Goal: Task Accomplishment & Management: Use online tool/utility

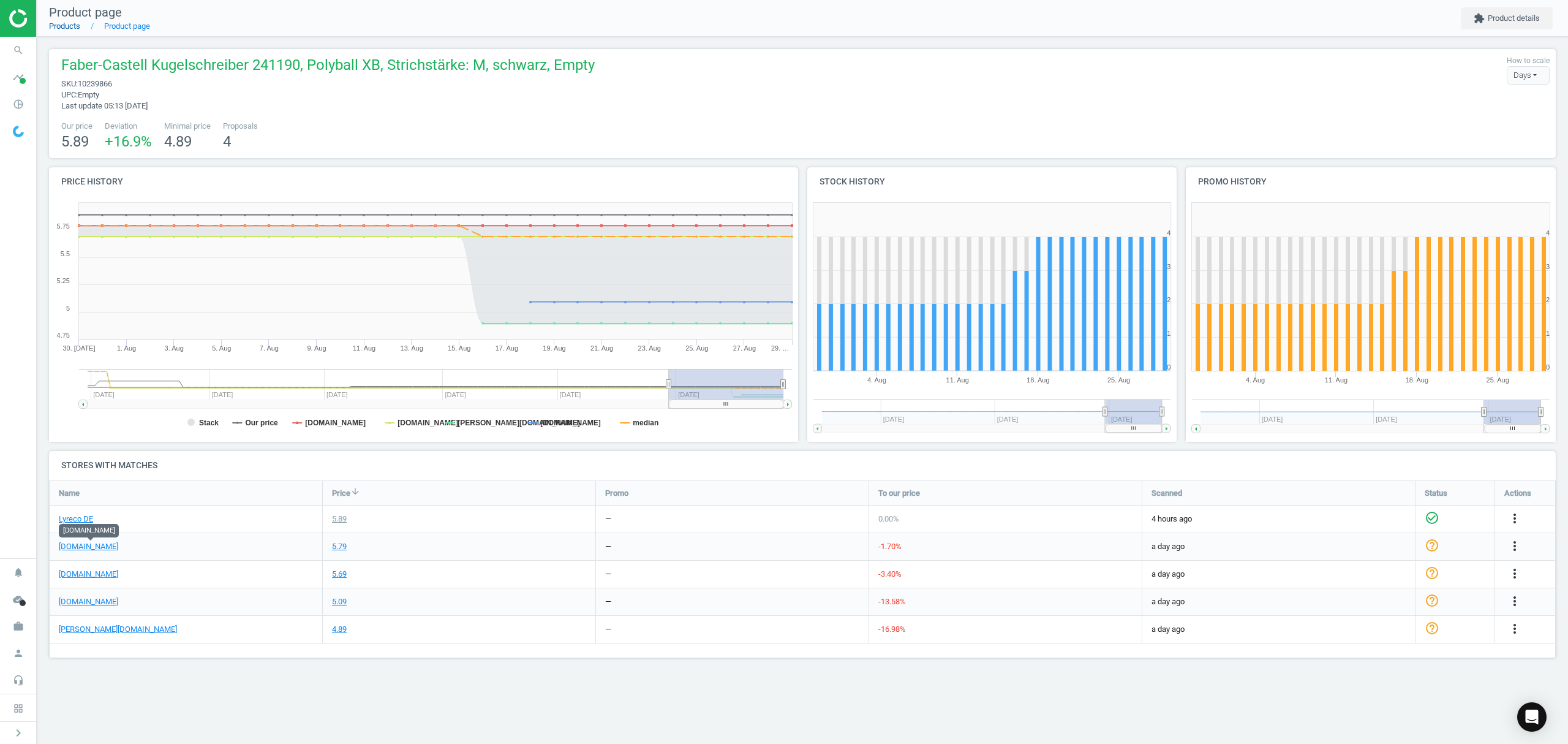
scroll to position [203, 1532]
click at [65, 23] on link "Products" at bounding box center [65, 26] width 32 height 9
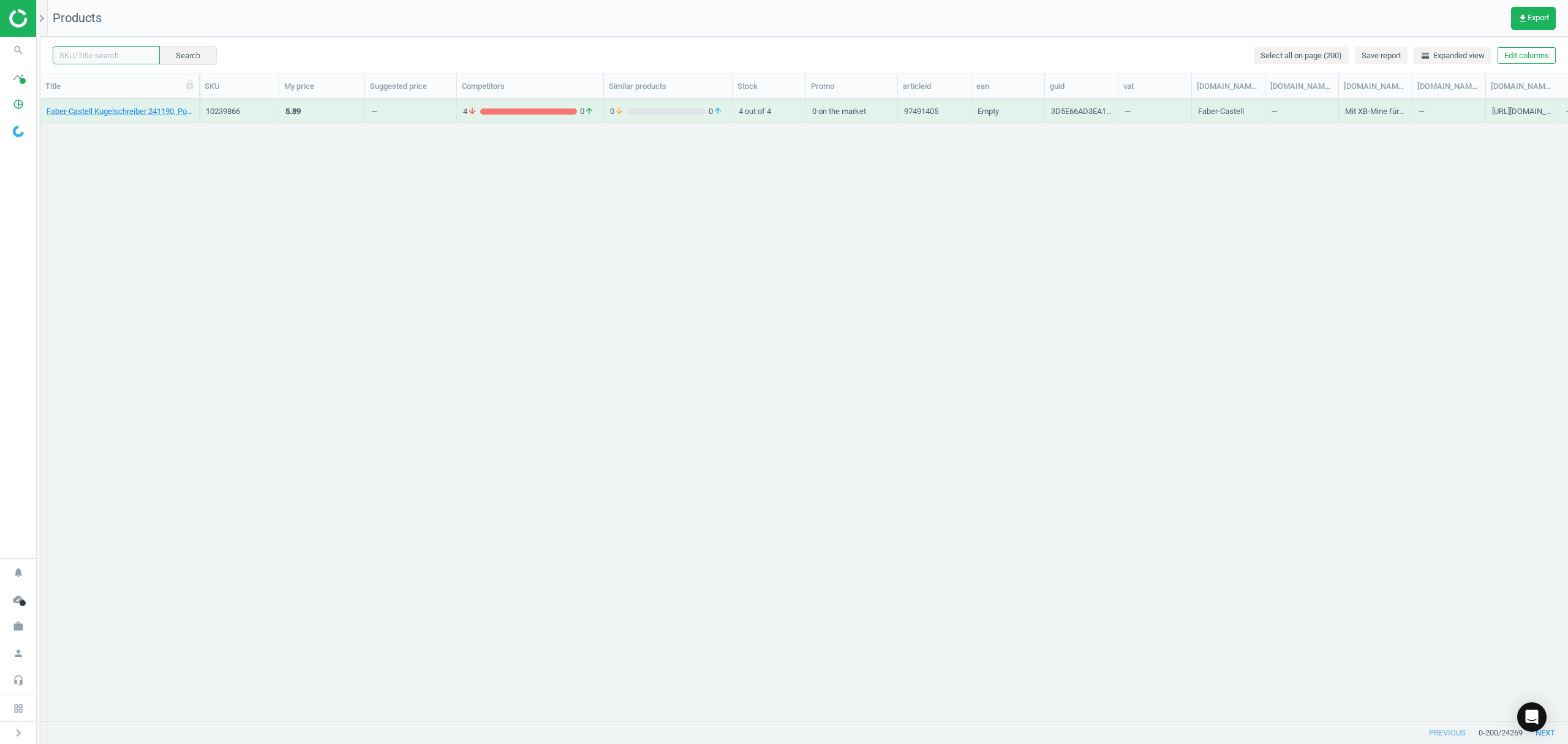
click at [113, 51] on input "text" at bounding box center [107, 55] width 107 height 18
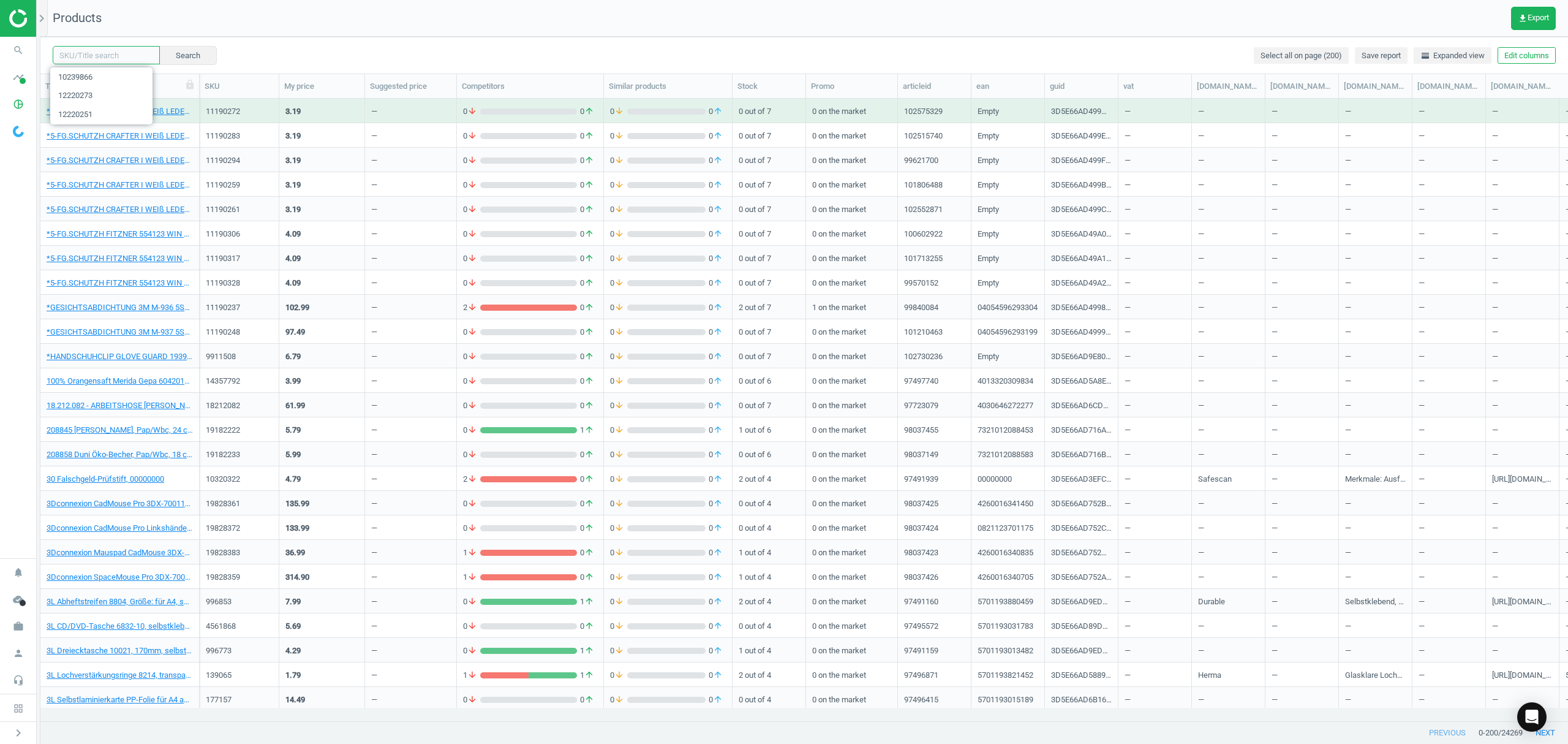
paste input "4978959"
type input "4978959"
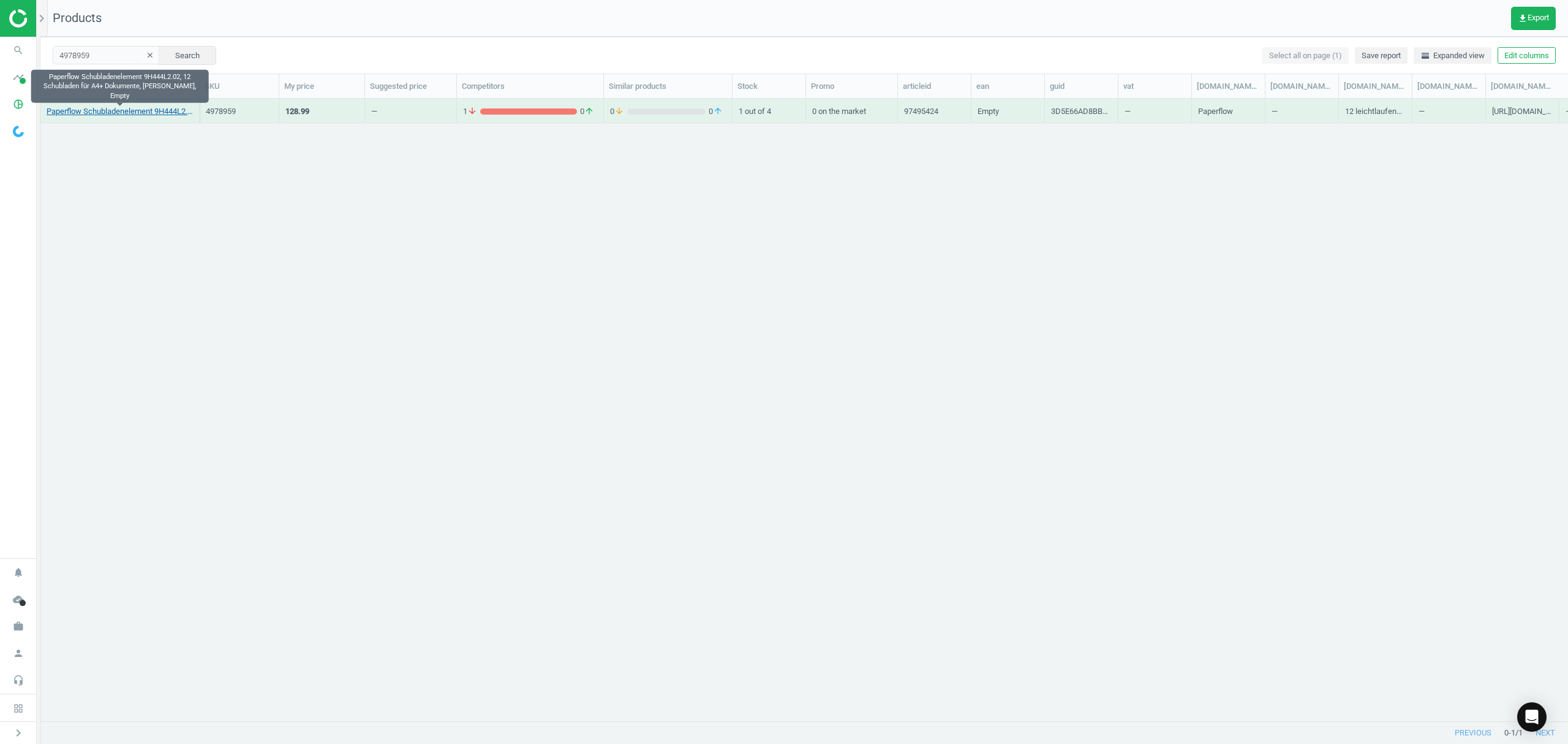
click at [138, 109] on link "Paperflow Schubladenelement 9H444L2.02, 12 Schubladen für A4+ Dokumente, grau, …" at bounding box center [119, 111] width 146 height 11
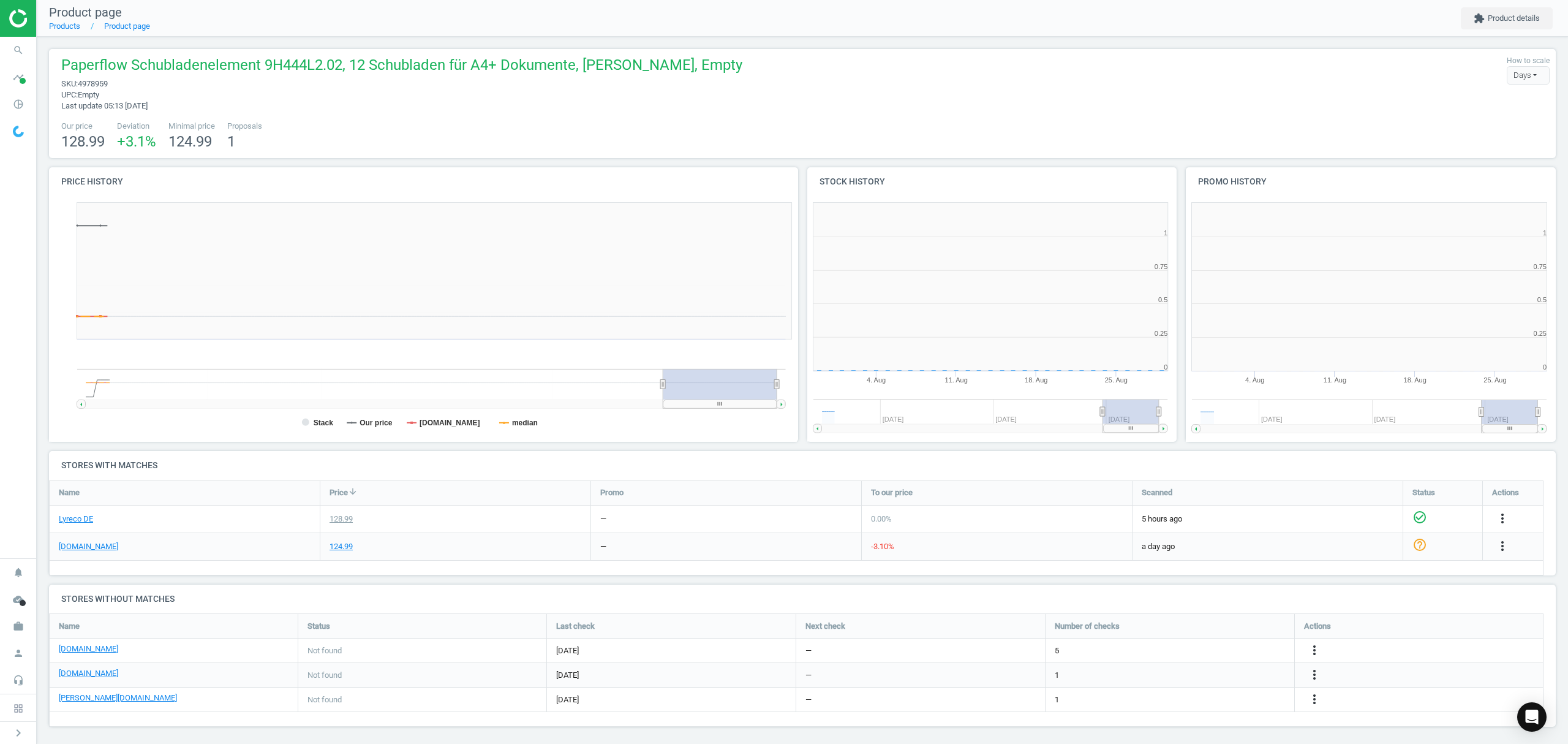
scroll to position [270, 392]
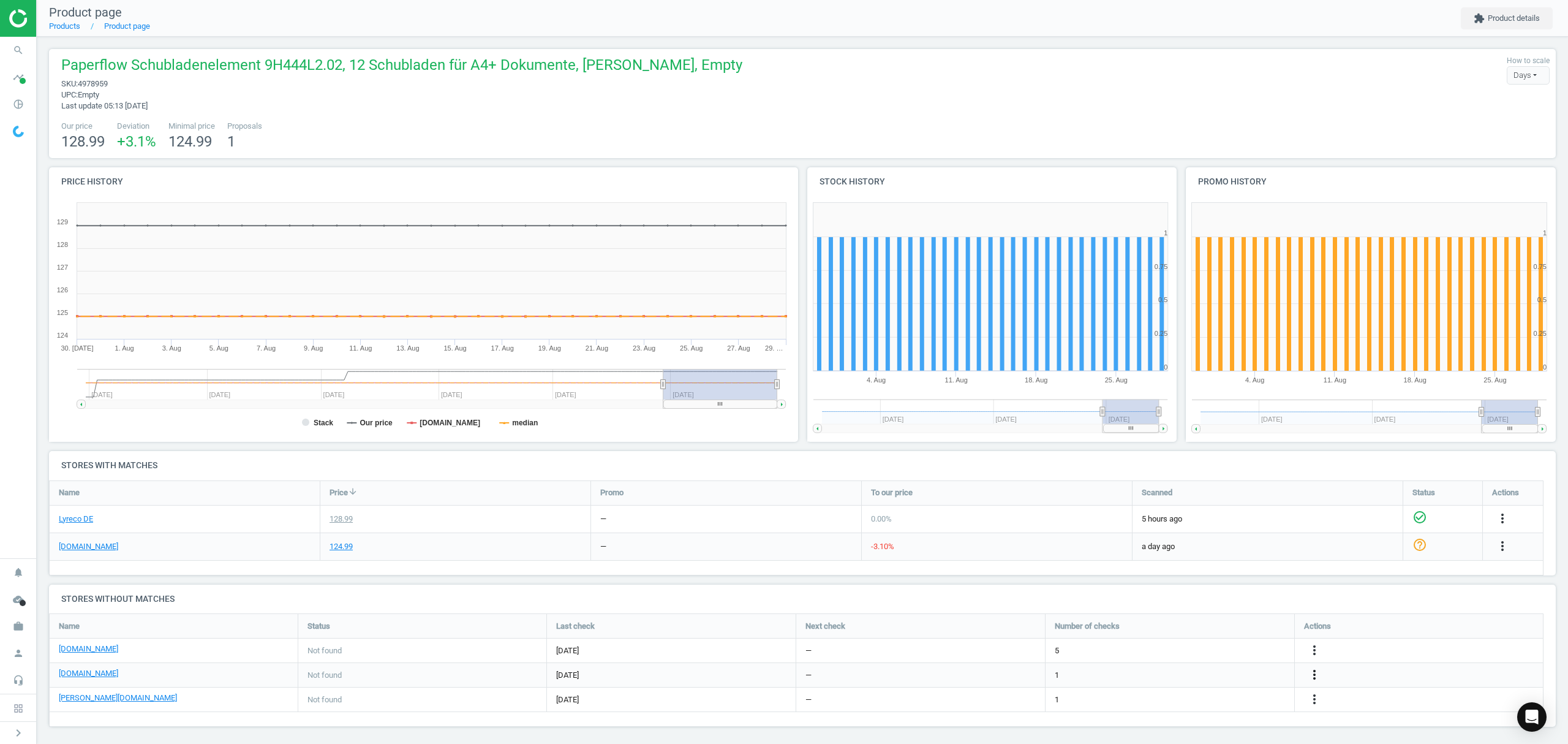
click at [1314, 671] on icon "more_vert" at bounding box center [1314, 674] width 15 height 15
click at [1200, 675] on link "Edit URL/product option" at bounding box center [1219, 675] width 168 height 19
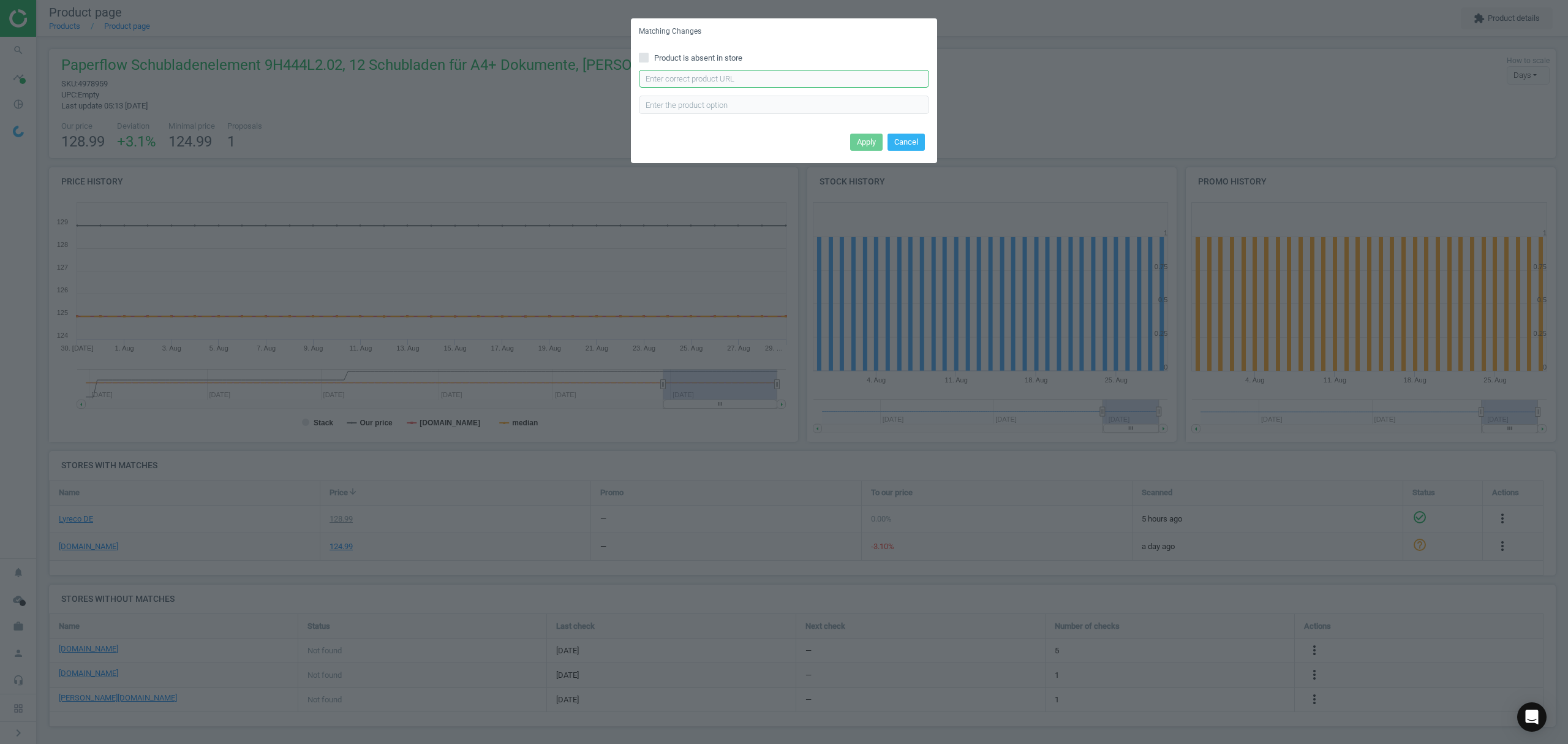
click at [773, 74] on input "text" at bounding box center [783, 78] width 290 height 18
paste input "https://www.office-discount.de/paperflow-schubladenbox-587667"
type input "https://www.office-discount.de/paperflow-schubladenbox-587667"
click at [861, 138] on button "Apply" at bounding box center [866, 142] width 32 height 17
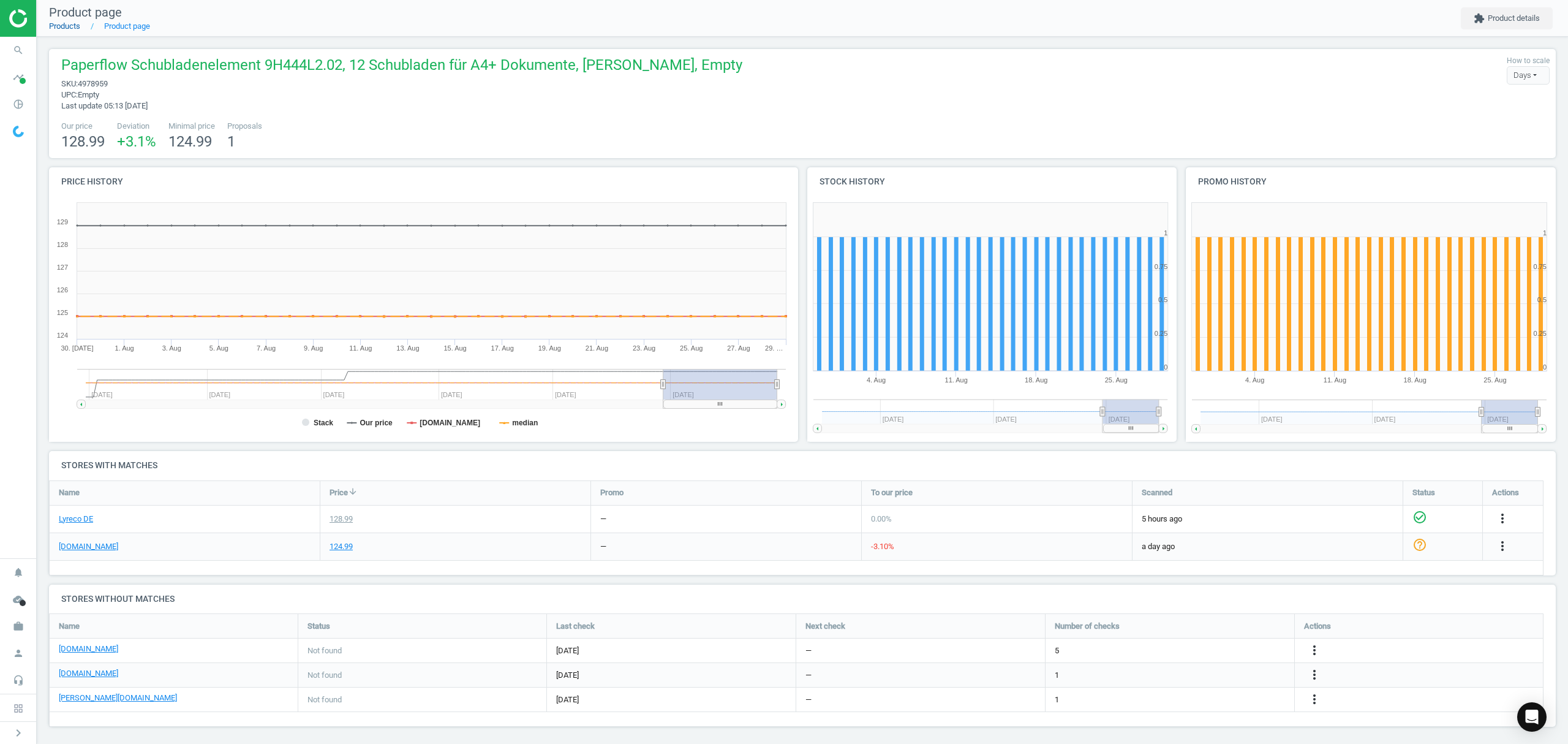
click at [64, 23] on link "Products" at bounding box center [65, 26] width 32 height 9
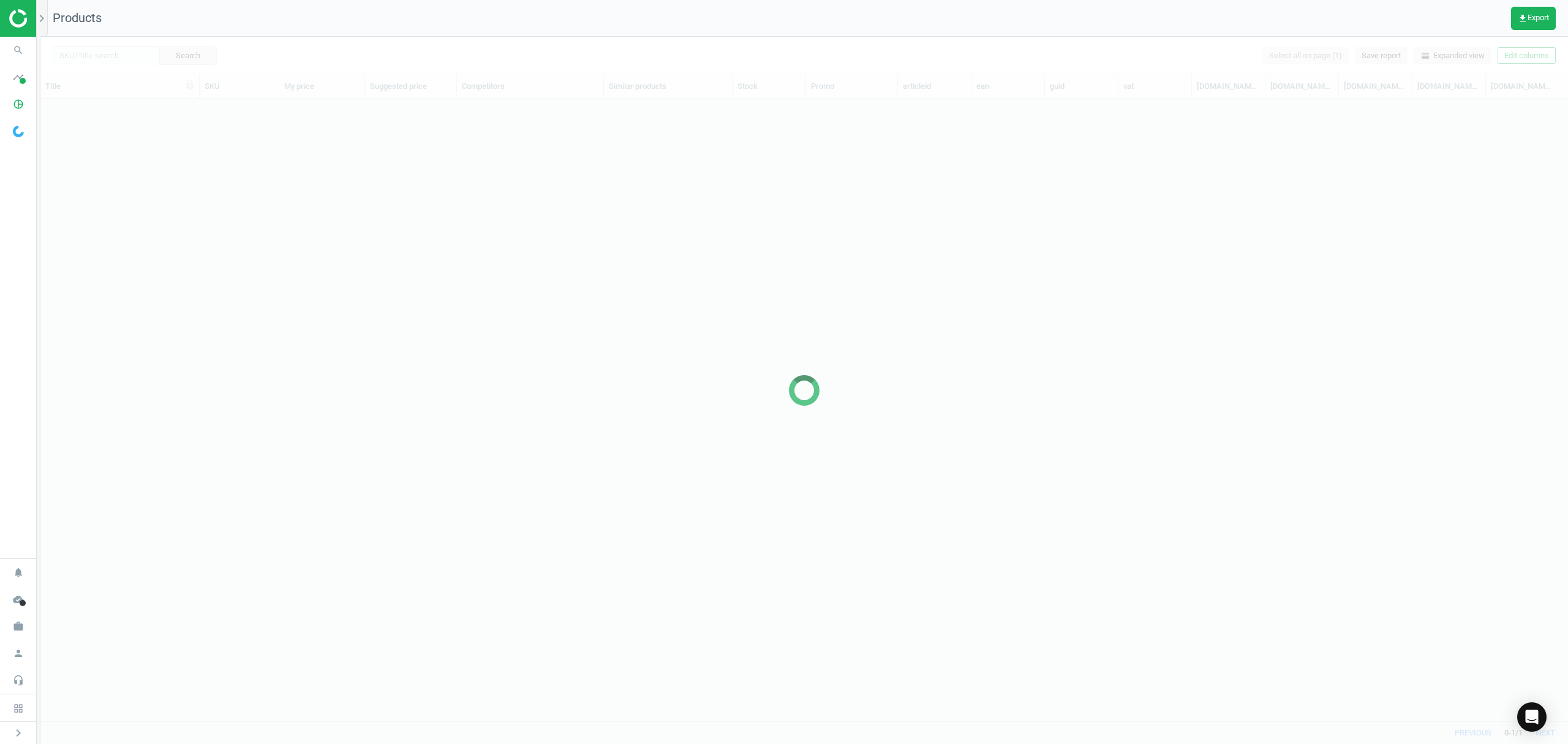
scroll to position [597, 1514]
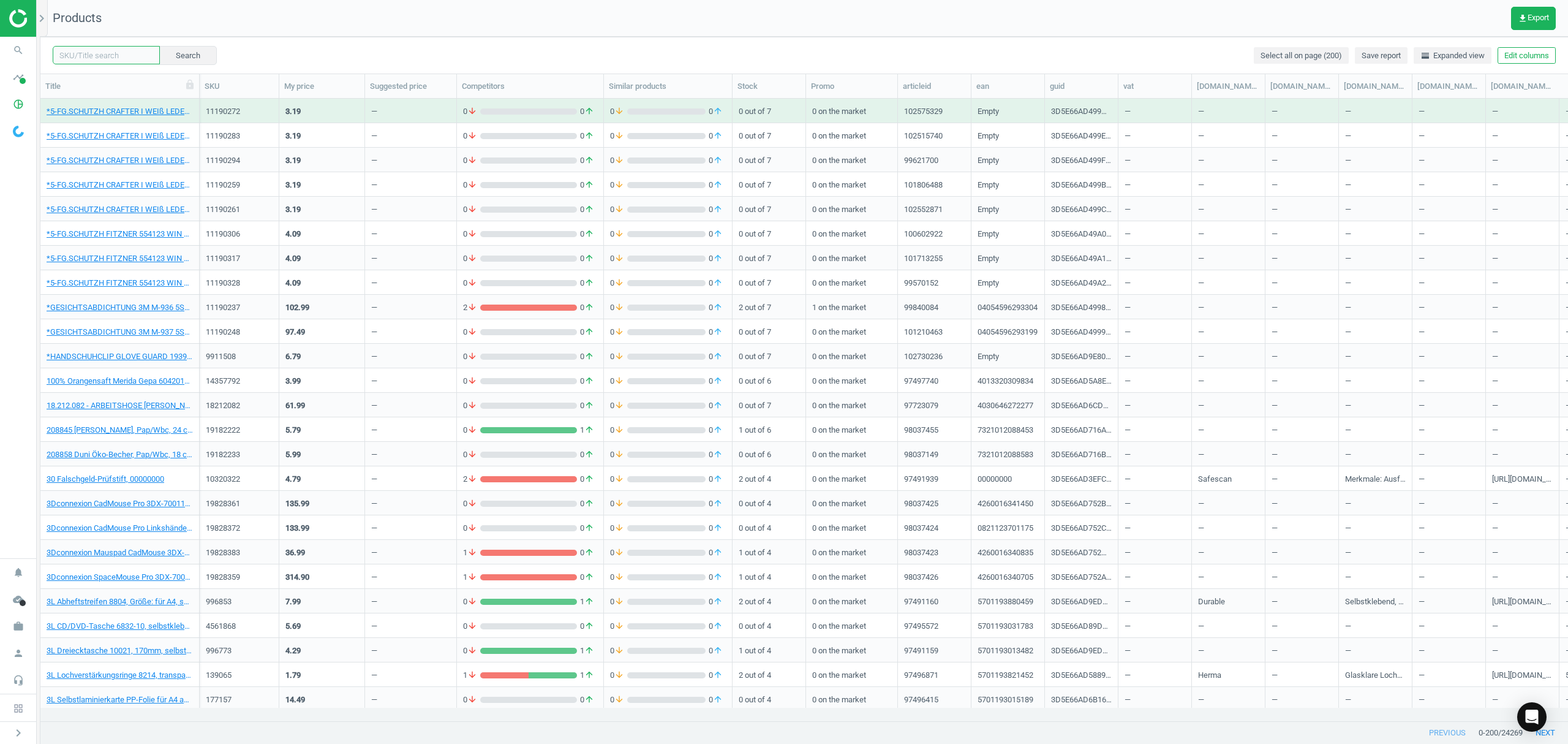
click at [106, 54] on input "text" at bounding box center [107, 55] width 107 height 18
paste input "17214492"
type input "17214492"
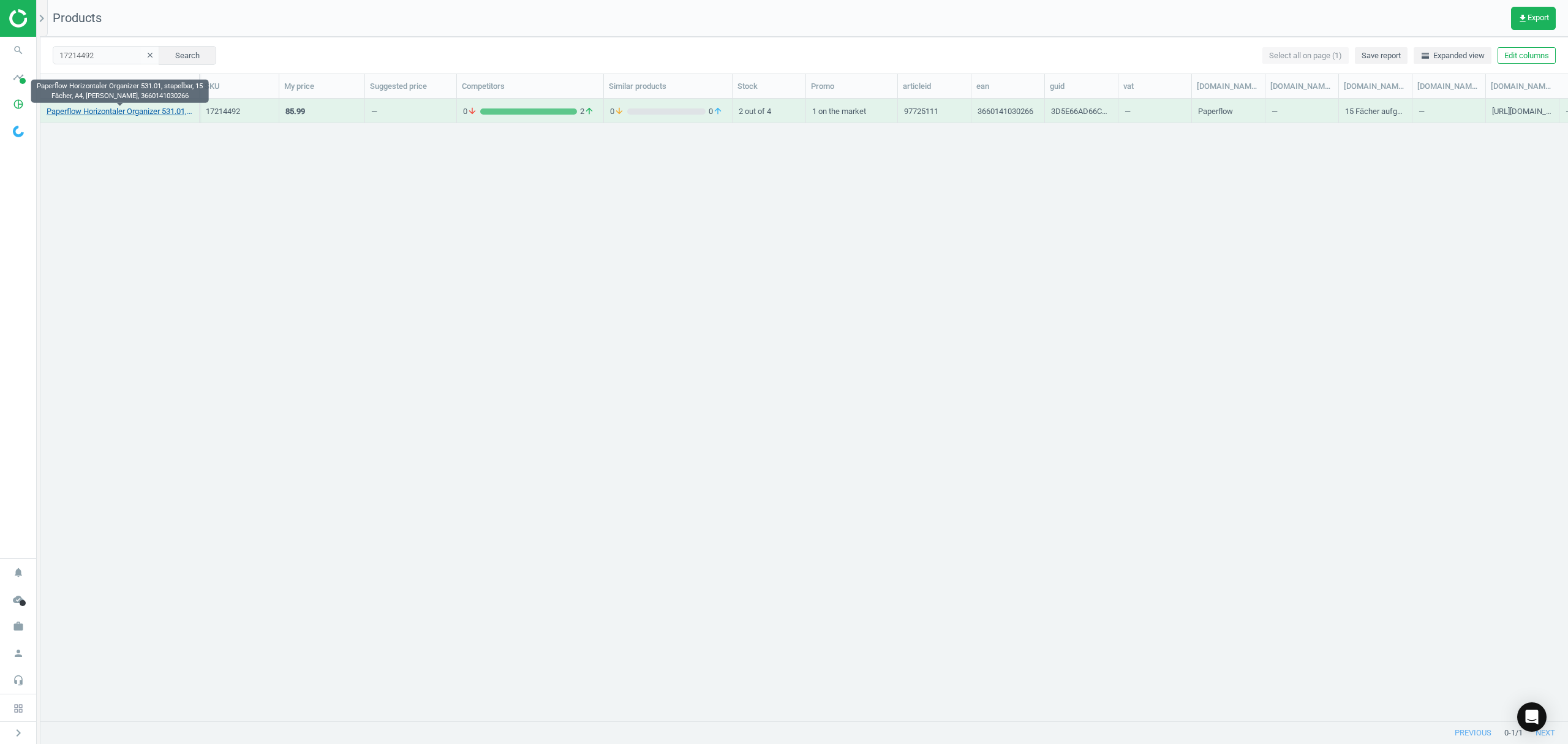
click at [108, 114] on link "Paperflow Horizontaler Organizer 531.01, stapelbar, 15 Fächer, A4, schwarz, 366…" at bounding box center [119, 111] width 146 height 11
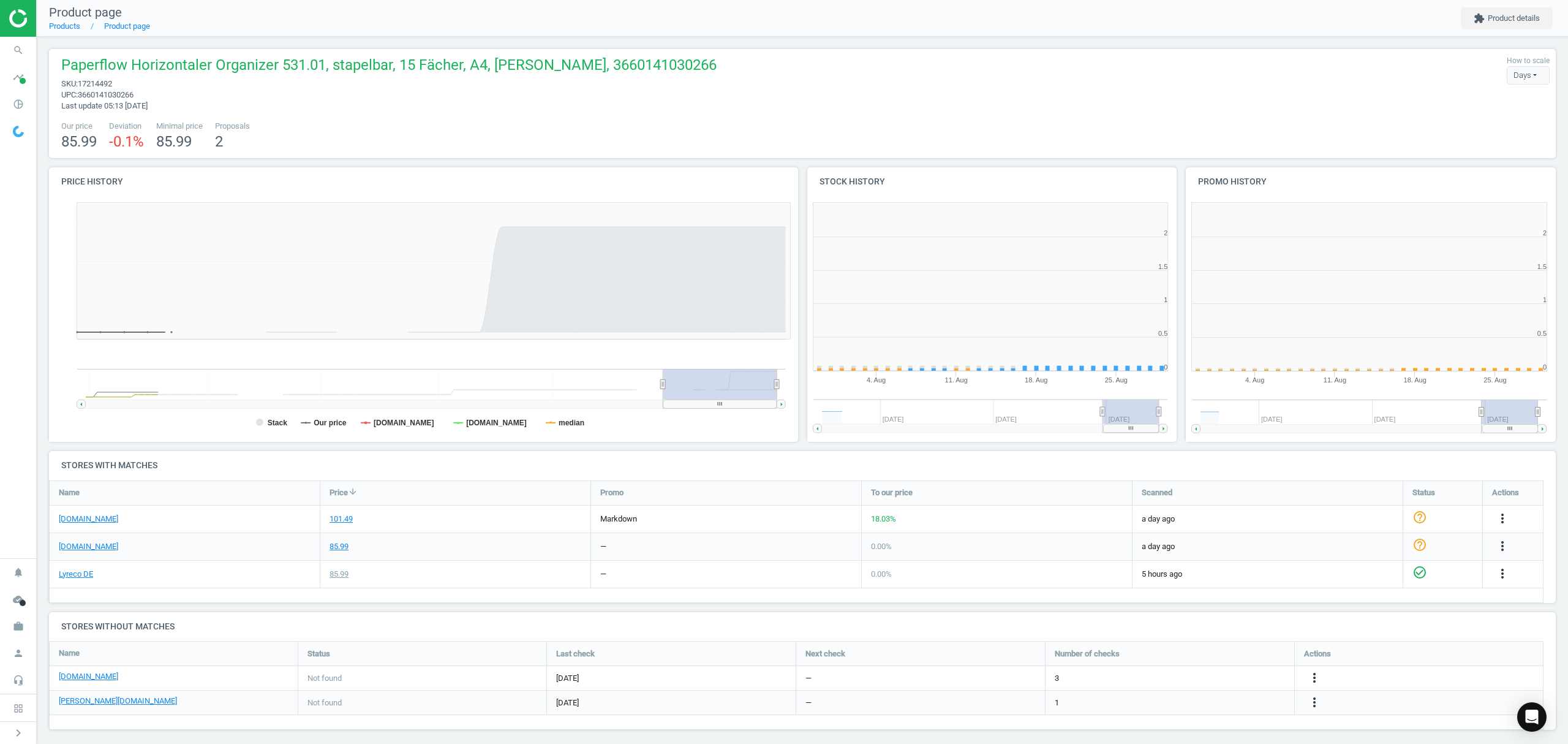
scroll to position [6, 6]
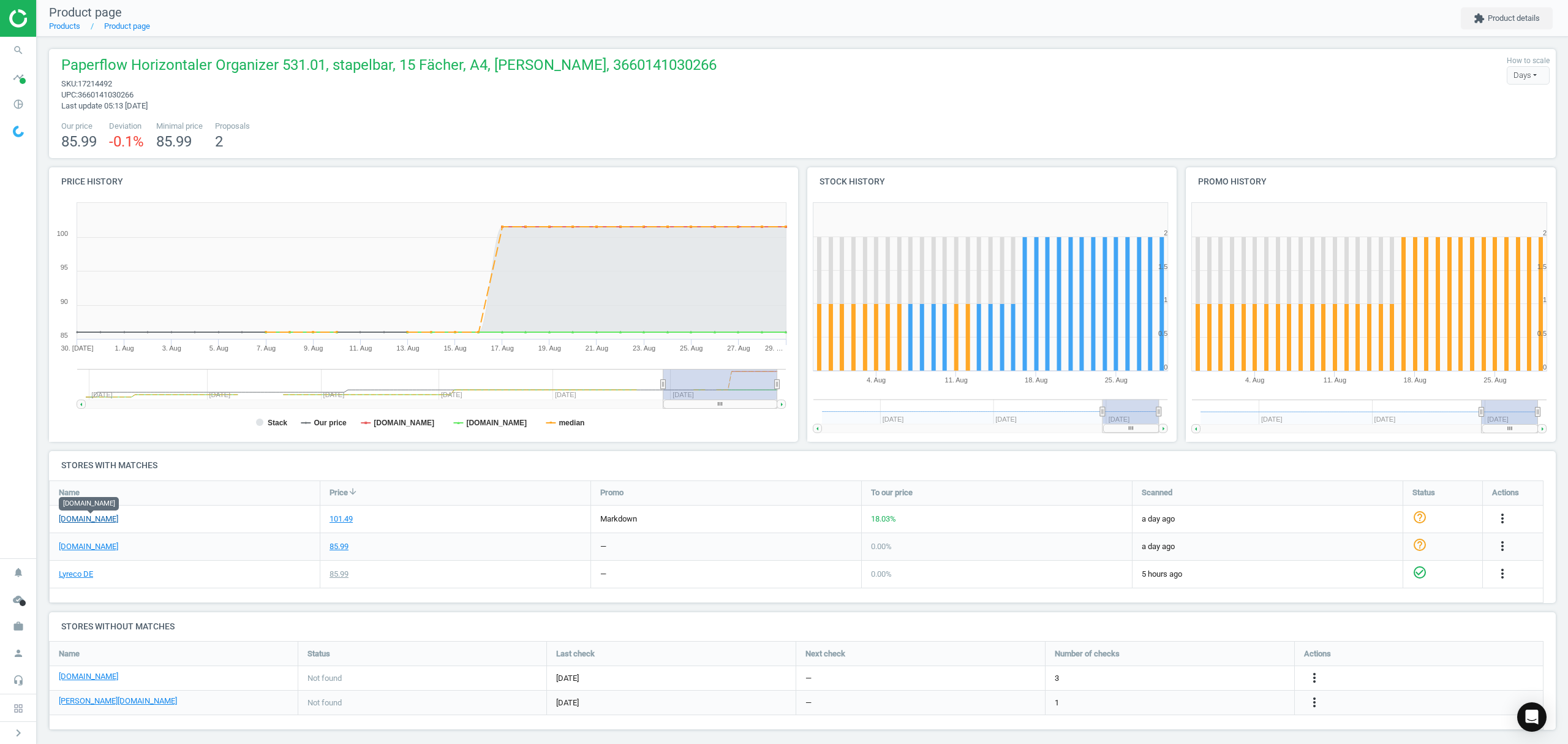
click at [98, 515] on link "[DOMAIN_NAME]" at bounding box center [88, 519] width 59 height 11
click at [1502, 519] on icon "more_vert" at bounding box center [1502, 518] width 15 height 15
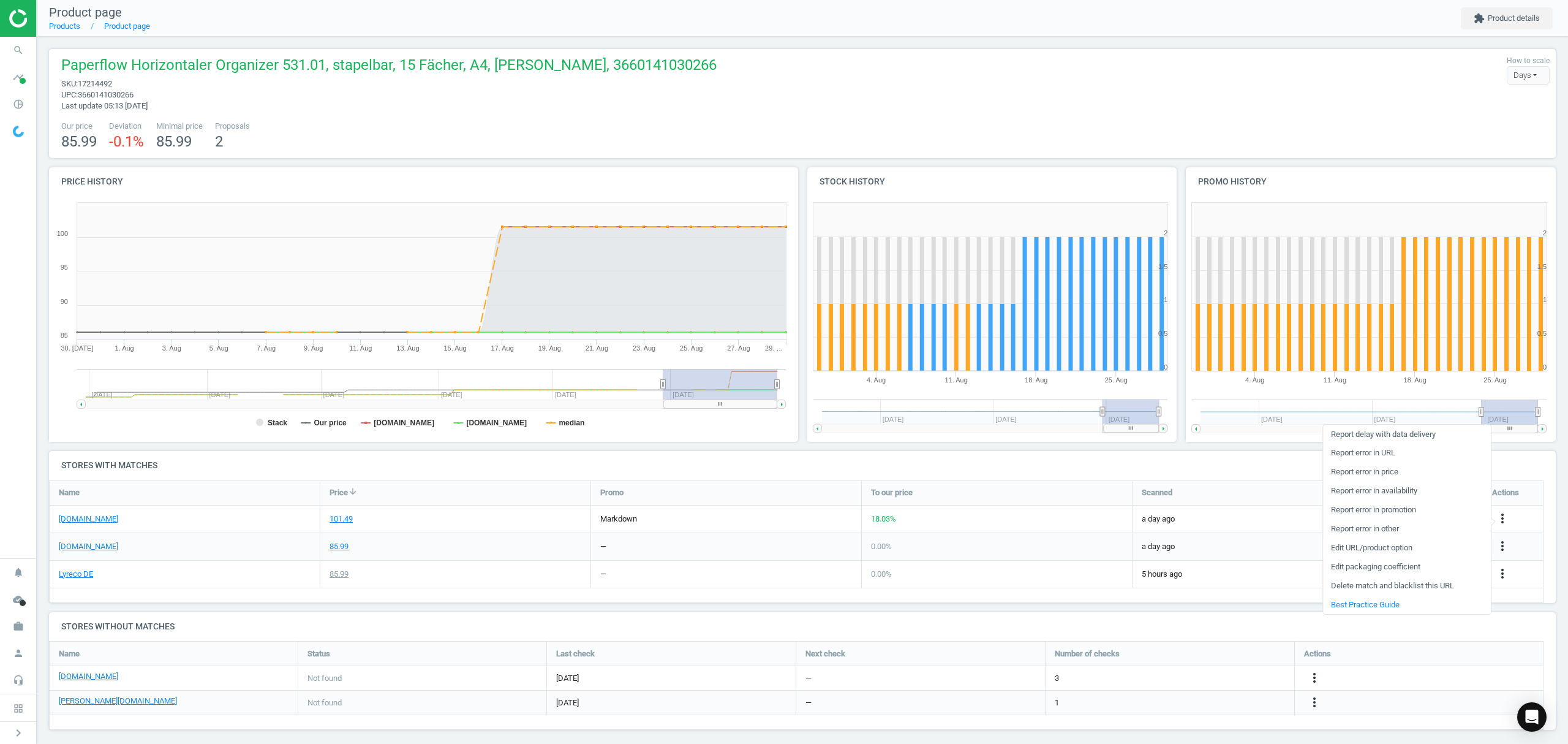
click at [1376, 546] on link "Edit URL/product option" at bounding box center [1407, 548] width 168 height 19
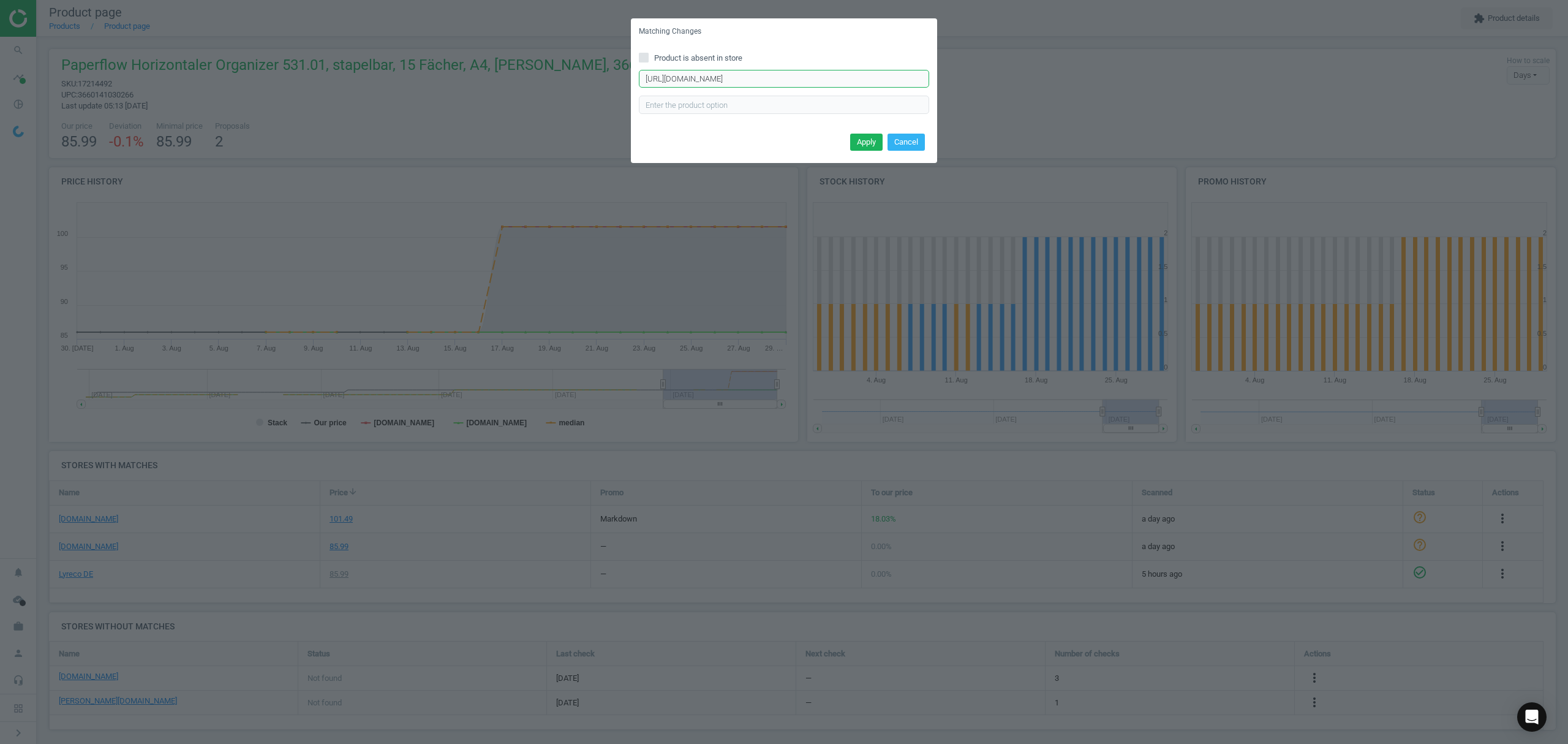
click at [812, 79] on input "[URL][DOMAIN_NAME]" at bounding box center [783, 78] width 290 height 18
click at [812, 78] on input "[URL][DOMAIN_NAME]" at bounding box center [783, 78] width 290 height 18
paste input "681999"
type input "https://www.office-discount.de/paperflow-sortierstation-681999"
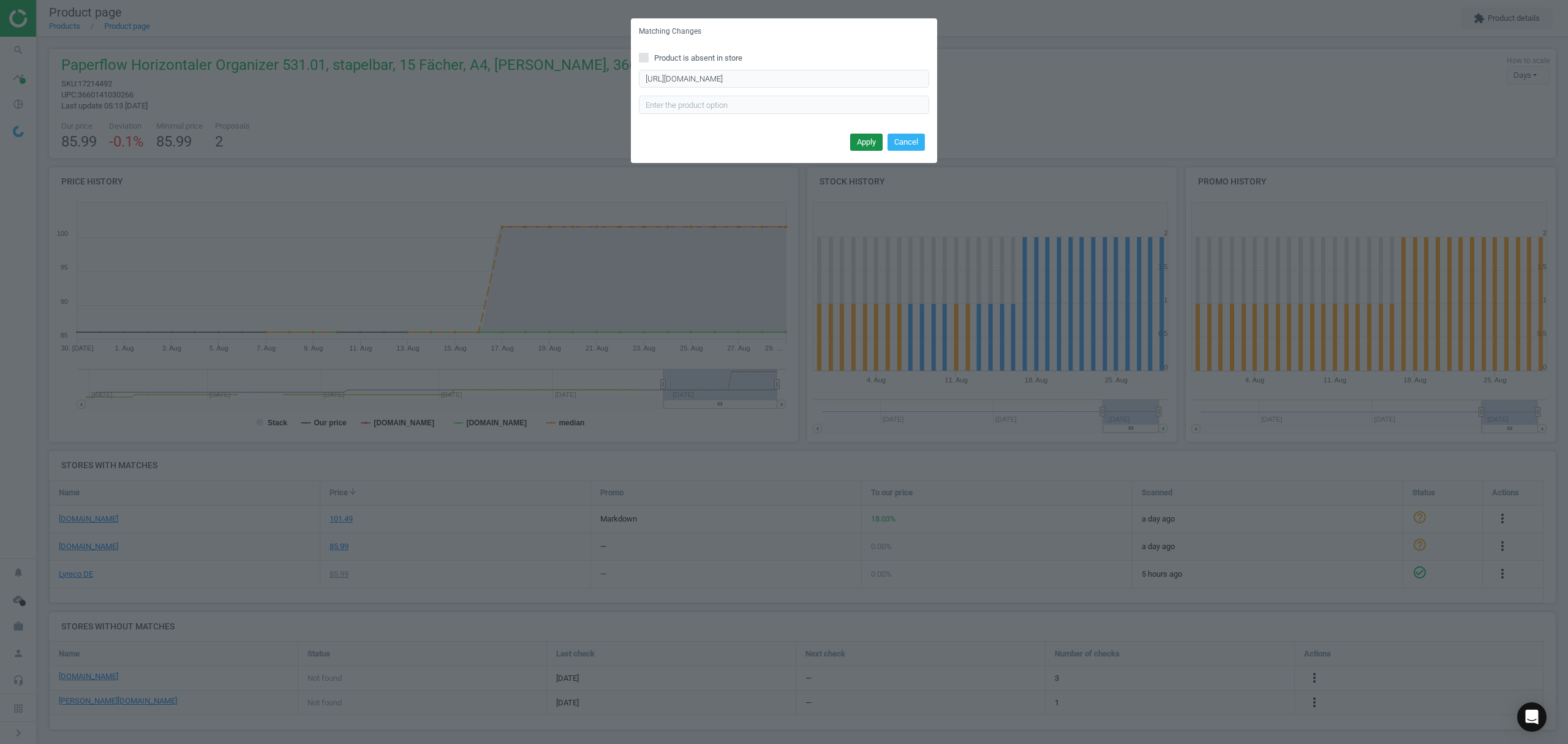
click at [866, 142] on button "Apply" at bounding box center [866, 142] width 32 height 17
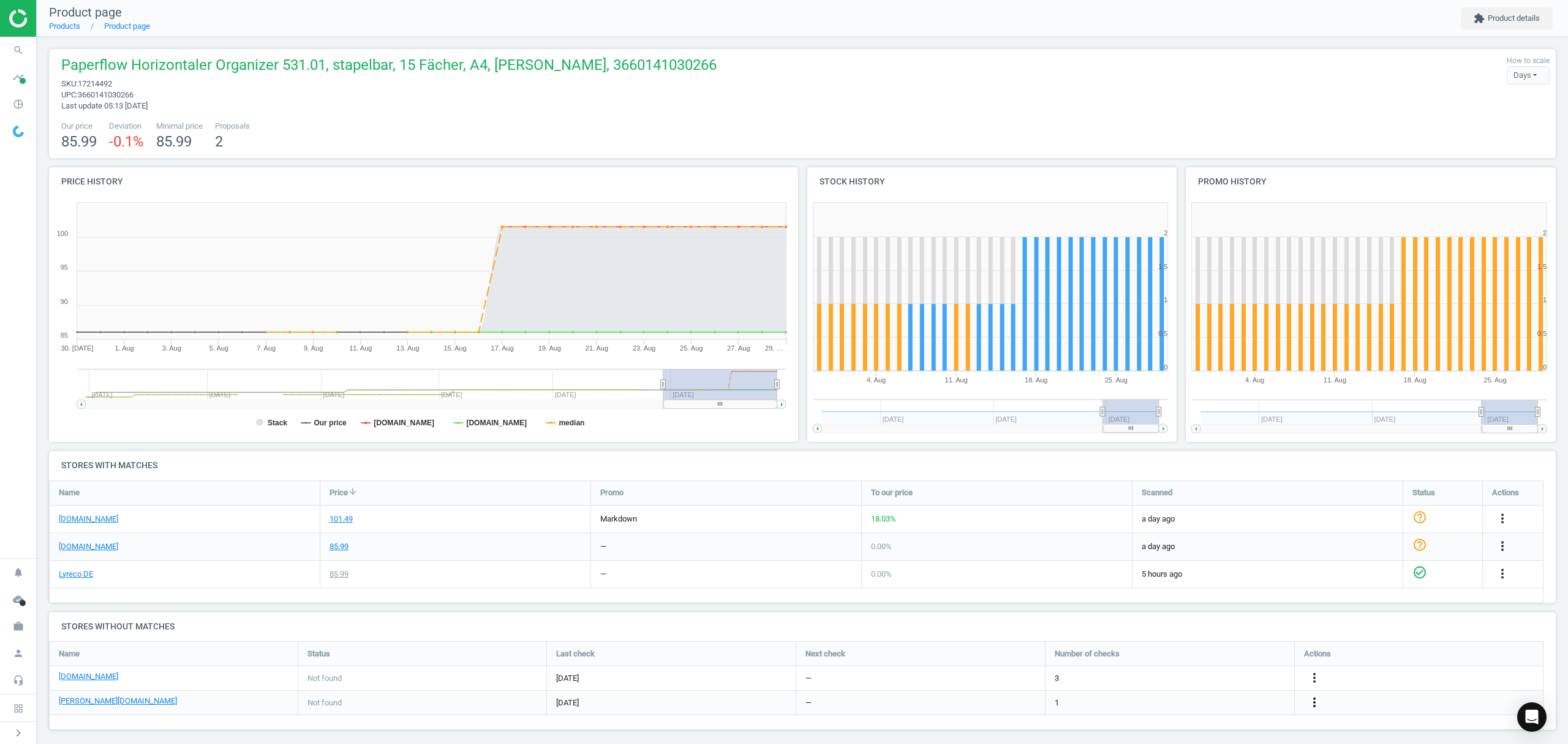
click at [1314, 704] on icon "more_vert" at bounding box center [1314, 702] width 15 height 15
click at [1216, 704] on link "Edit URL/product option" at bounding box center [1219, 703] width 168 height 19
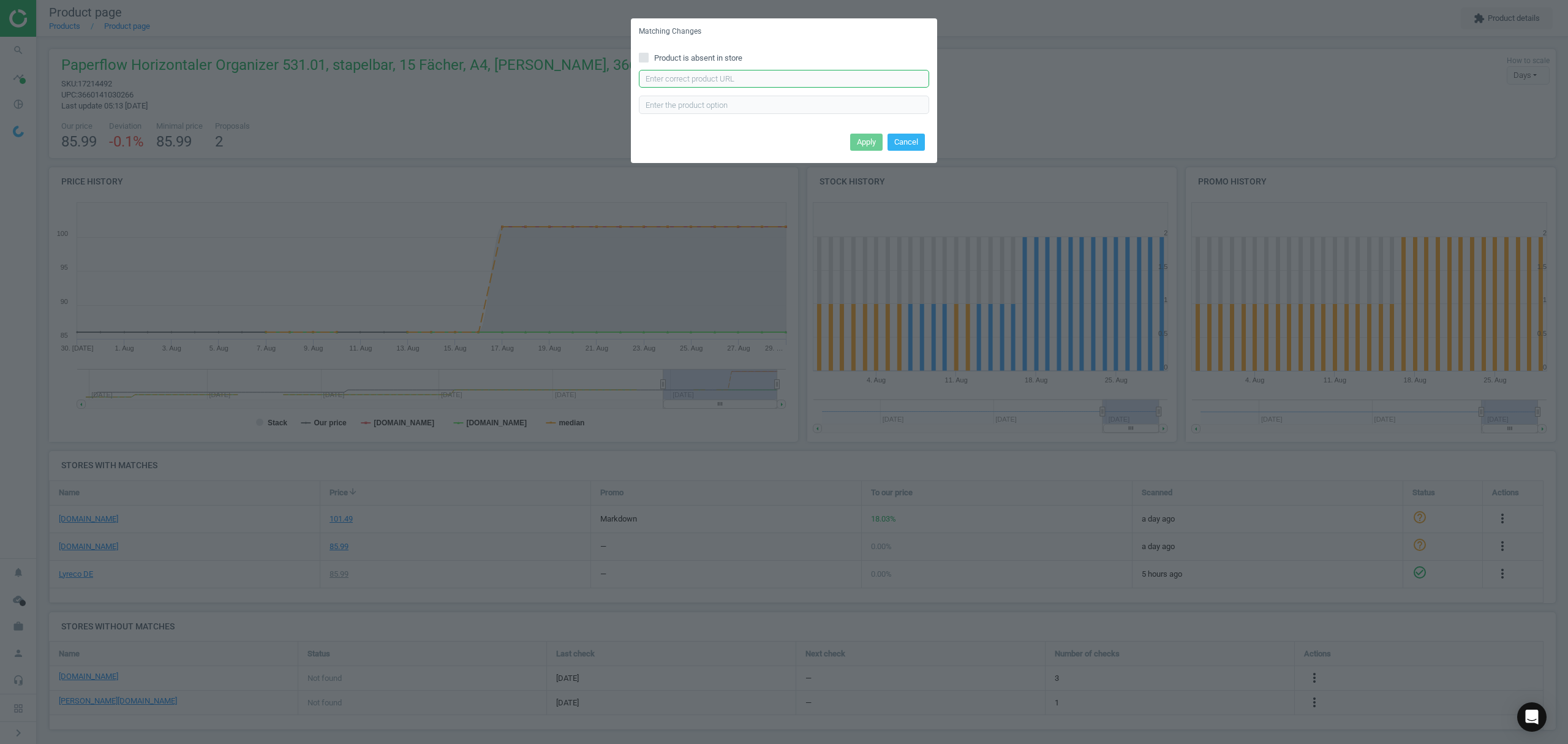
click at [707, 70] on input "text" at bounding box center [783, 78] width 290 height 18
paste input "https://www.otto-office.com/de/Paperflow-Sortierstation-15-Faecher-A4+/20565/p"
type input "https://www.otto-office.com/de/Paperflow-Sortierstation-15-Faecher-A4+/20565/p"
click at [850, 145] on button "Apply" at bounding box center [866, 142] width 32 height 17
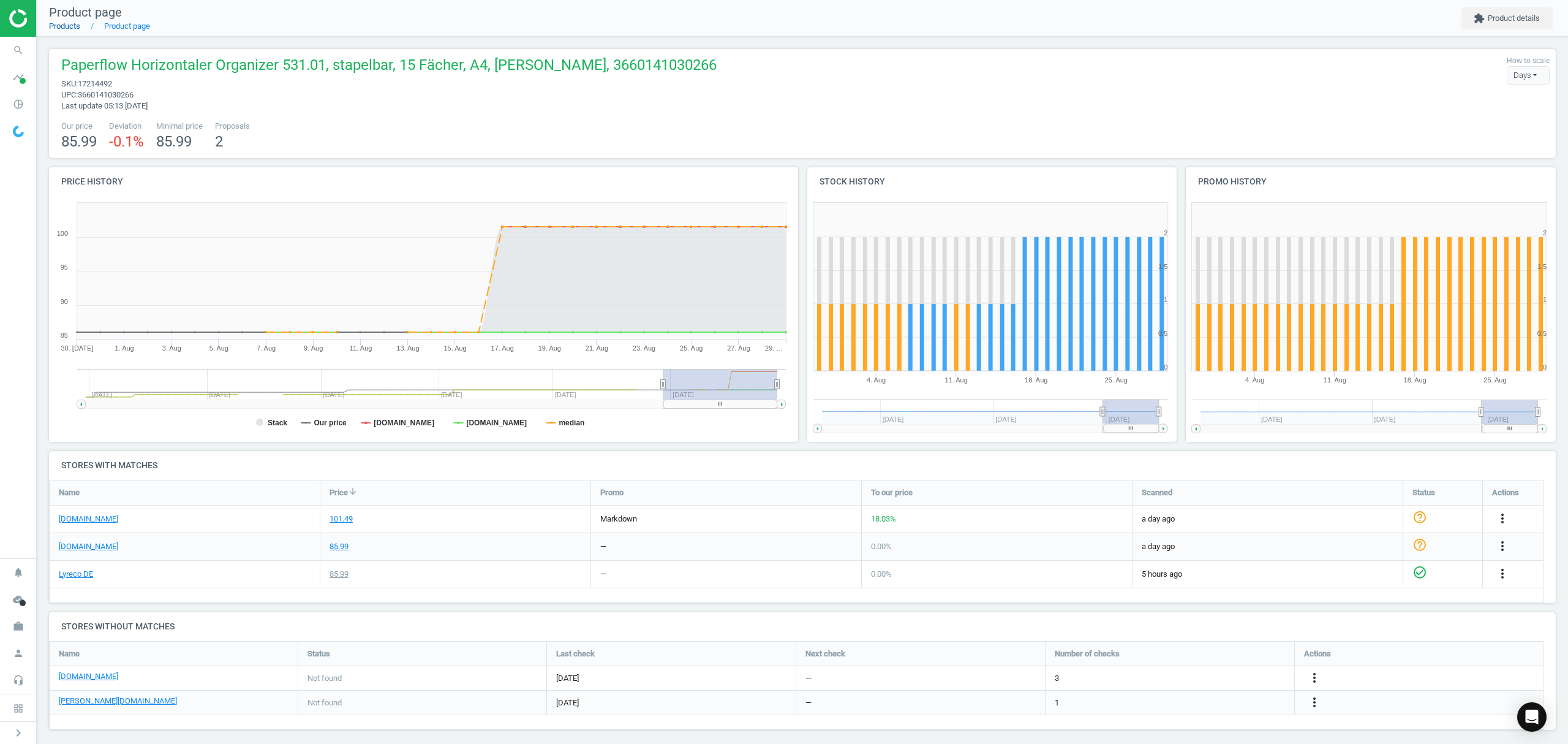
click at [58, 26] on link "Products" at bounding box center [65, 26] width 32 height 9
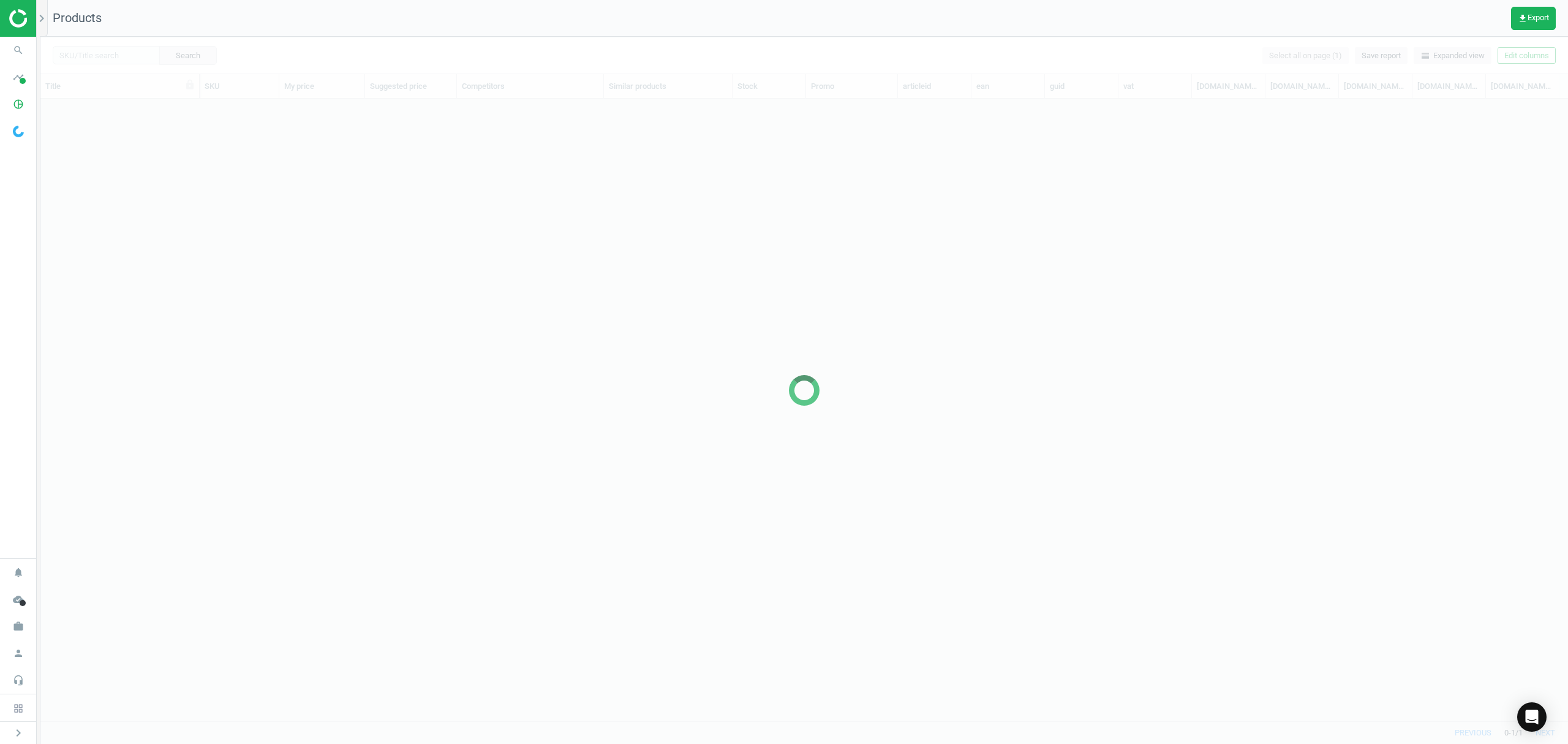
scroll to position [597, 1514]
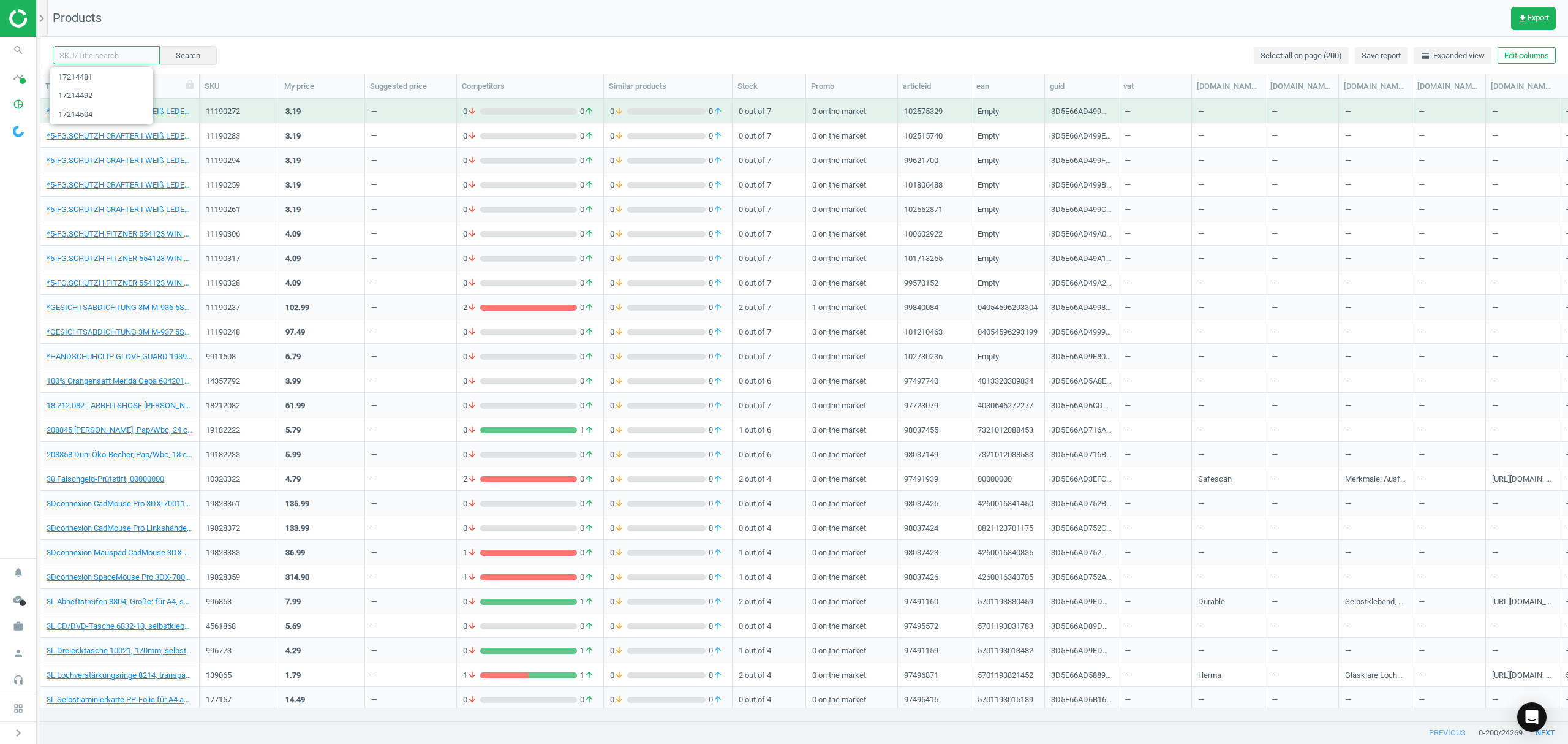
click at [119, 54] on input "text" at bounding box center [107, 55] width 107 height 18
paste input "7153733"
type input "7153733"
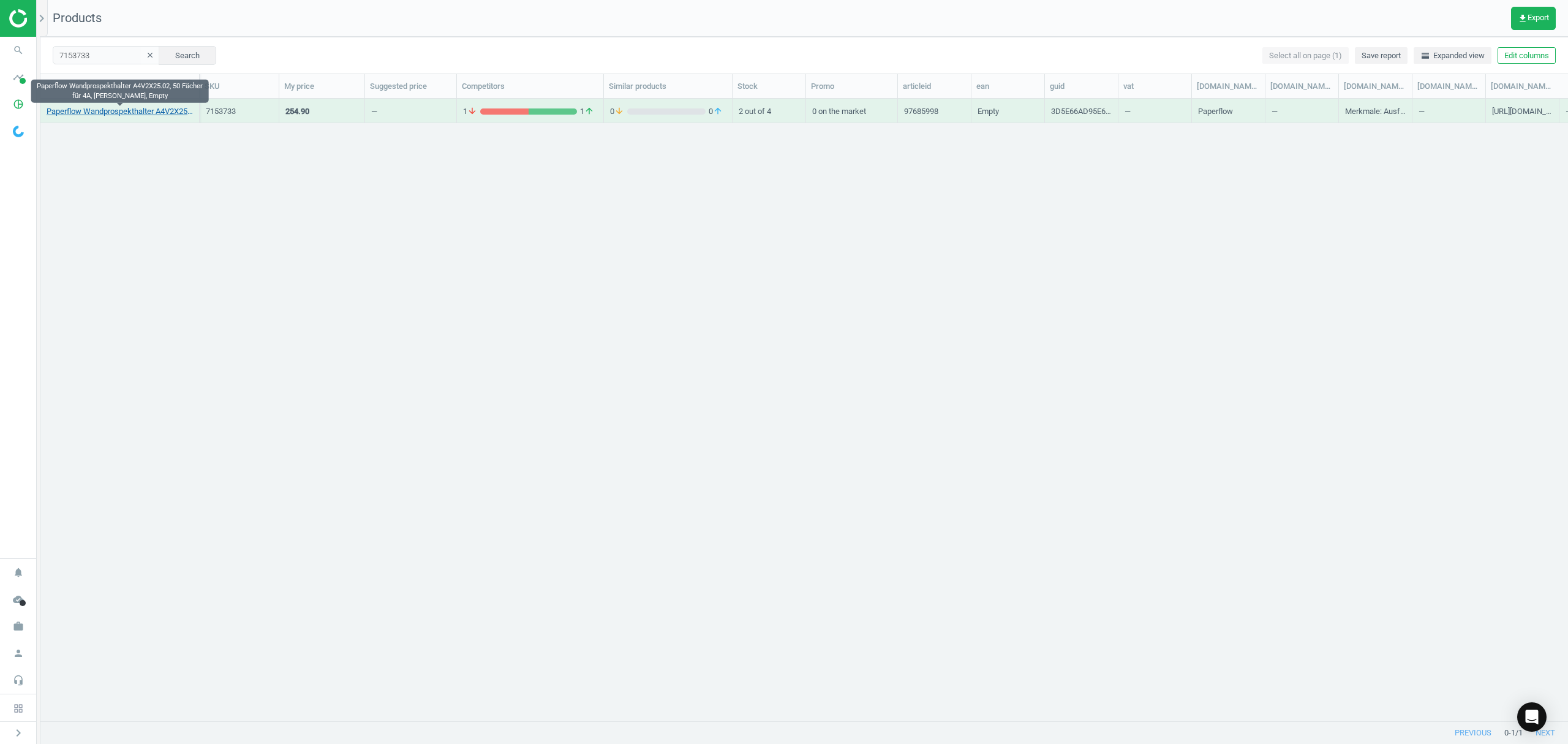
click at [72, 111] on link "Paperflow Wandprospekthalter A4V2X25.02, 50 Fächer für 4A, grau, Empty" at bounding box center [119, 111] width 146 height 11
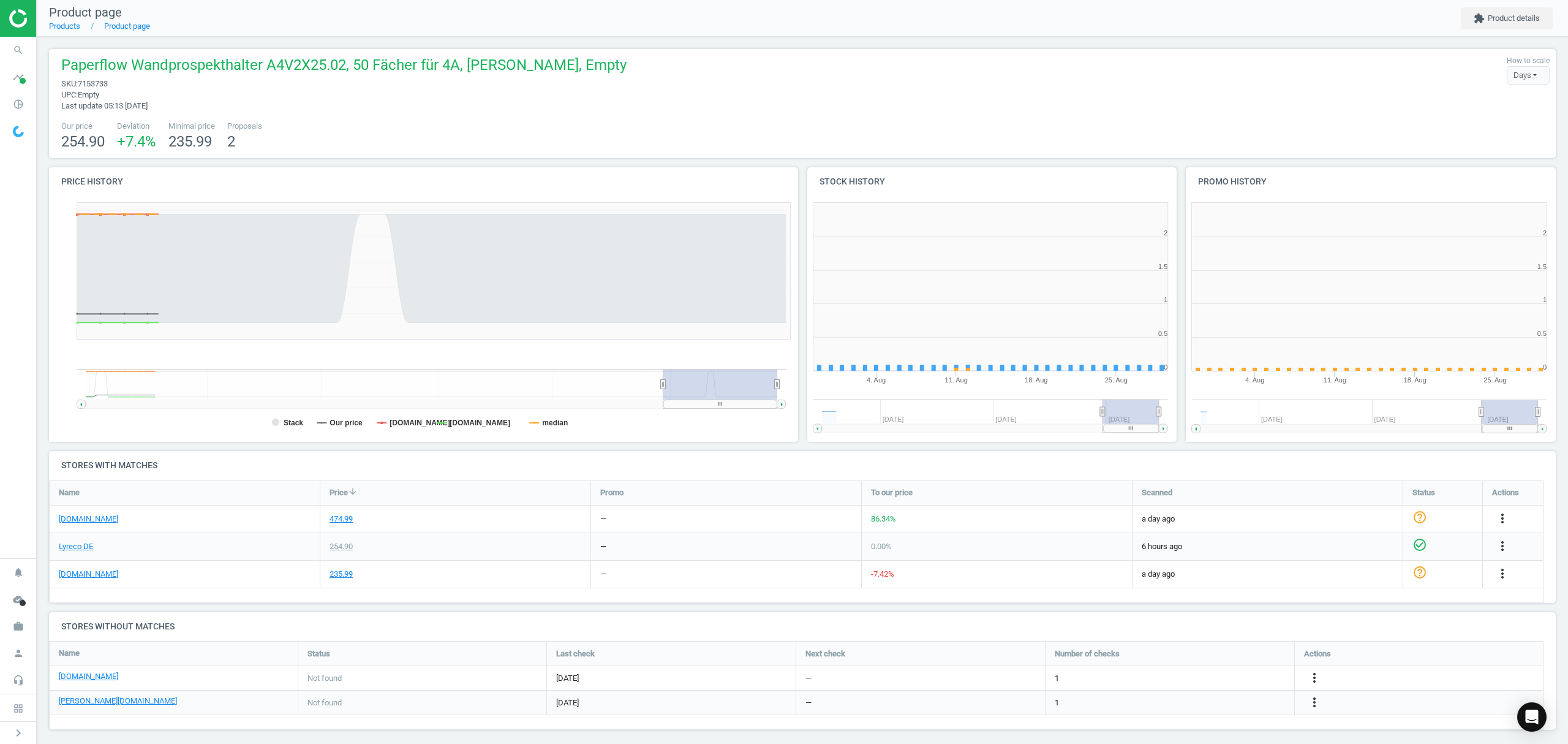
scroll to position [270, 392]
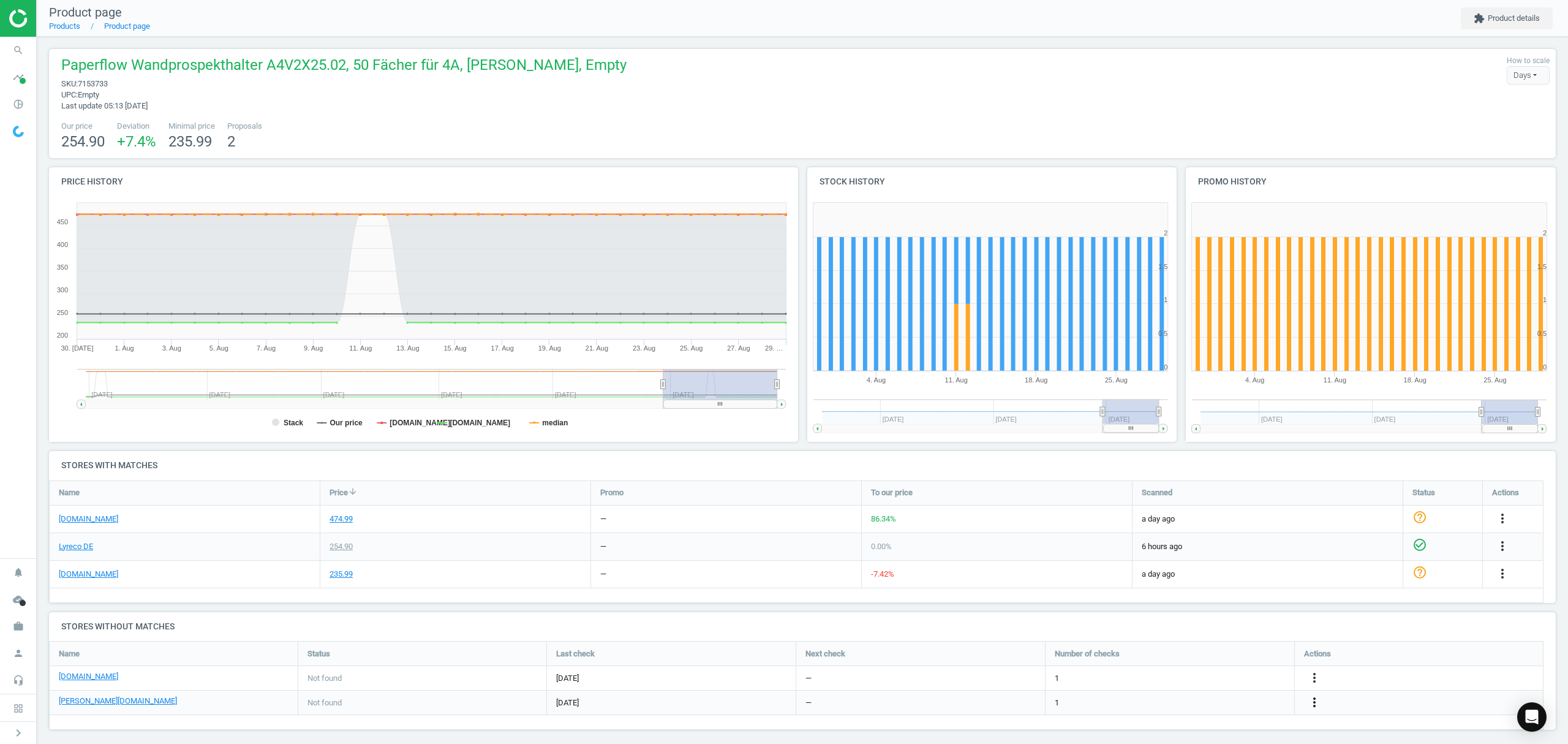
click at [1314, 704] on icon "more_vert" at bounding box center [1314, 702] width 15 height 15
click at [1209, 701] on link "Edit URL/product option" at bounding box center [1219, 703] width 168 height 19
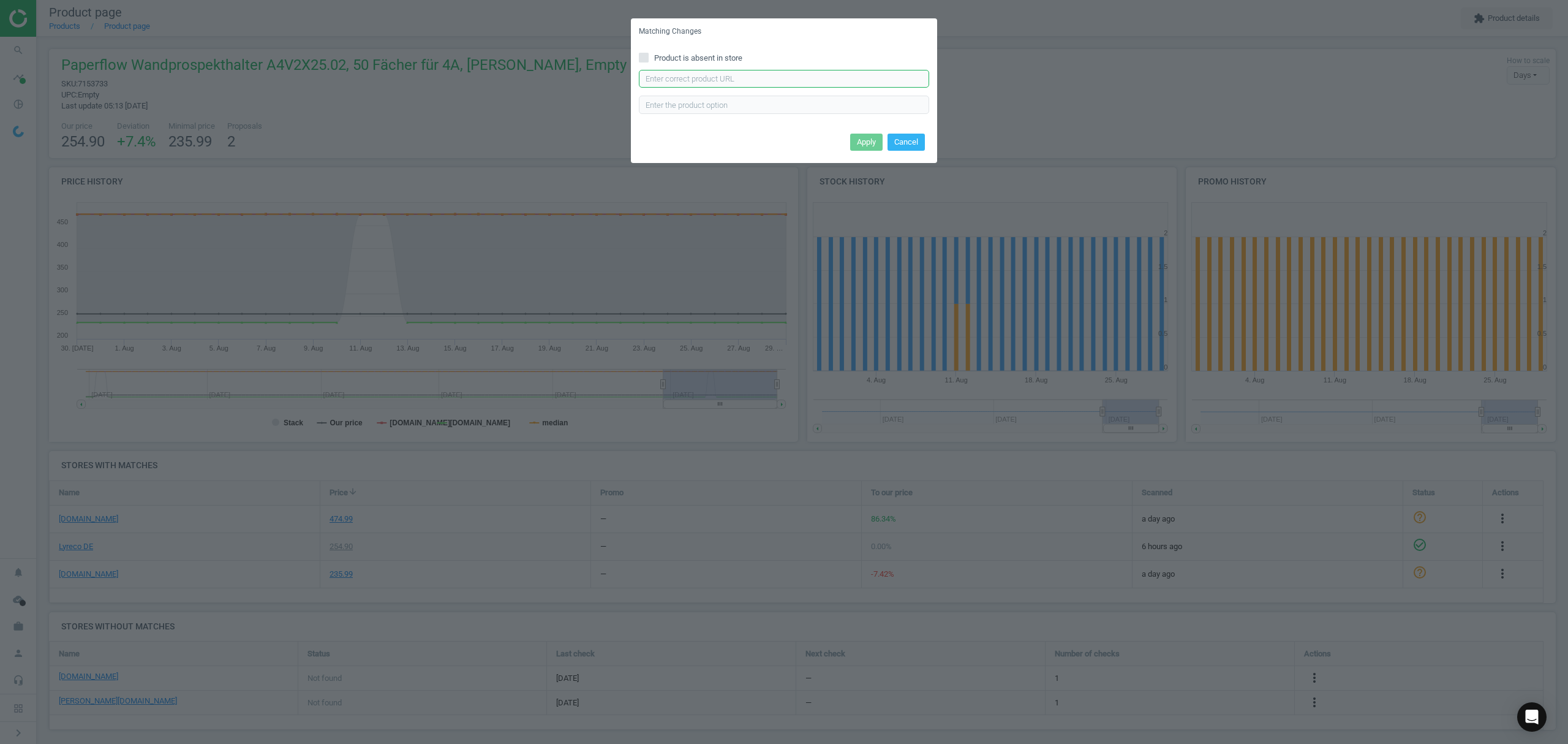
click at [720, 77] on input "text" at bounding box center [783, 78] width 290 height 18
paste input "https://www.otto-office.com/de/Wandundx2013;Prospekthalter-50-Faecher-A4/301236…"
type input "https://www.otto-office.com/de/Wandundx2013;Prospekthalter-50-Faecher-A4/301236…"
click at [877, 138] on button "Apply" at bounding box center [866, 142] width 32 height 17
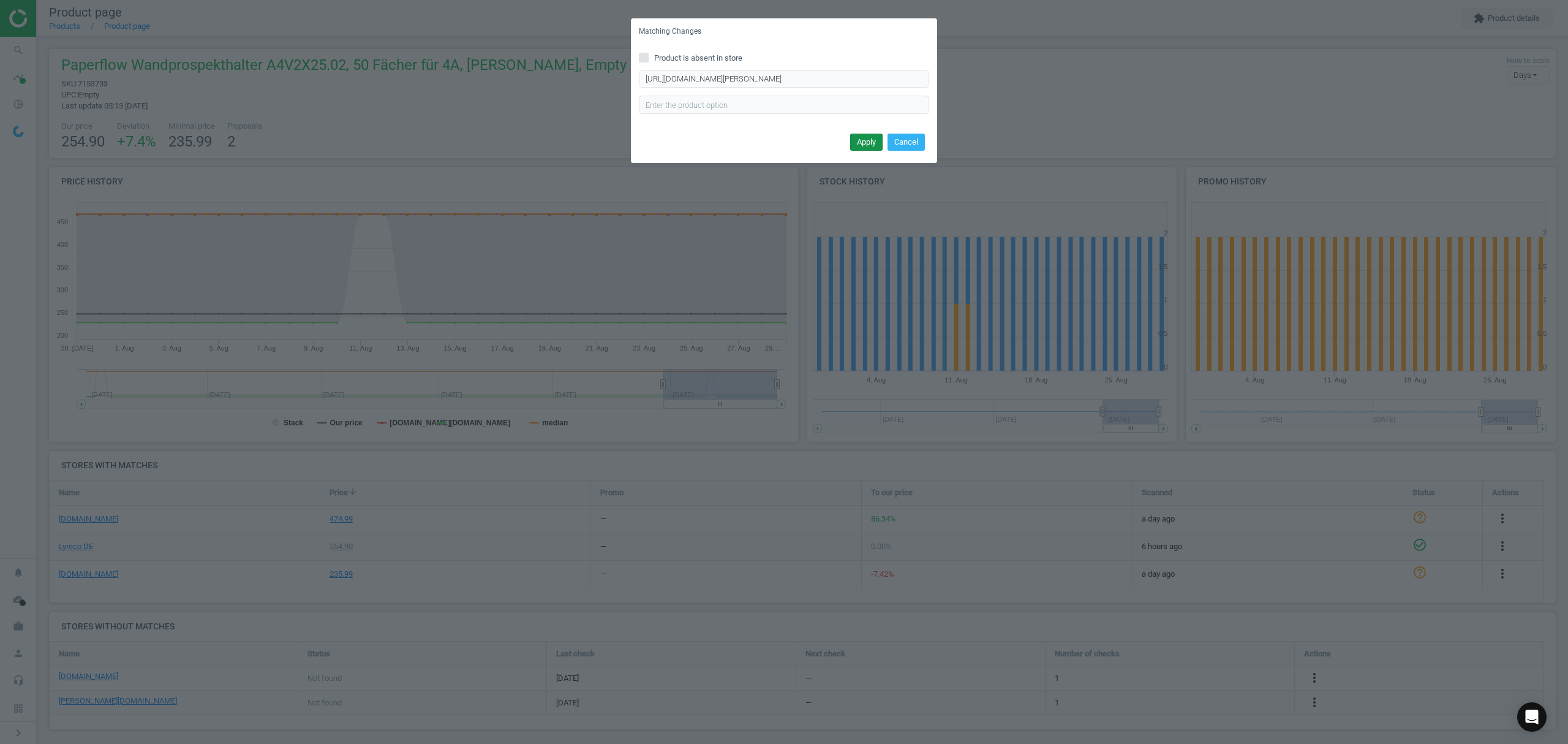
scroll to position [0, 0]
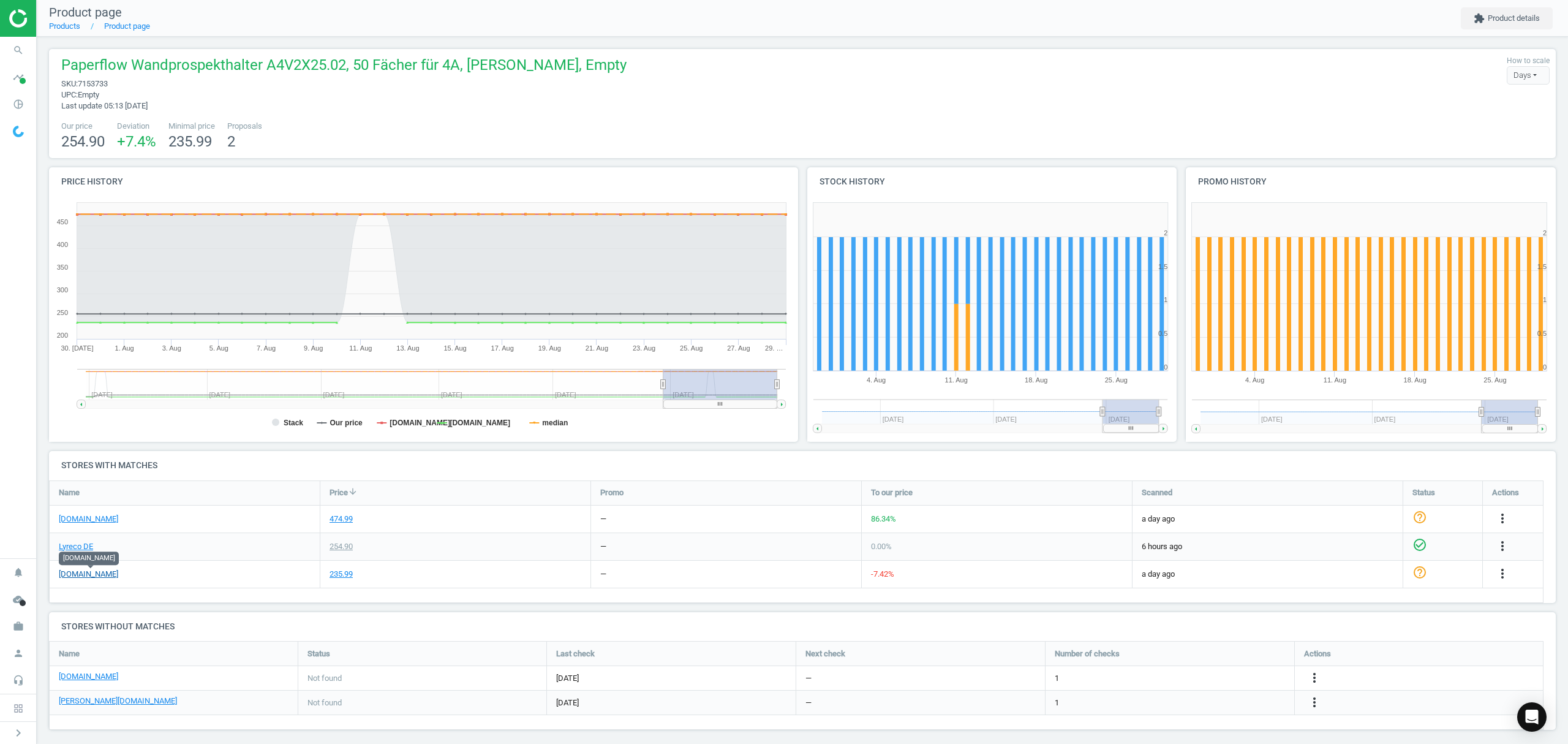
click at [99, 573] on link "[DOMAIN_NAME]" at bounding box center [88, 574] width 59 height 11
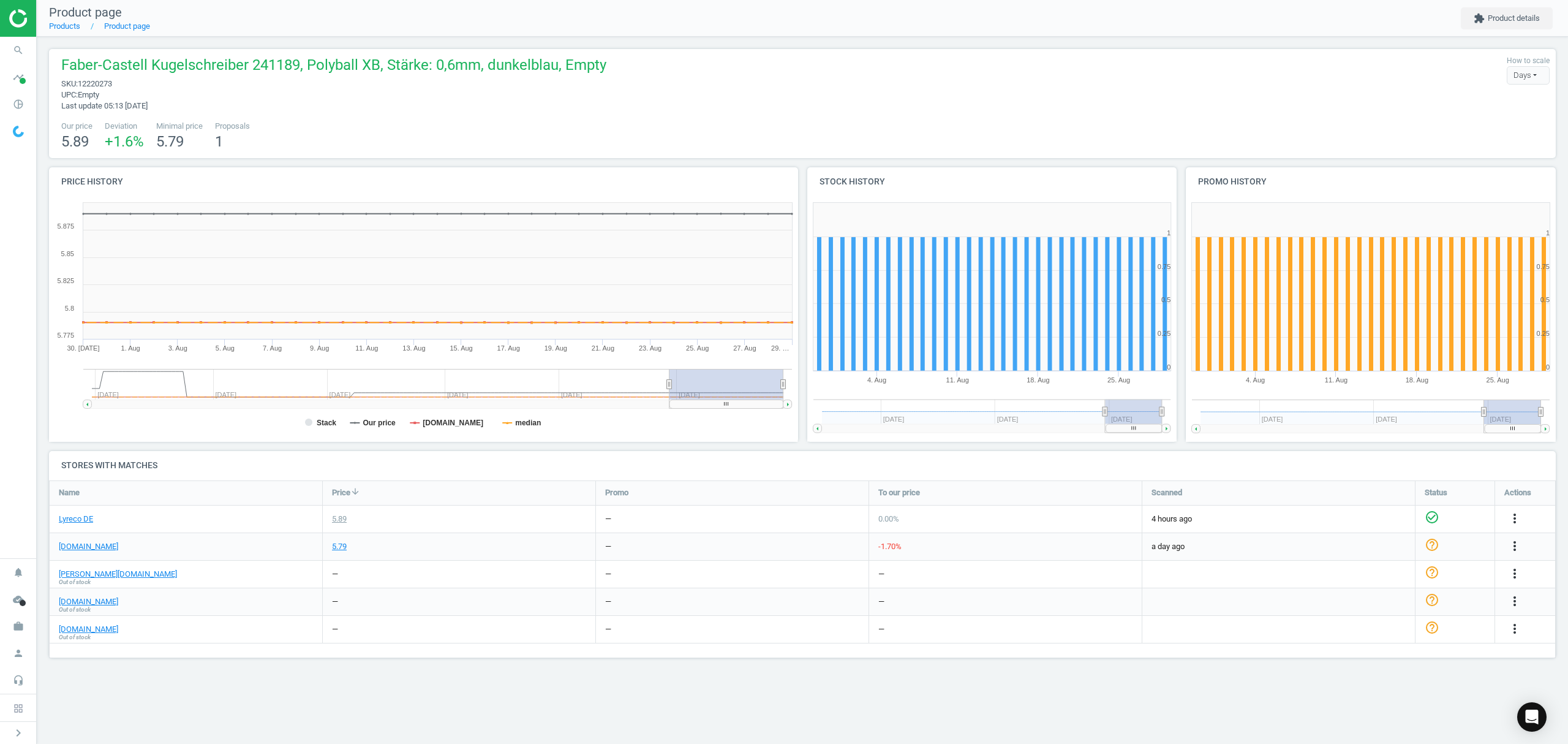
scroll to position [203, 1532]
click at [62, 28] on link "Products" at bounding box center [65, 26] width 32 height 9
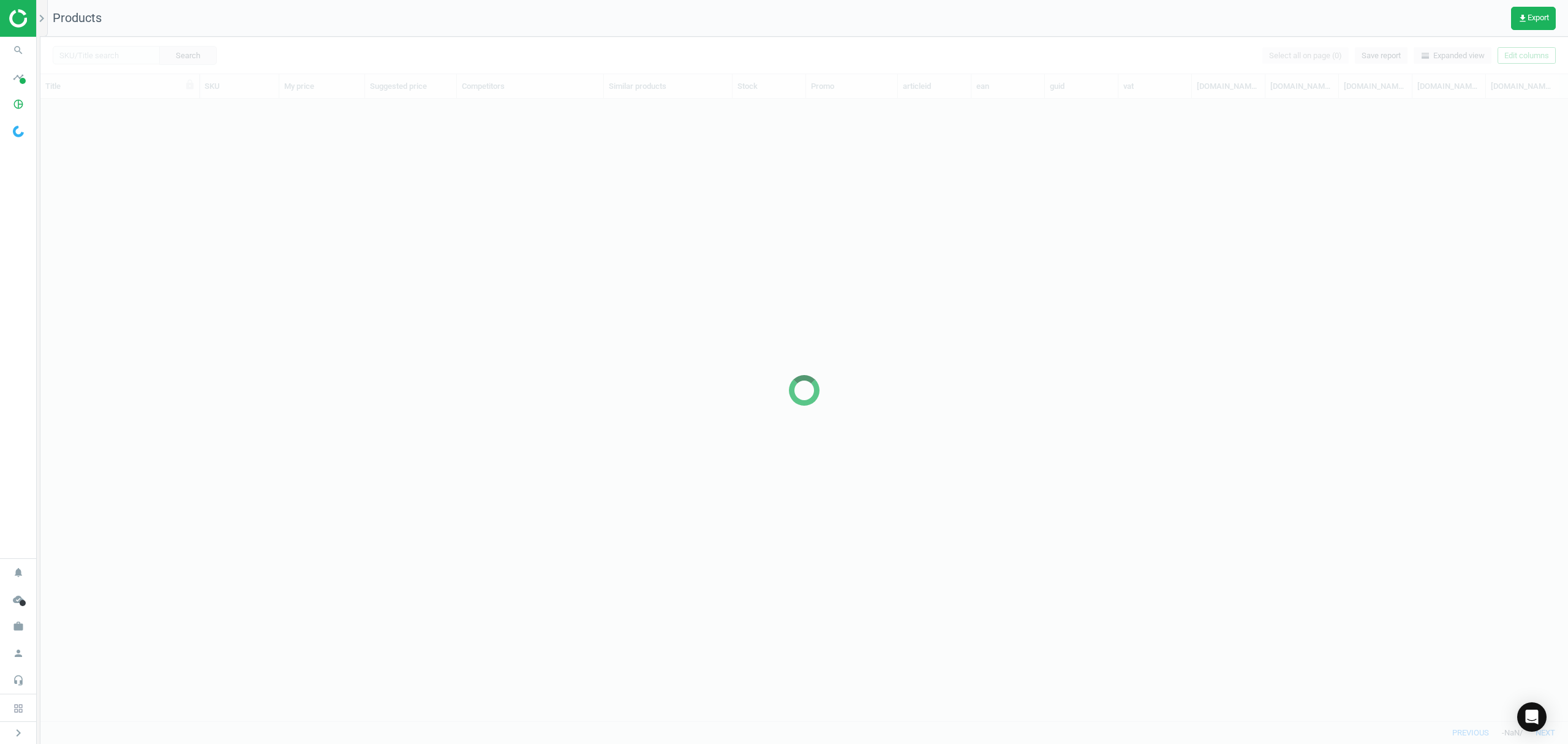
scroll to position [597, 1514]
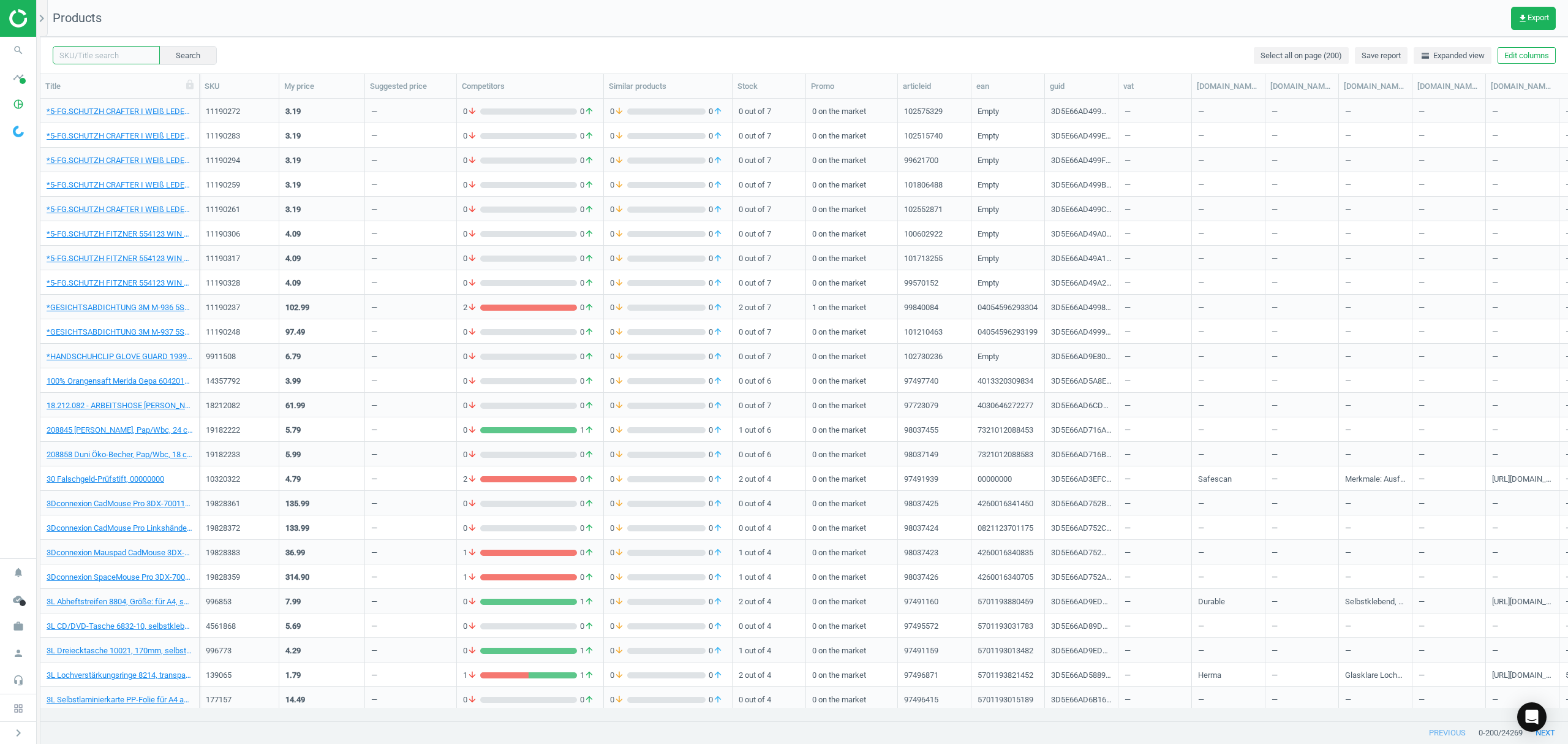
click at [107, 56] on input "text" at bounding box center [107, 55] width 107 height 18
paste input "17210944"
type input "17210944"
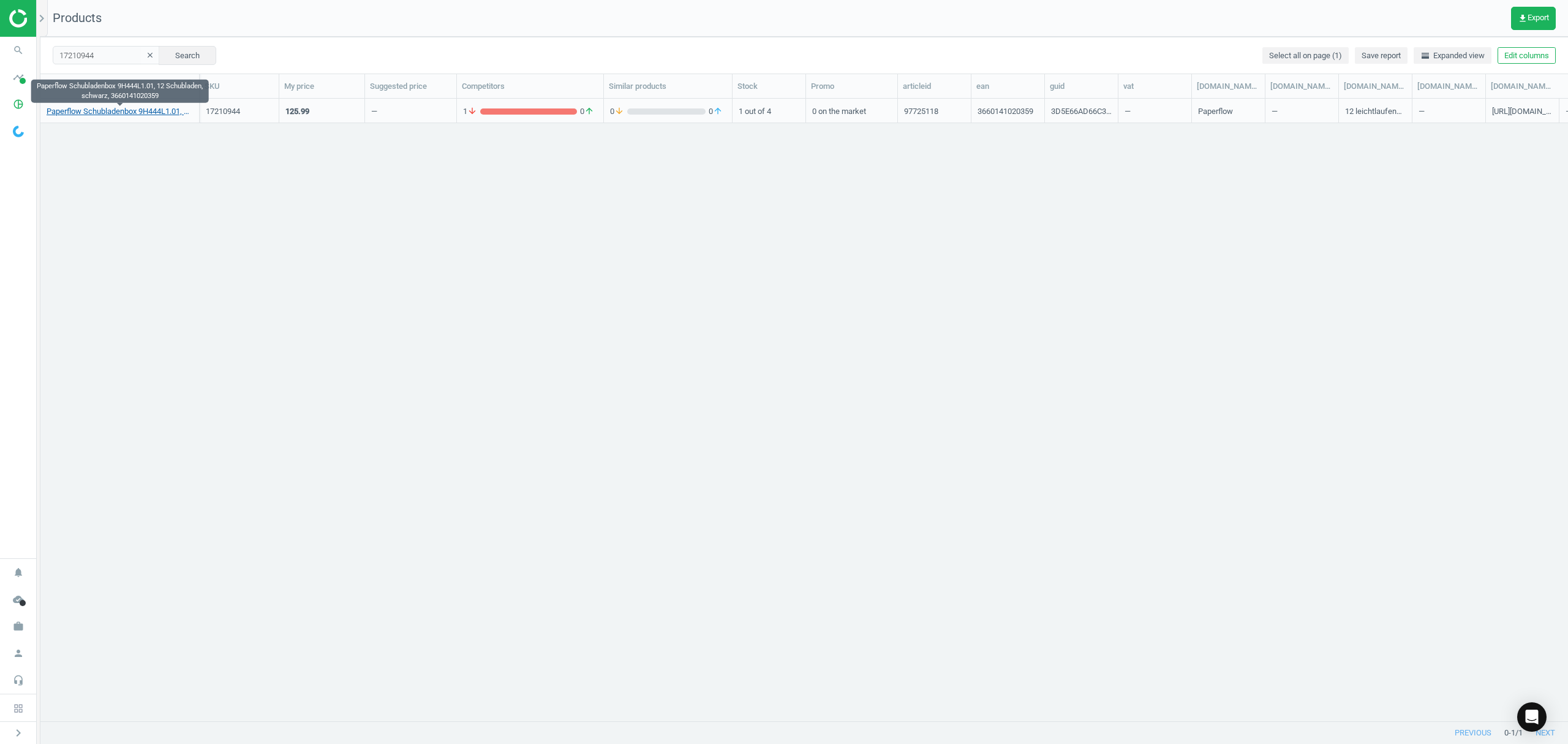
click at [106, 113] on link "Paperflow Schubladenbox 9H444L1.01, 12 Schubladen, schwarz, 3660141020359" at bounding box center [119, 111] width 146 height 11
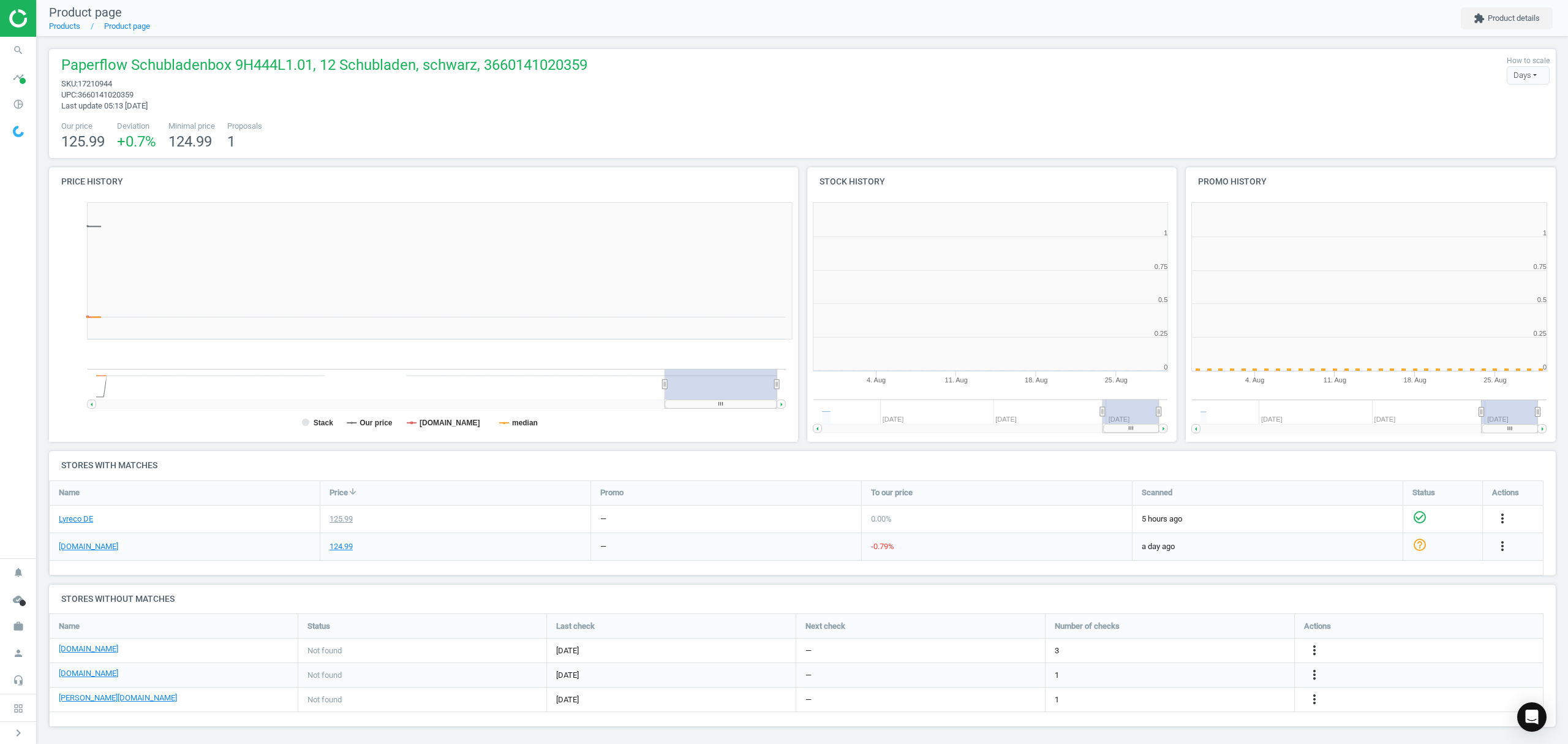
scroll to position [270, 392]
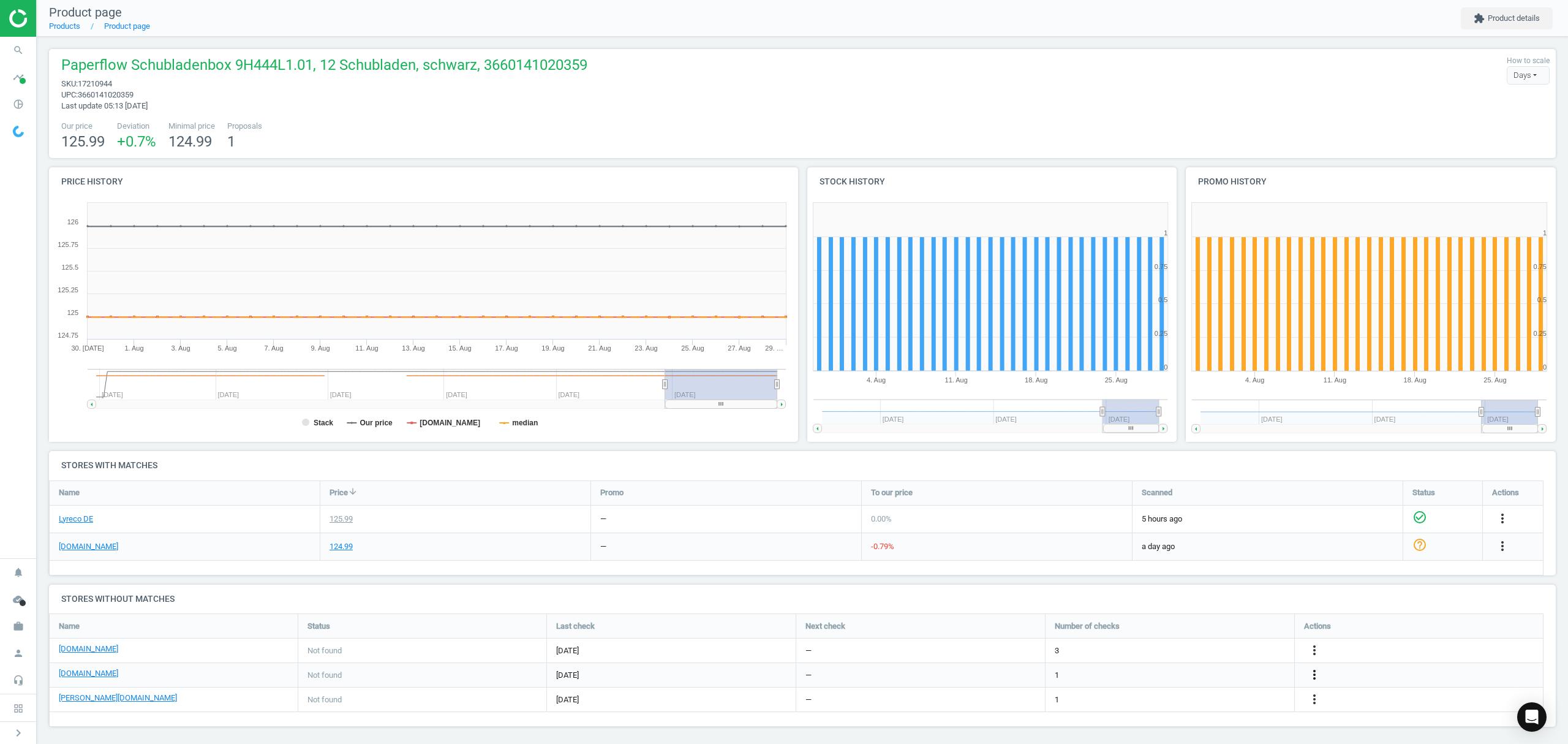
click at [1314, 674] on icon "more_vert" at bounding box center [1314, 674] width 15 height 15
click at [1209, 677] on link "Edit URL/product option" at bounding box center [1219, 675] width 168 height 19
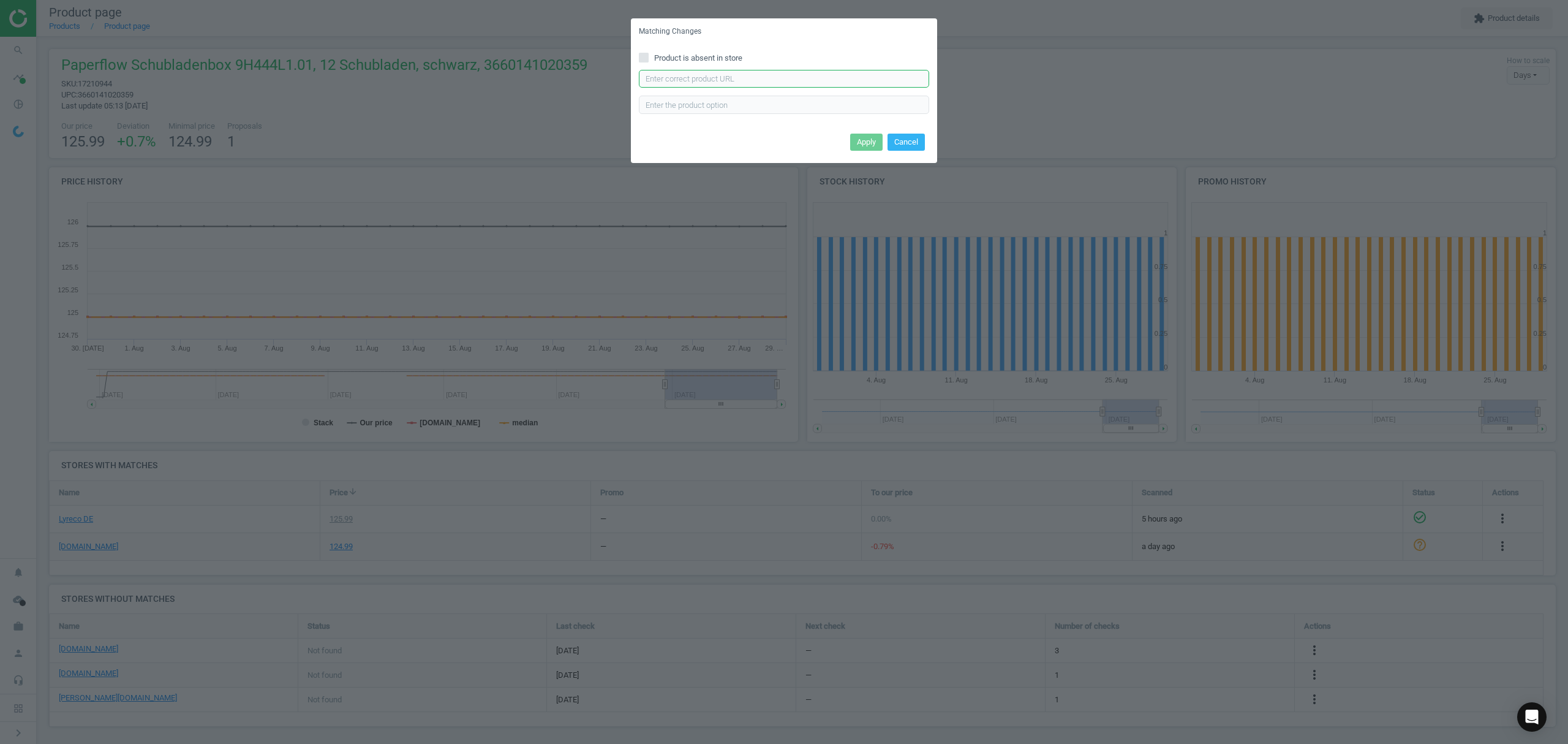
click at [738, 77] on input "text" at bounding box center [783, 78] width 290 height 18
paste input "https://www.office-discount.de/paperflow-schubladenbox-587659"
type input "https://www.office-discount.de/paperflow-schubladenbox-587659"
click at [861, 145] on button "Apply" at bounding box center [866, 142] width 32 height 17
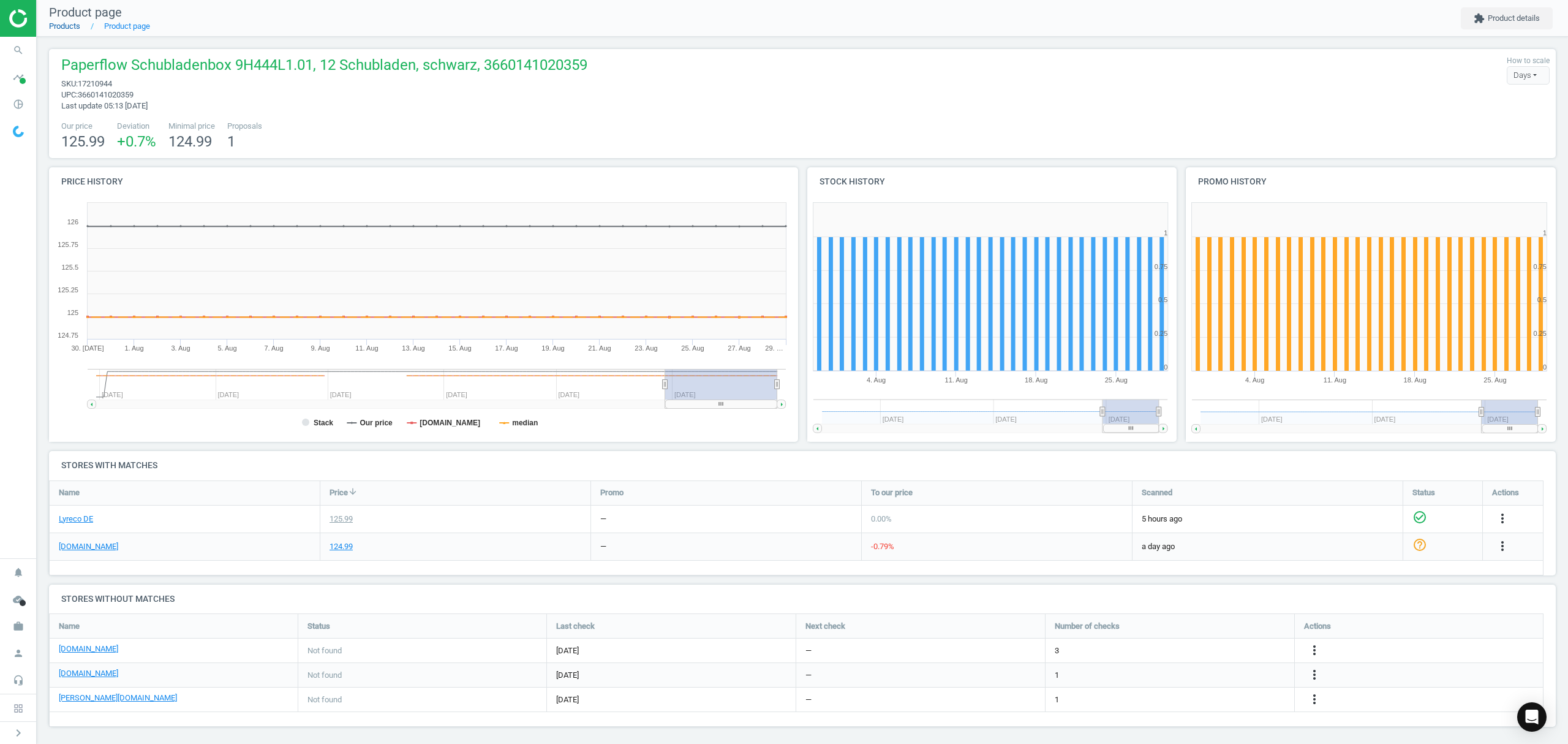
click at [66, 28] on link "Products" at bounding box center [65, 26] width 32 height 9
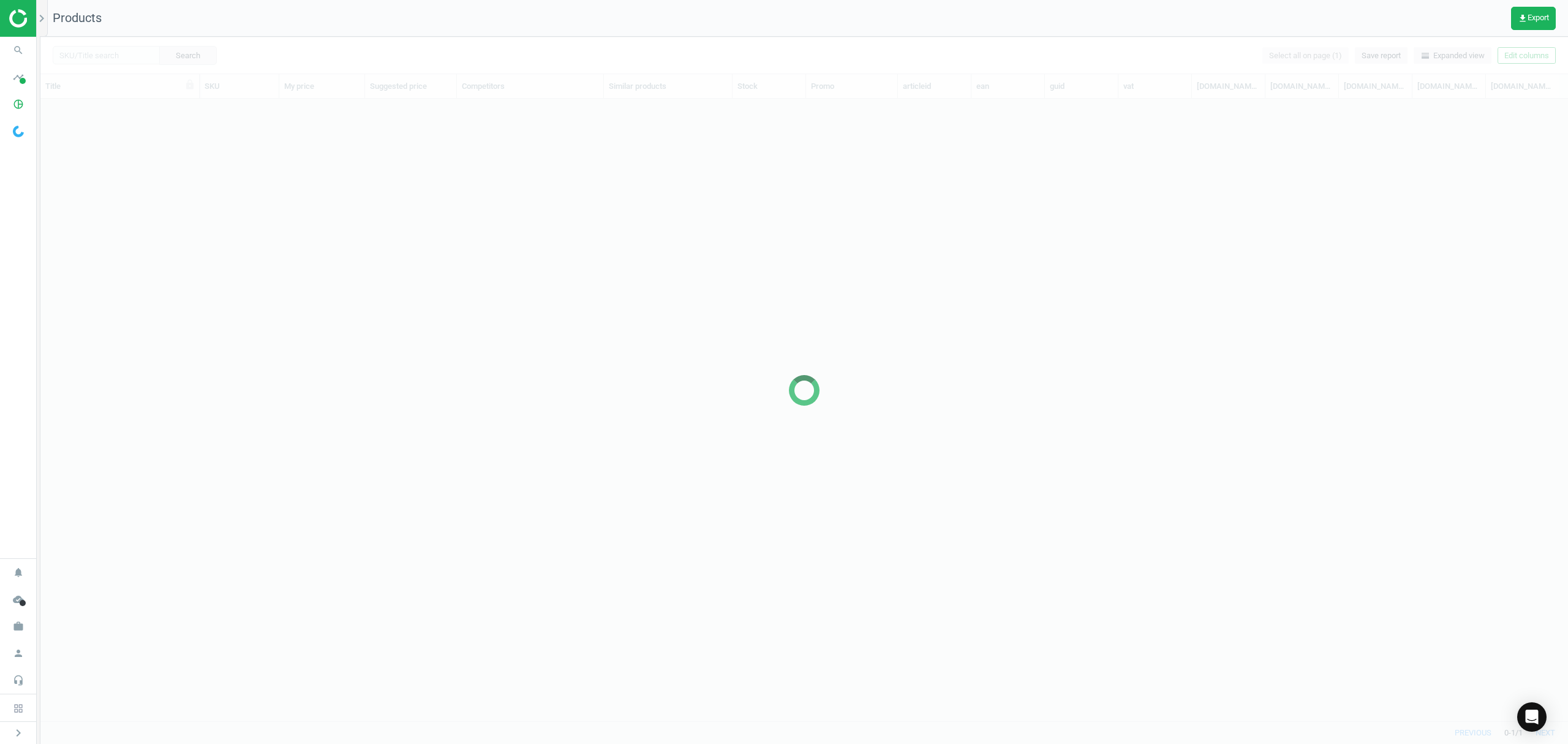
scroll to position [597, 1514]
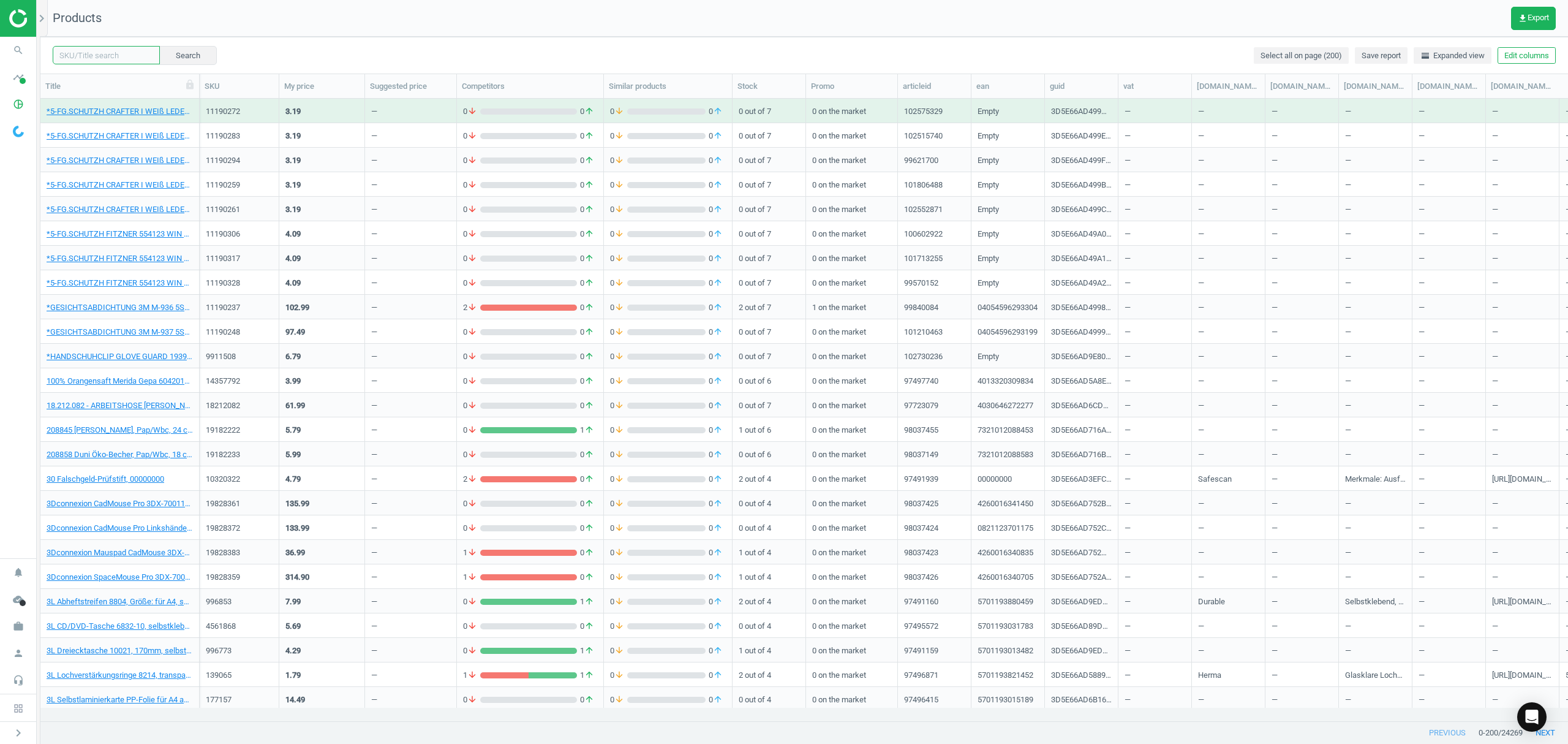
drag, startPoint x: 115, startPoint y: 55, endPoint x: 119, endPoint y: 45, distance: 10.8
click at [114, 55] on input "text" at bounding box center [107, 55] width 107 height 18
paste input "17214504"
type input "17214504"
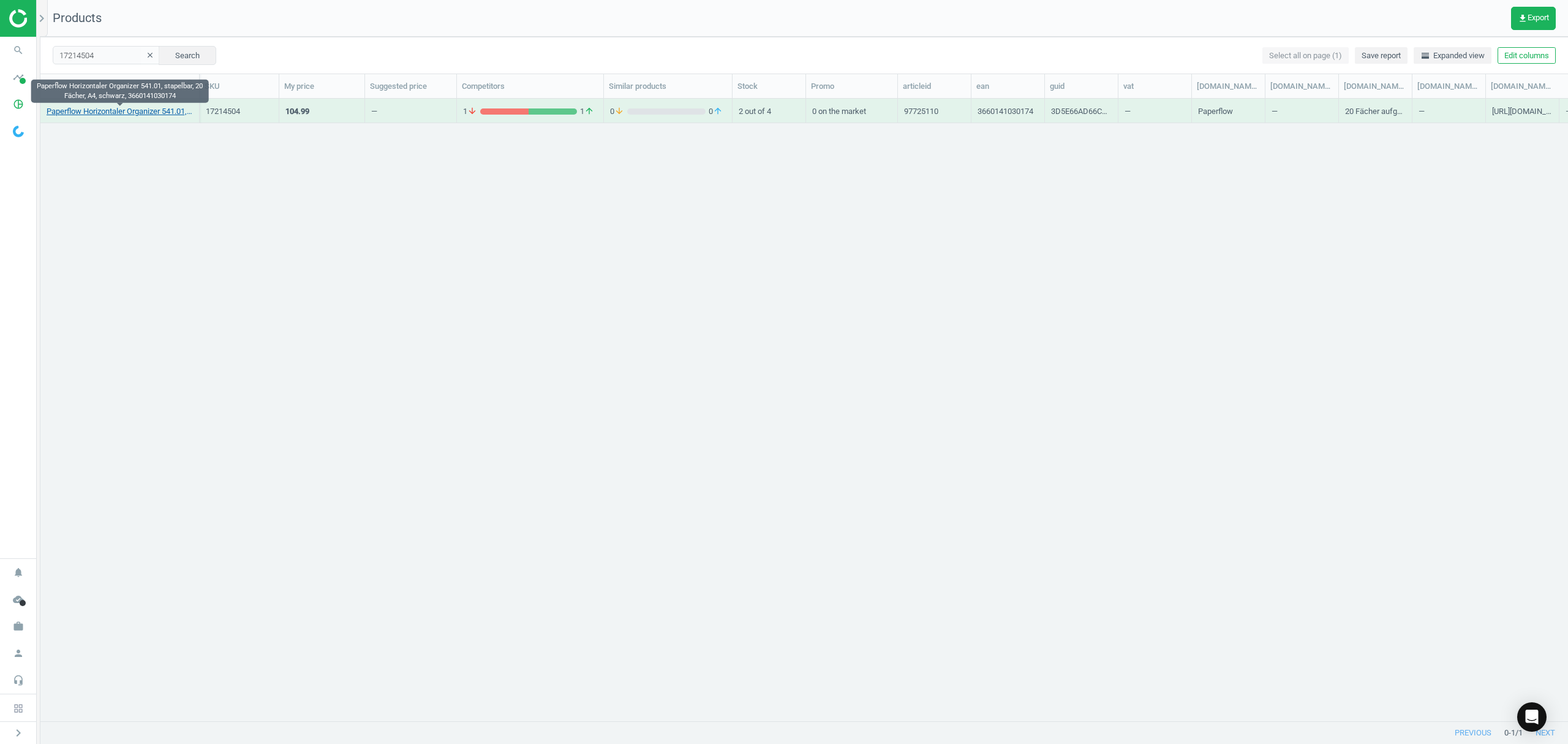
click at [131, 115] on link "Paperflow Horizontaler Organizer 541.01, stapelbar, 20 Fächer, A4, schwarz, 366…" at bounding box center [119, 111] width 146 height 11
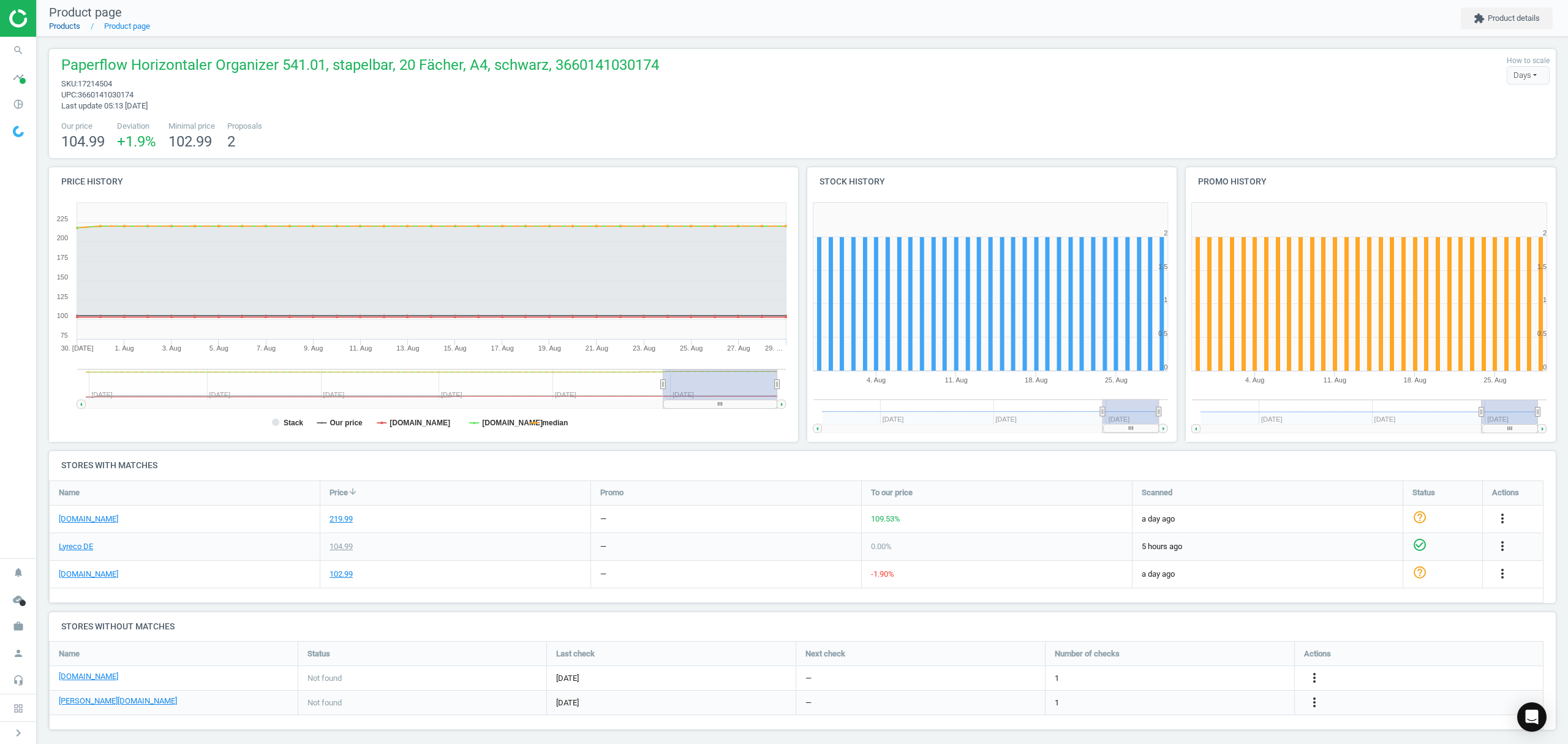
click at [60, 25] on link "Products" at bounding box center [65, 26] width 32 height 9
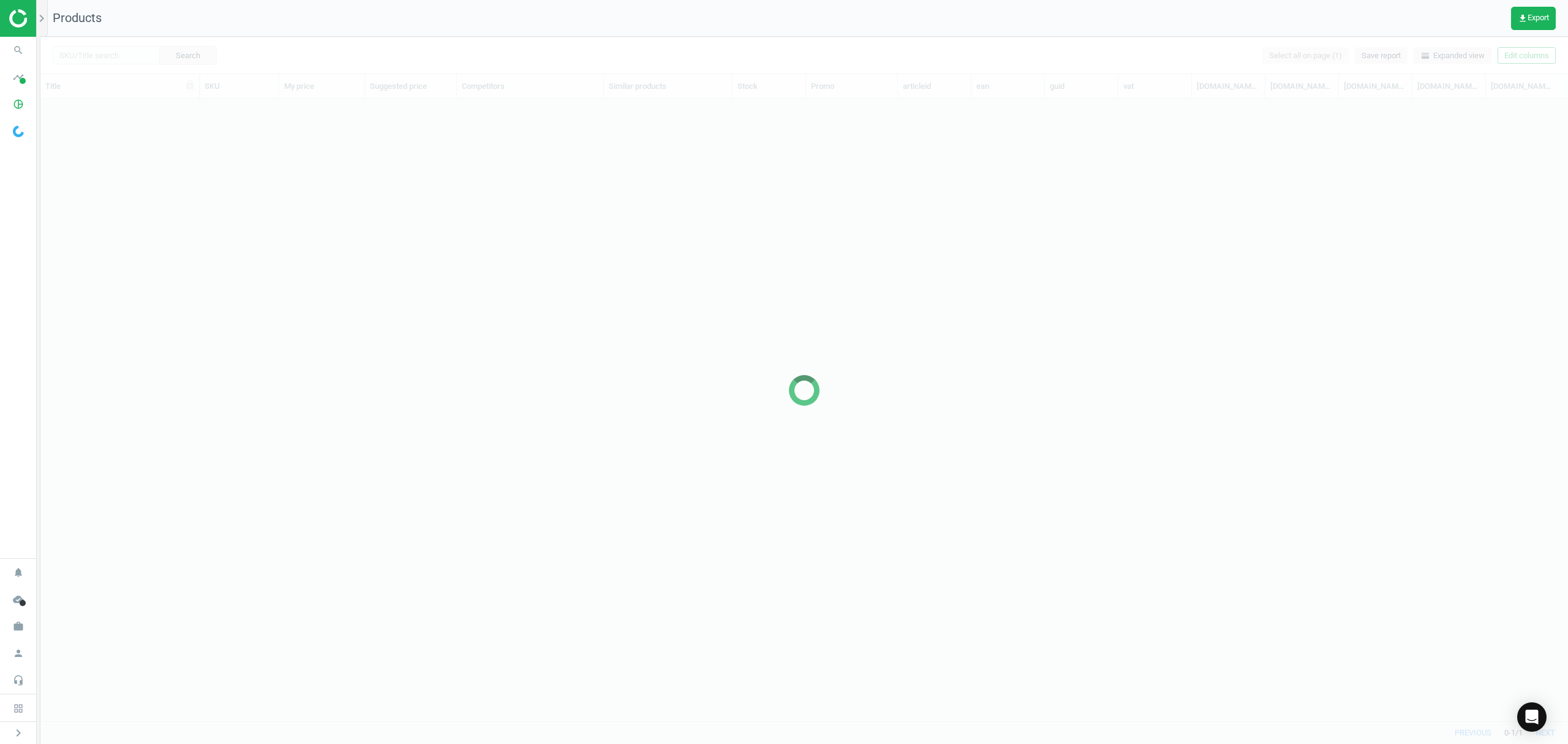
scroll to position [597, 1514]
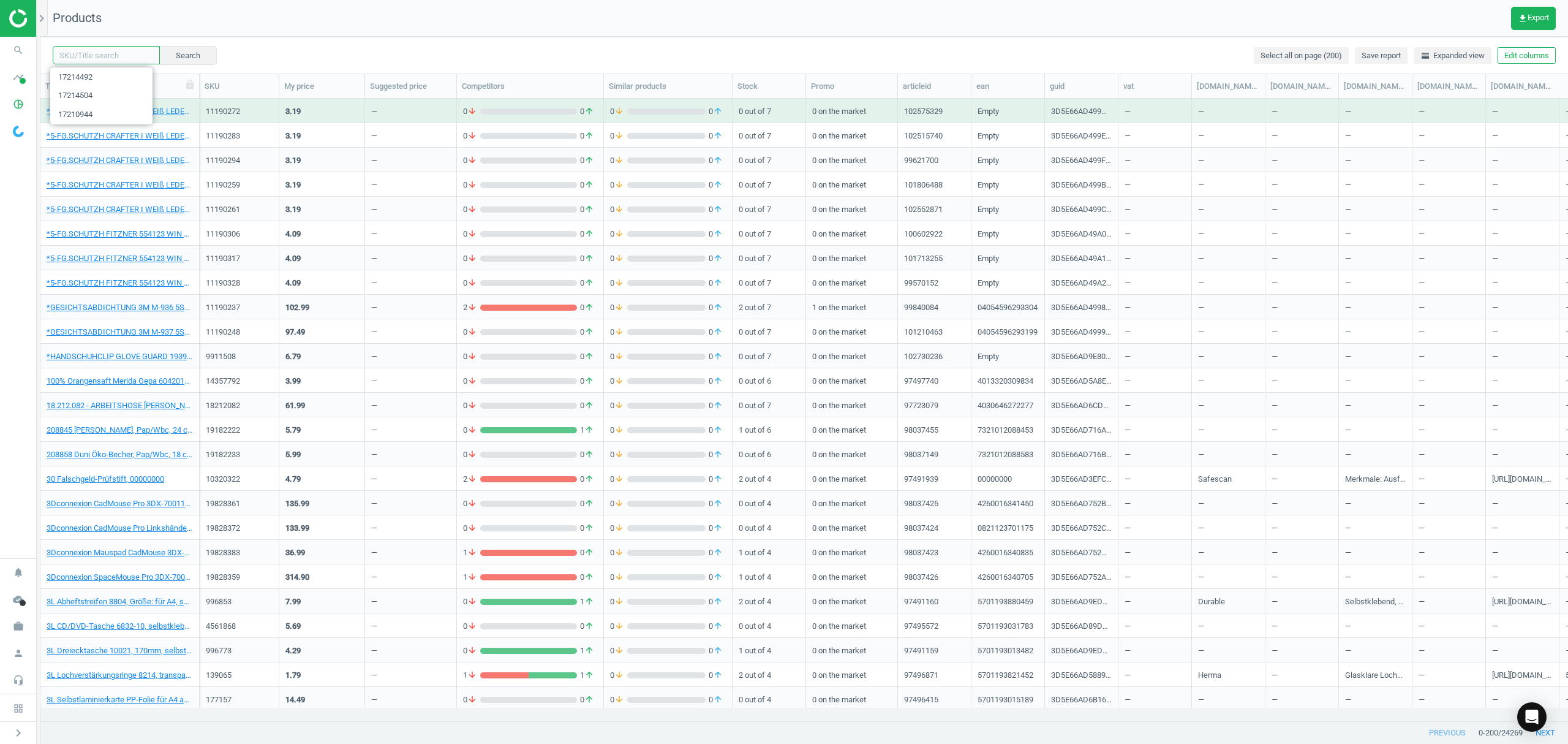
click at [96, 55] on input "text" at bounding box center [107, 55] width 107 height 18
paste input "17214481"
type input "17214481"
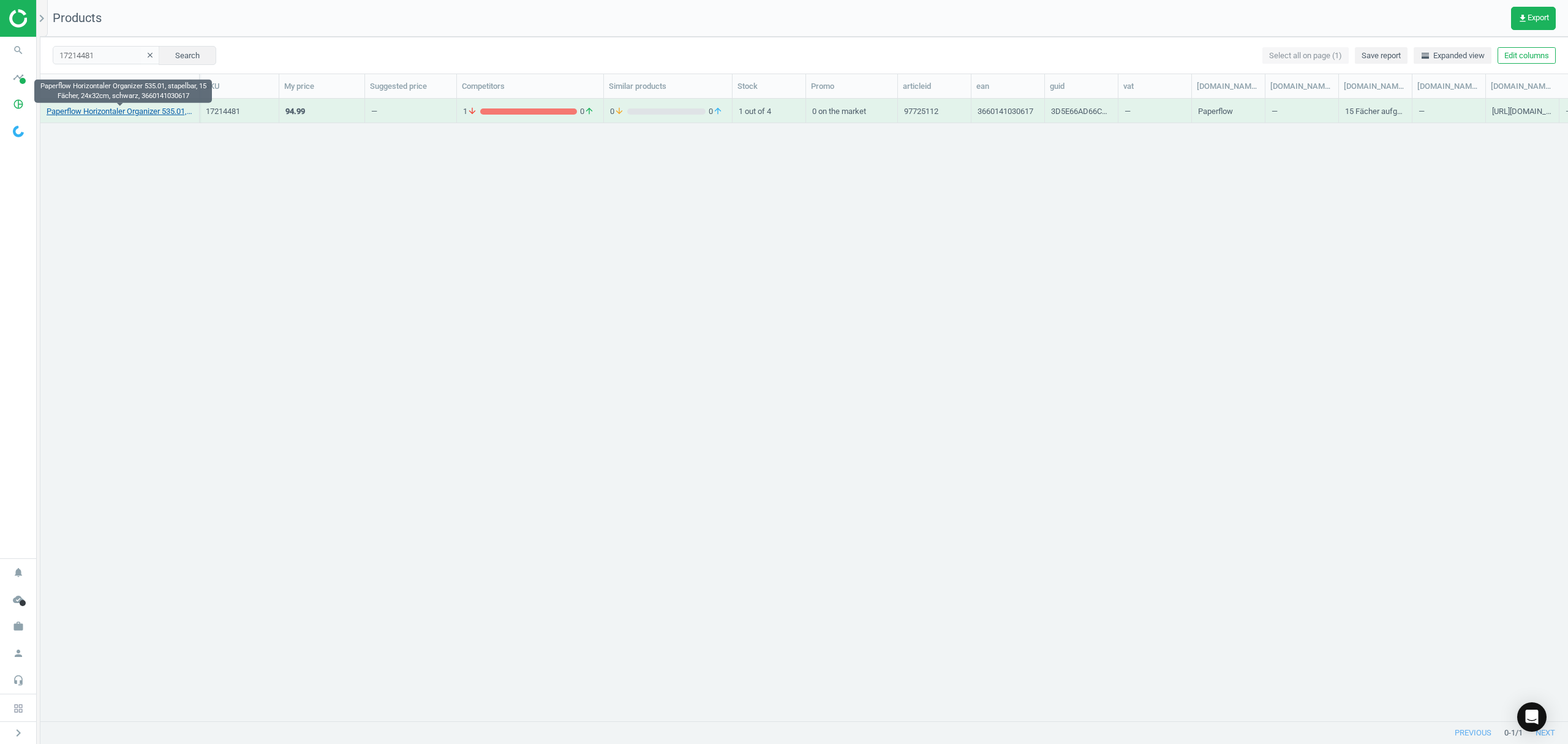
click at [100, 111] on link "Paperflow Horizontaler Organizer 535.01, stapelbar, 15 Fächer, 24x32cm, schwarz…" at bounding box center [119, 111] width 146 height 11
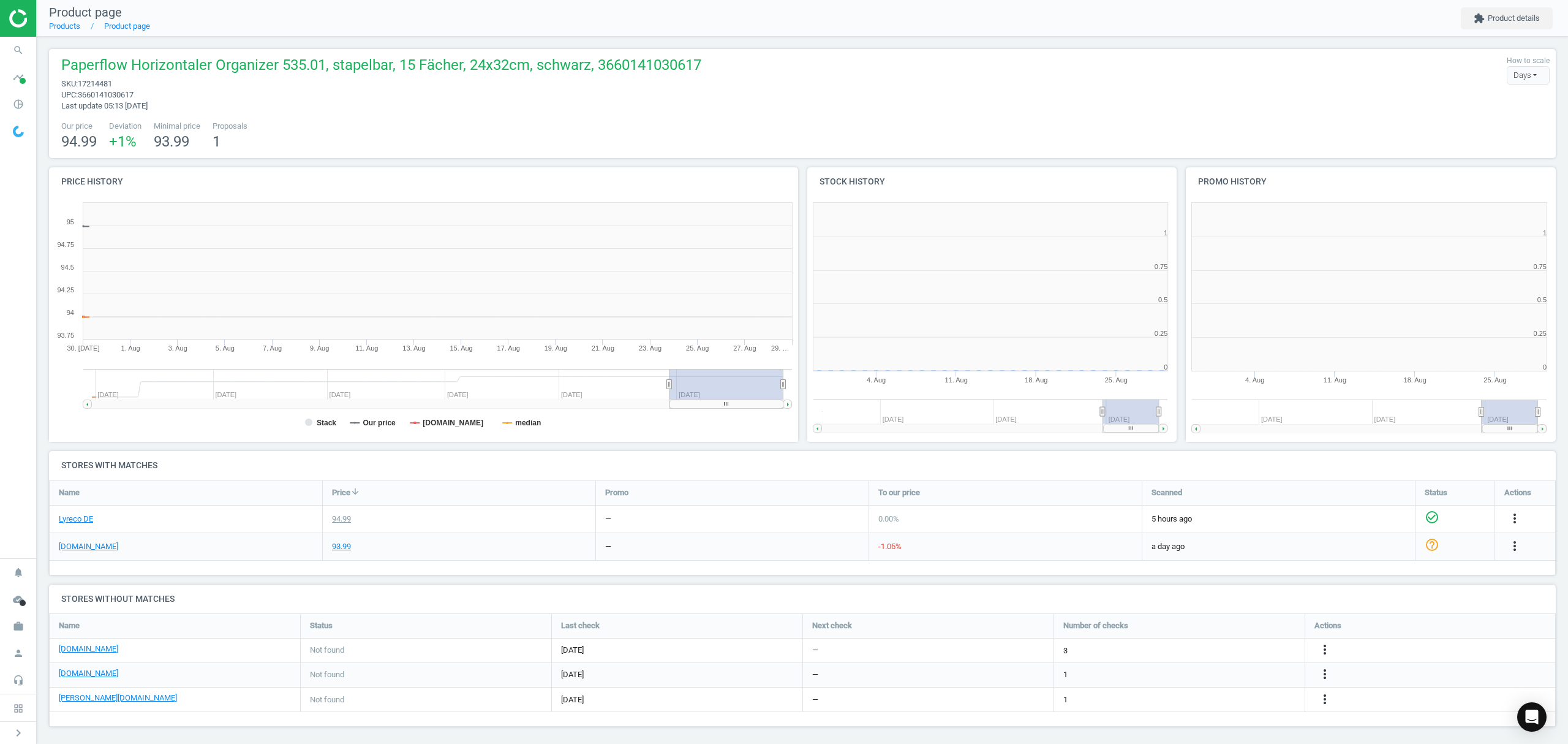
scroll to position [270, 767]
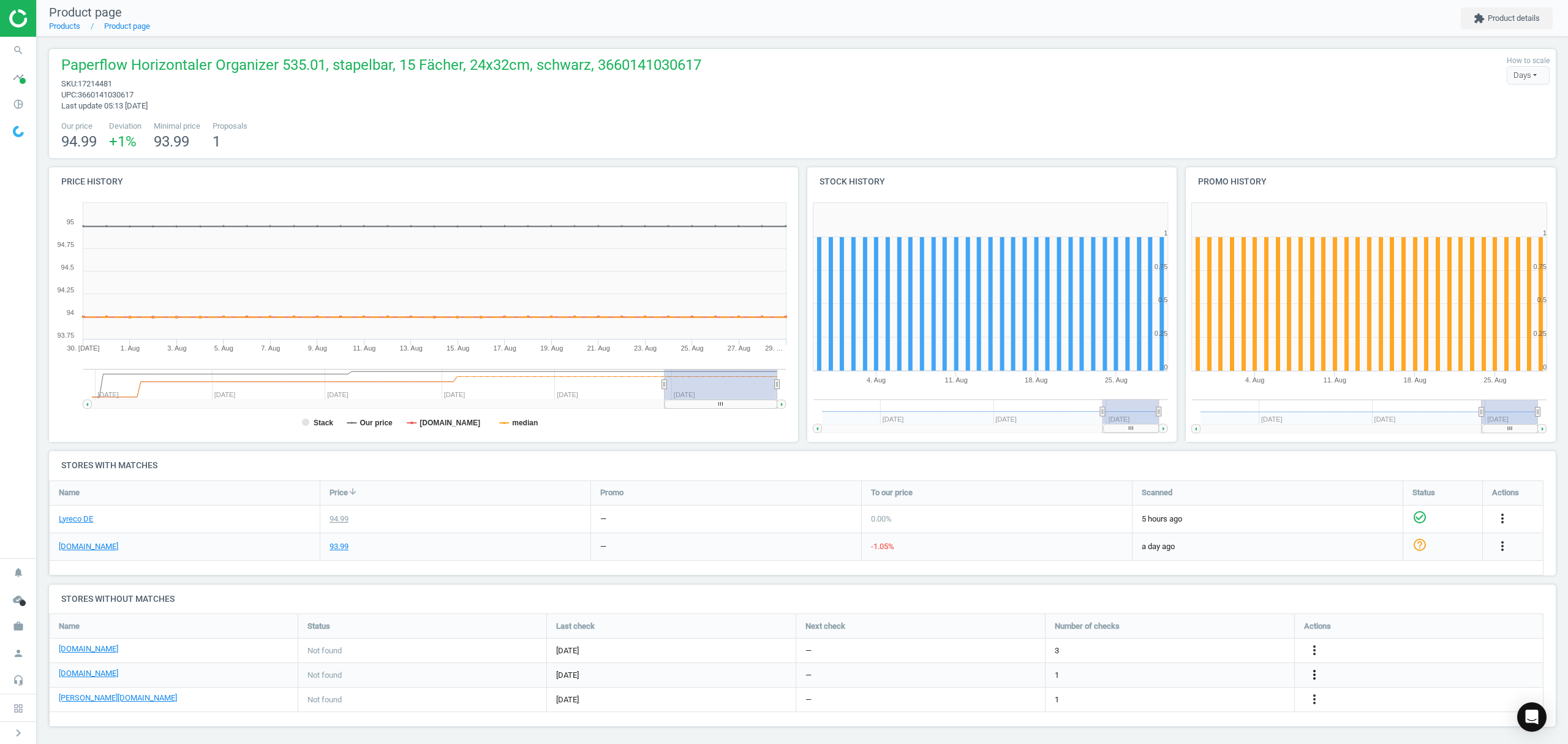
click at [1314, 674] on icon "more_vert" at bounding box center [1314, 674] width 15 height 15
click at [1177, 674] on link "Edit URL/product option" at bounding box center [1219, 675] width 168 height 19
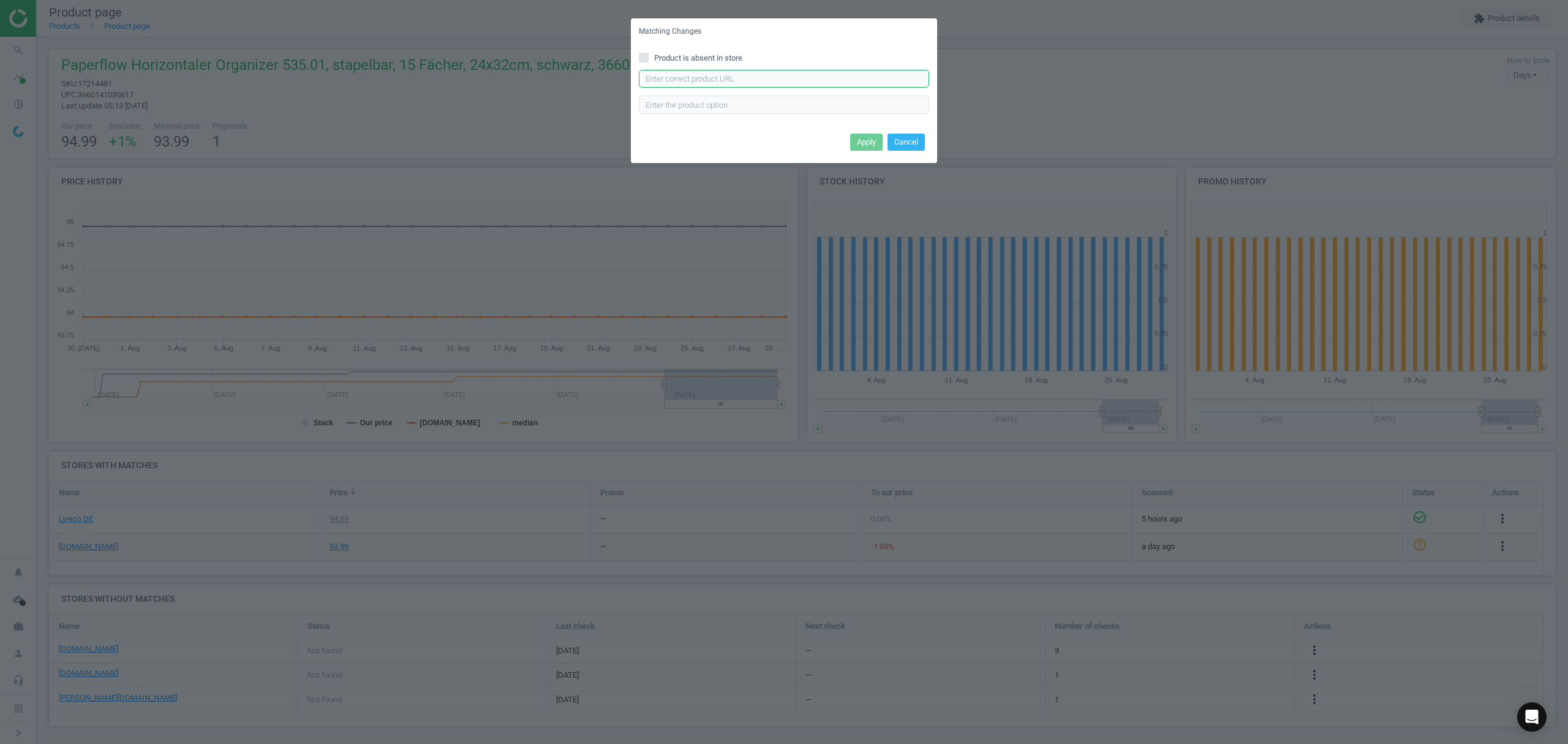
click at [703, 79] on input "text" at bounding box center [783, 78] width 290 height 18
paste input "https://www.office-discount.de/paperflow-sortierstation-587568"
type input "https://www.office-discount.de/paperflow-sortierstation-587568"
click at [861, 138] on button "Apply" at bounding box center [866, 142] width 32 height 17
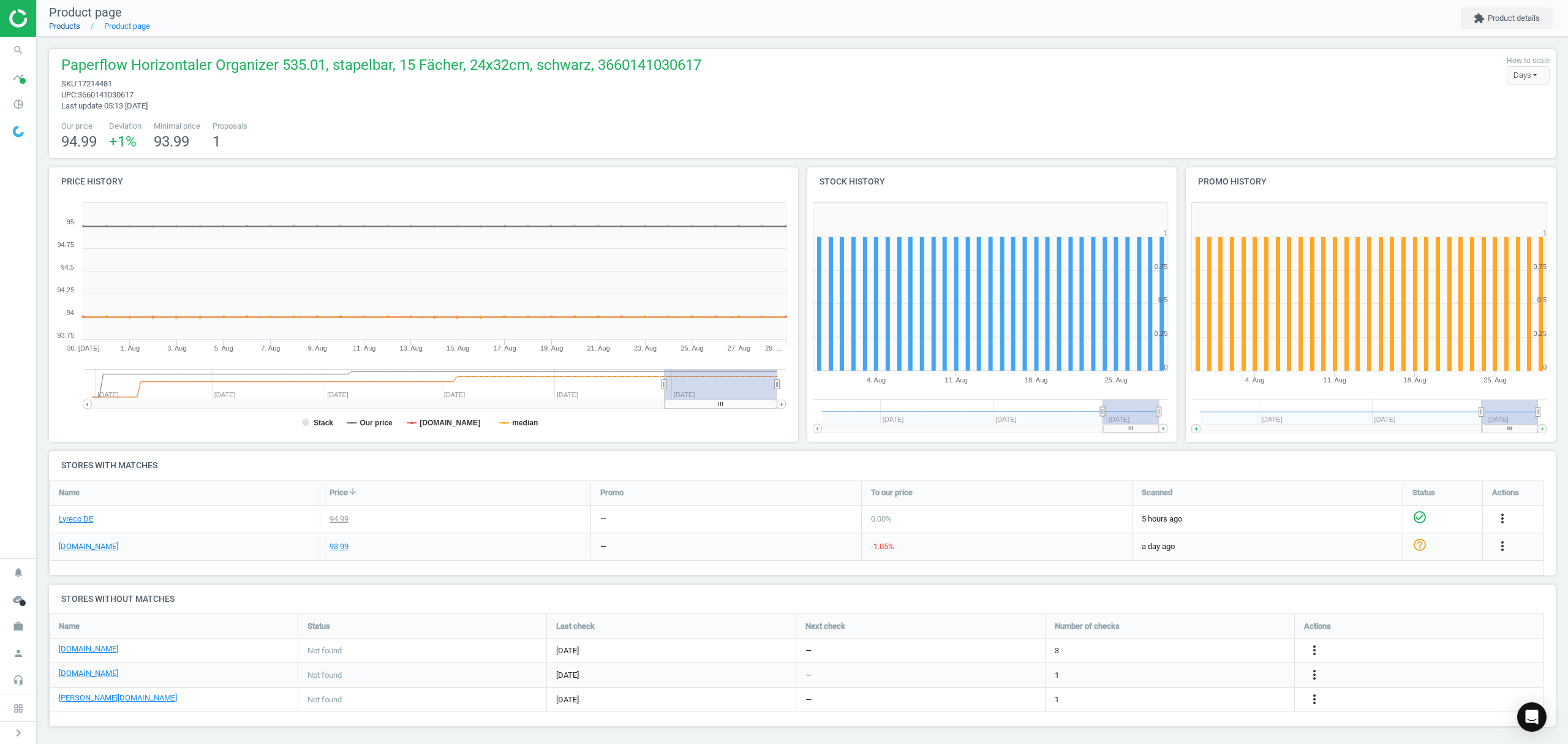
click at [65, 22] on link "Products" at bounding box center [65, 26] width 32 height 9
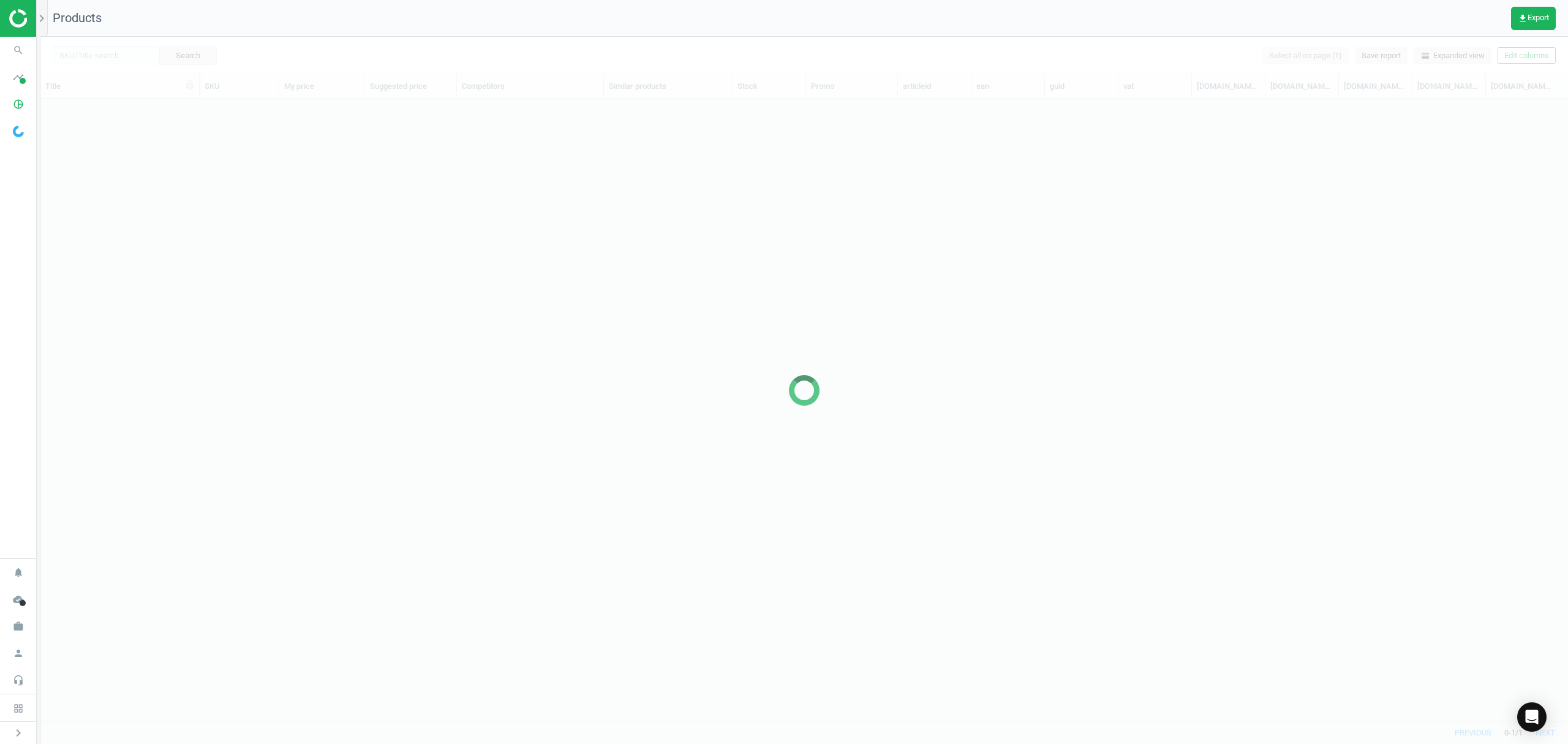
scroll to position [597, 1514]
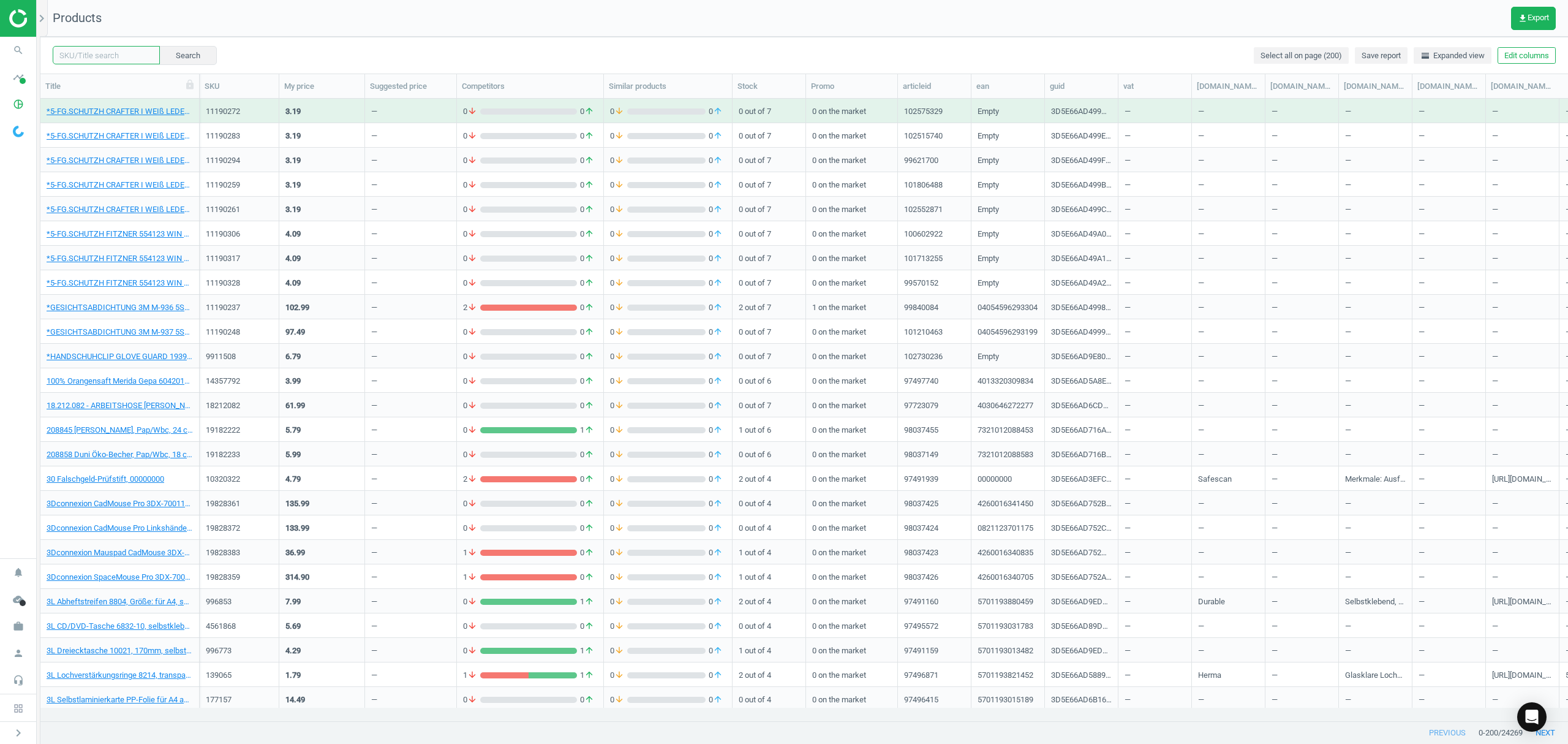
click at [96, 55] on input "text" at bounding box center [107, 55] width 107 height 18
paste input "8360644"
type input "8360644"
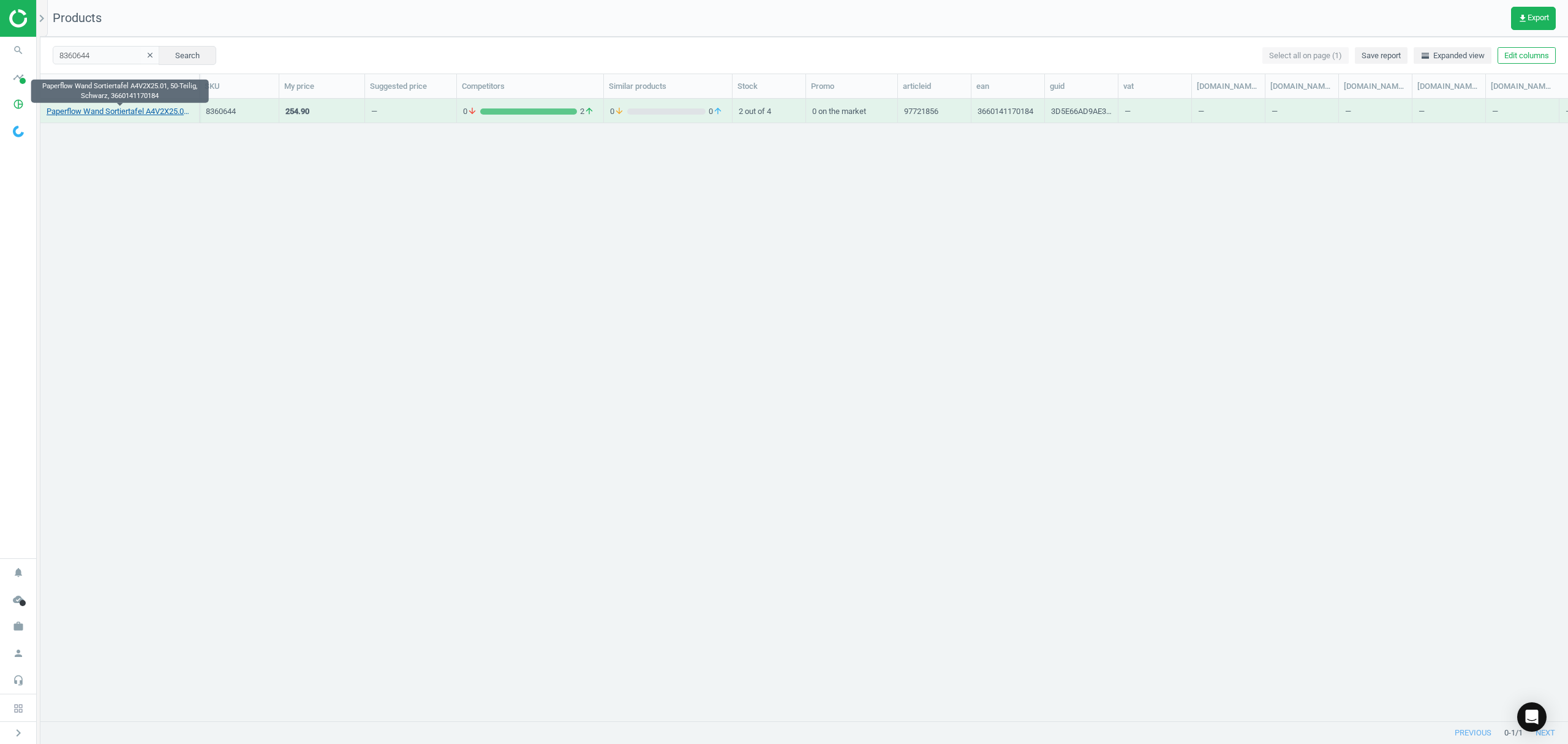
click at [155, 108] on link "Paperflow Wand Sortiertafel A4V2X25.01, 50-Teilig, Schwarz, 3660141170184" at bounding box center [119, 111] width 146 height 11
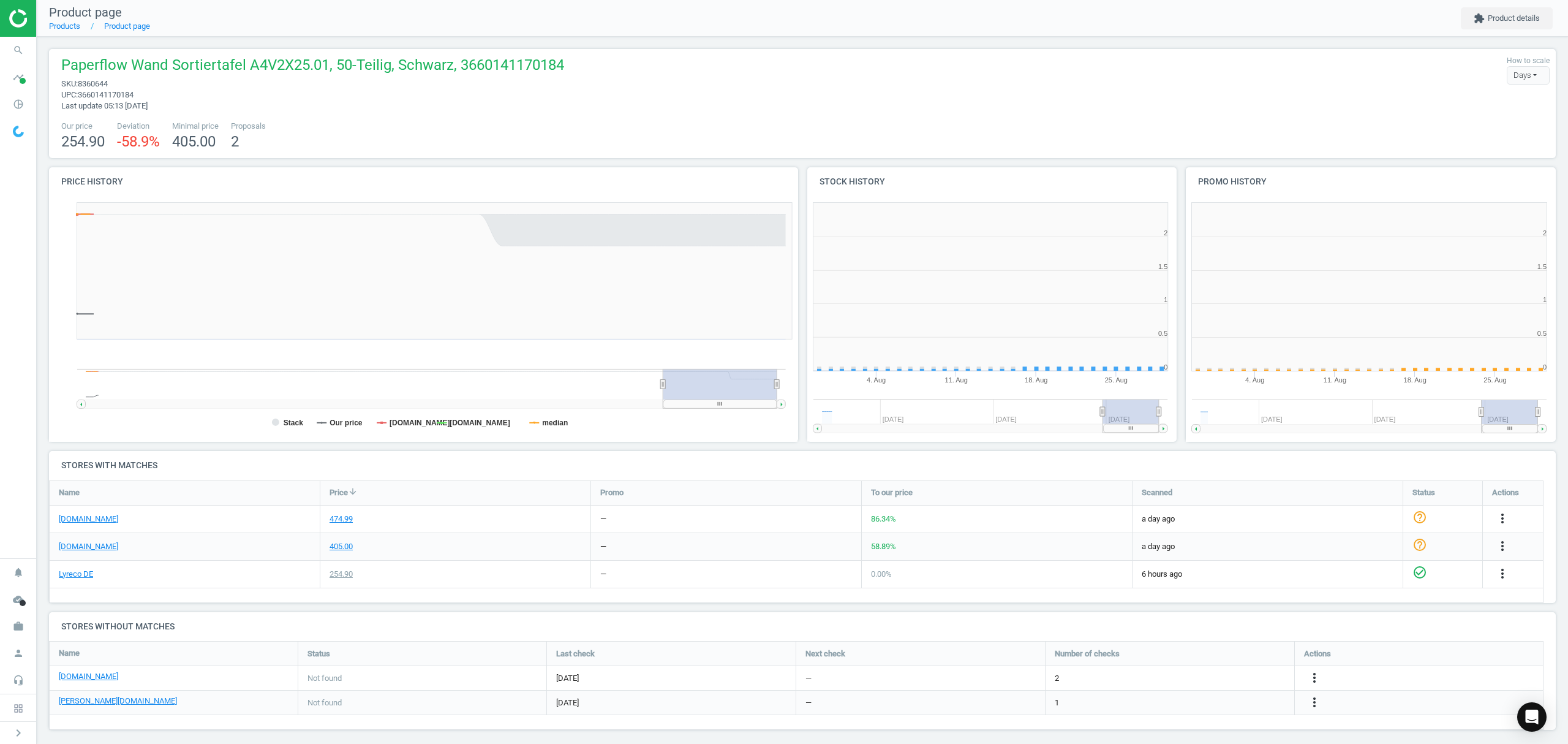
scroll to position [270, 392]
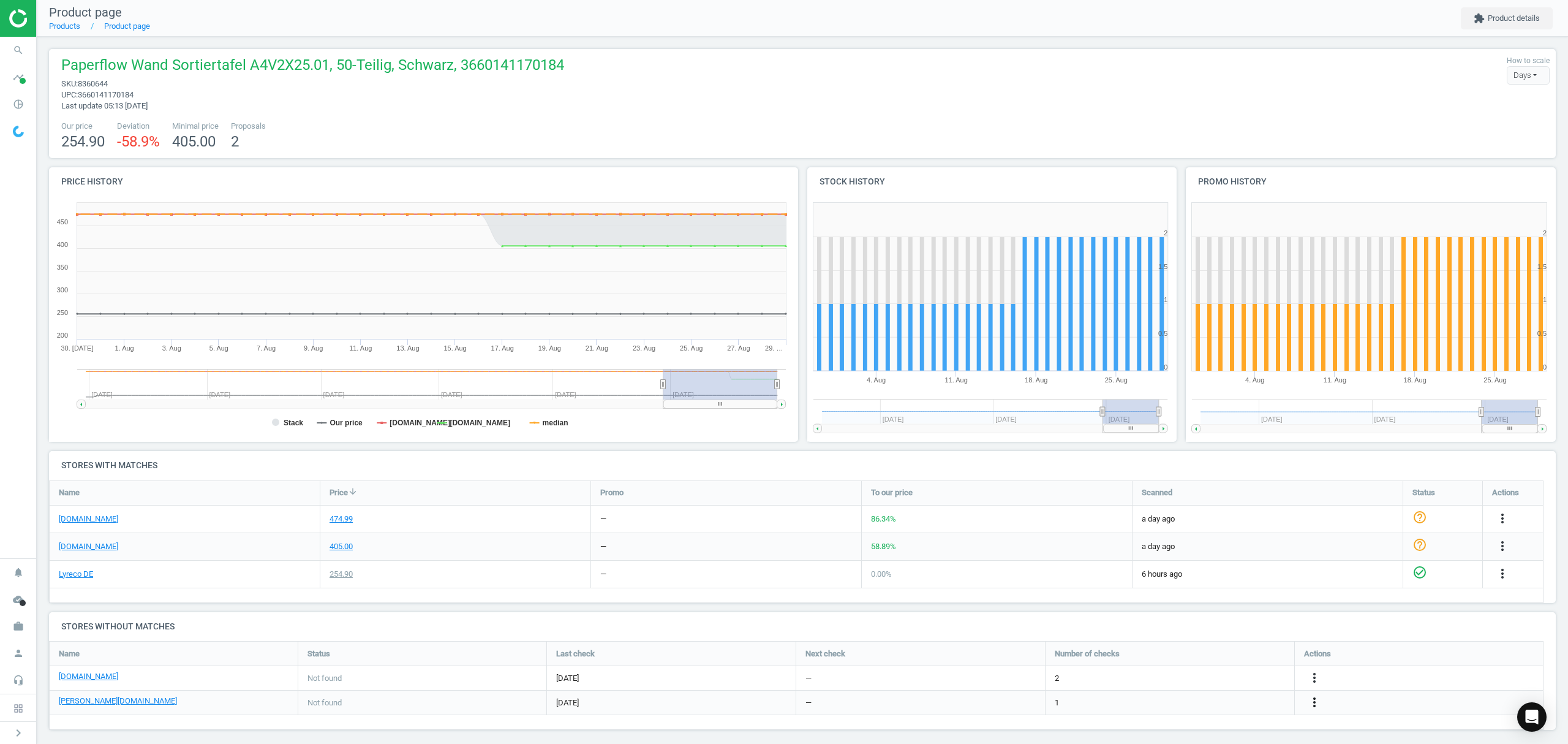
click at [1316, 701] on icon "more_vert" at bounding box center [1314, 702] width 15 height 15
click at [1218, 702] on link "Edit URL/product option" at bounding box center [1219, 703] width 168 height 19
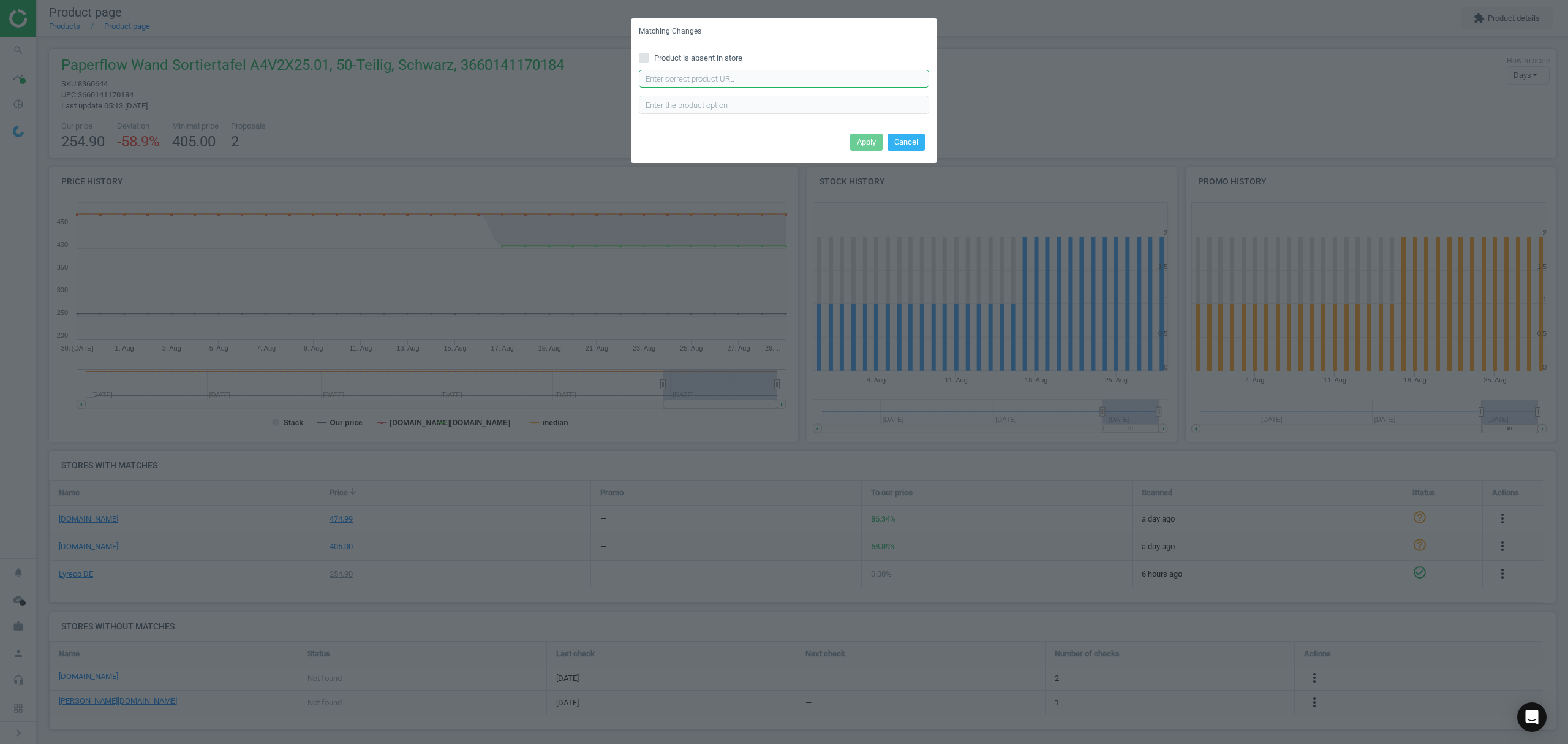
click at [707, 79] on input "text" at bounding box center [783, 78] width 290 height 18
paste input "https://www.otto-office.com/de/Wandundx2013;Prospekthalter-50-Faecher-A4/301236…"
type input "https://www.otto-office.com/de/Wandundx2013;Prospekthalter-50-Faecher-A4/301236…"
click at [858, 143] on button "Apply" at bounding box center [866, 142] width 32 height 17
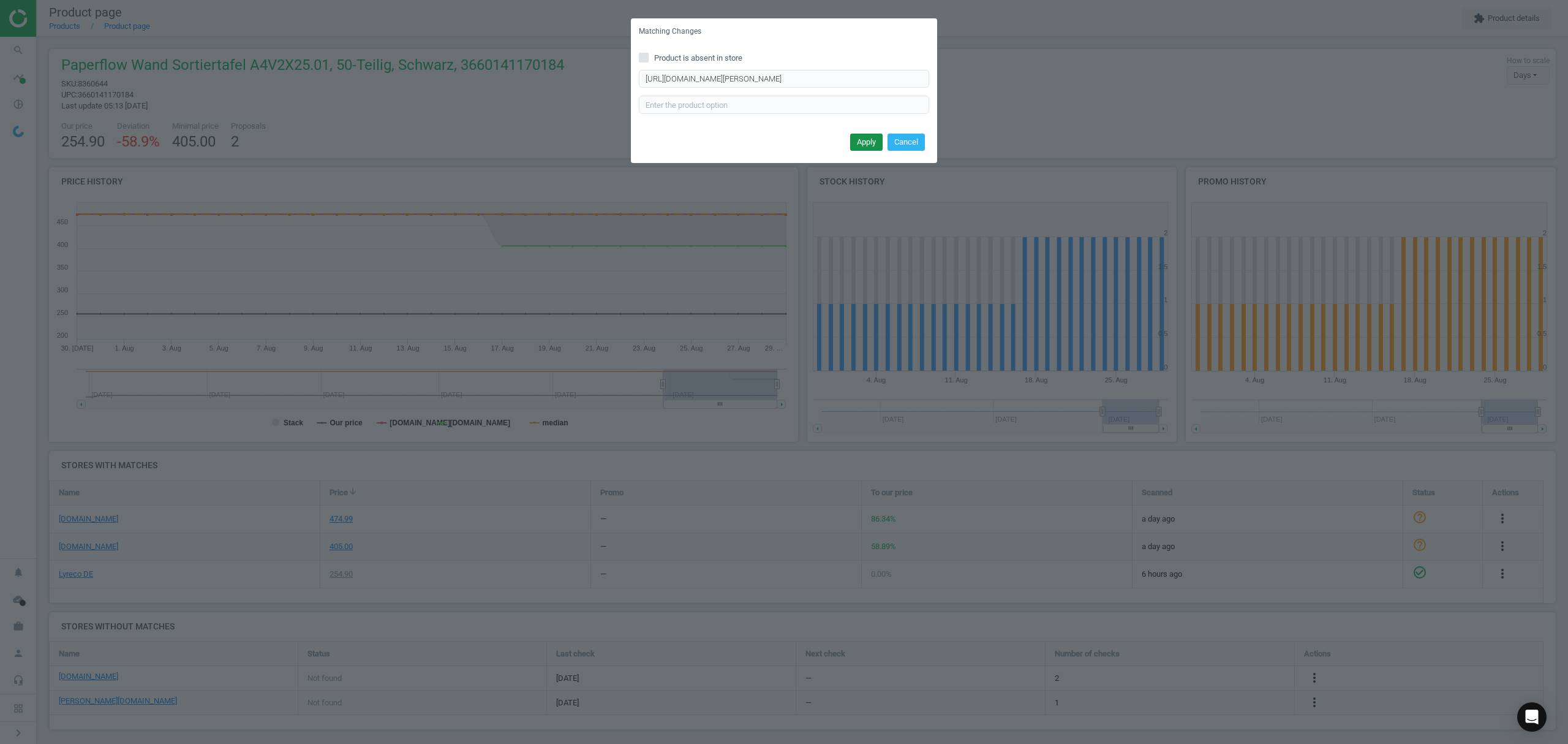
scroll to position [0, 0]
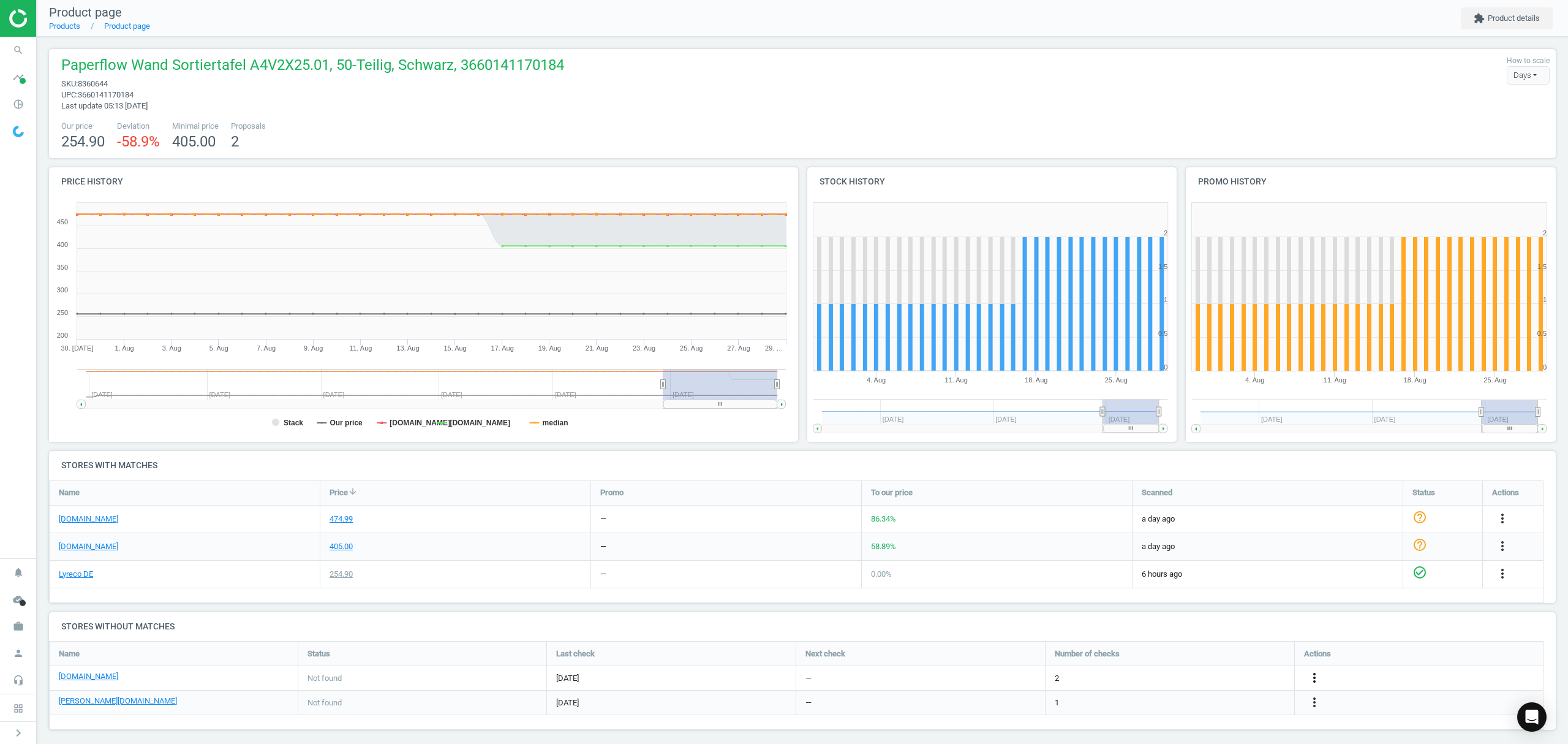
click at [1314, 677] on icon "more_vert" at bounding box center [1314, 678] width 15 height 15
click at [1208, 679] on link "Edit URL/product option" at bounding box center [1219, 678] width 168 height 19
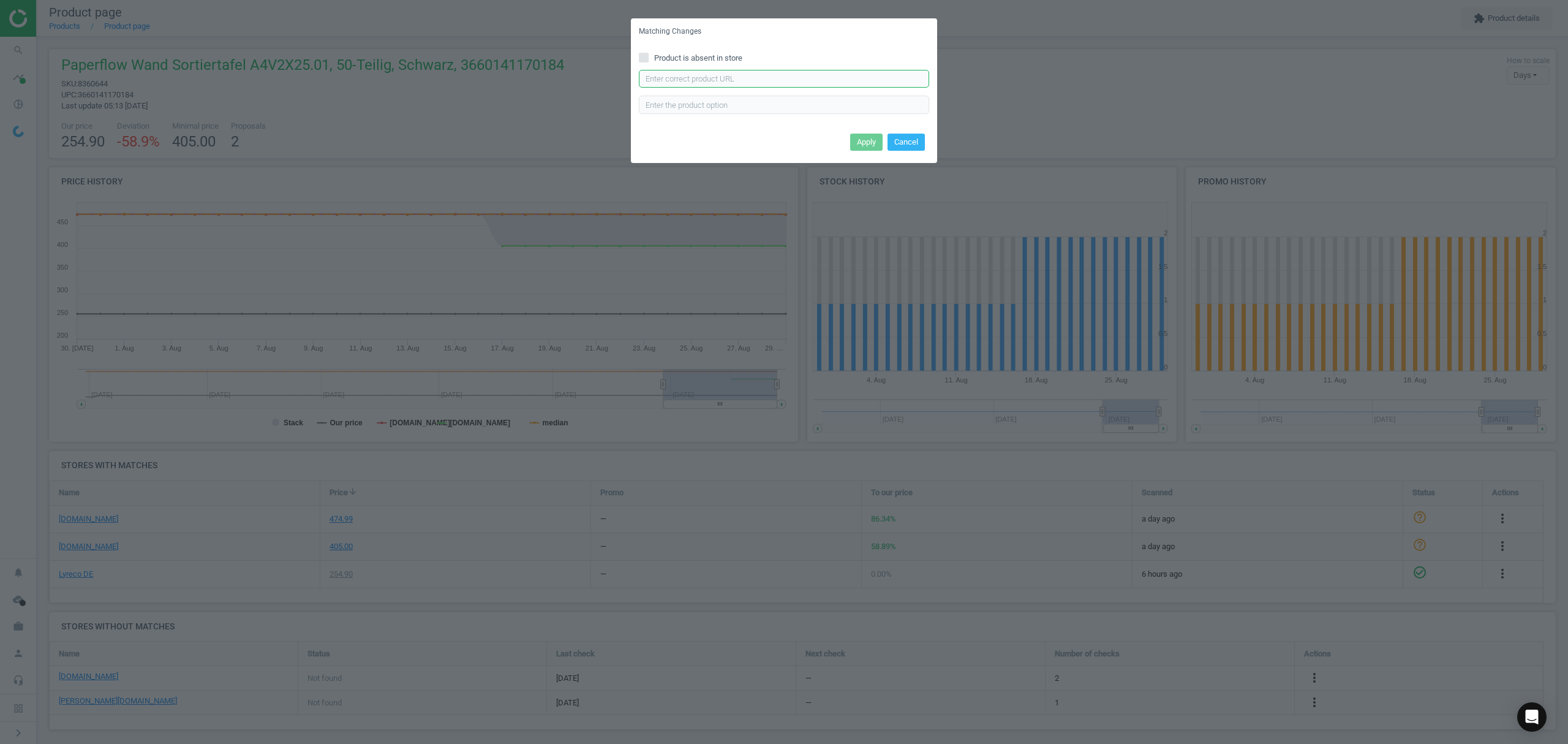
click at [674, 78] on input "text" at bounding box center [783, 78] width 290 height 18
paste input "https://www.bueromarkt-ag.de/prospekthalter_paperflow_a4v2x25.02_grau%2Cp-a4v2x…"
type input "https://www.bueromarkt-ag.de/prospekthalter_paperflow_a4v2x25.02_grau%2Cp-a4v2x…"
click at [858, 141] on button "Apply" at bounding box center [866, 142] width 32 height 17
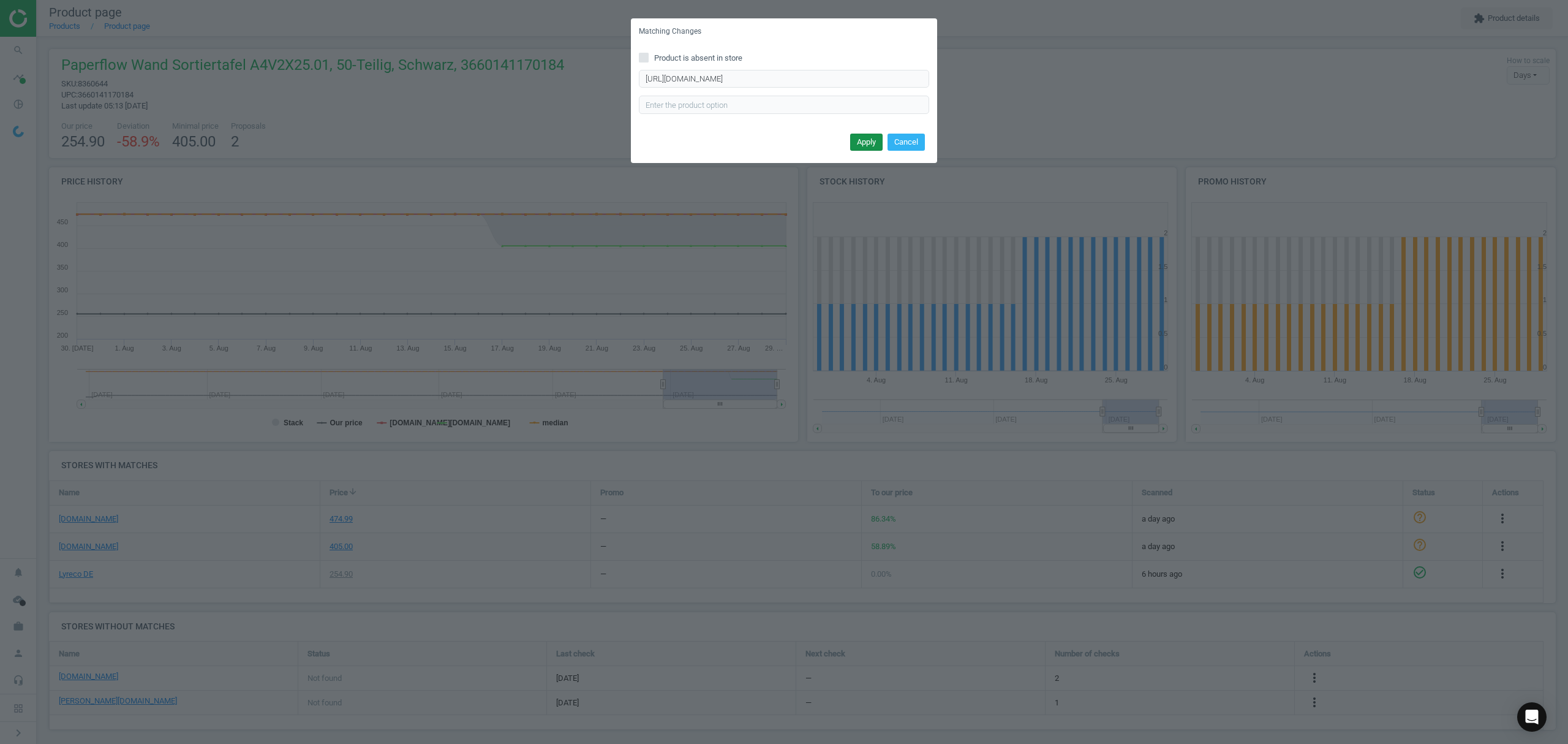
scroll to position [0, 0]
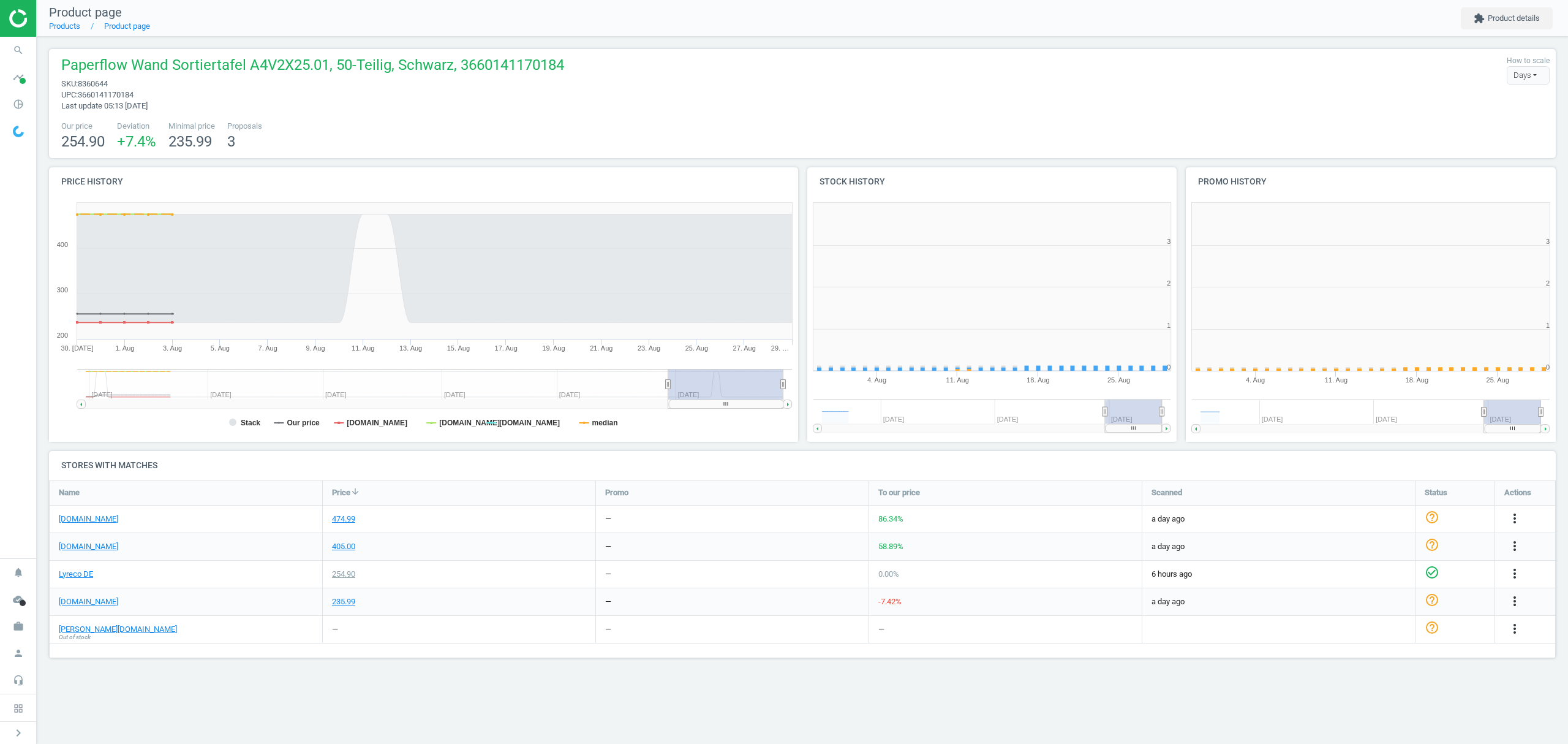
scroll to position [270, 394]
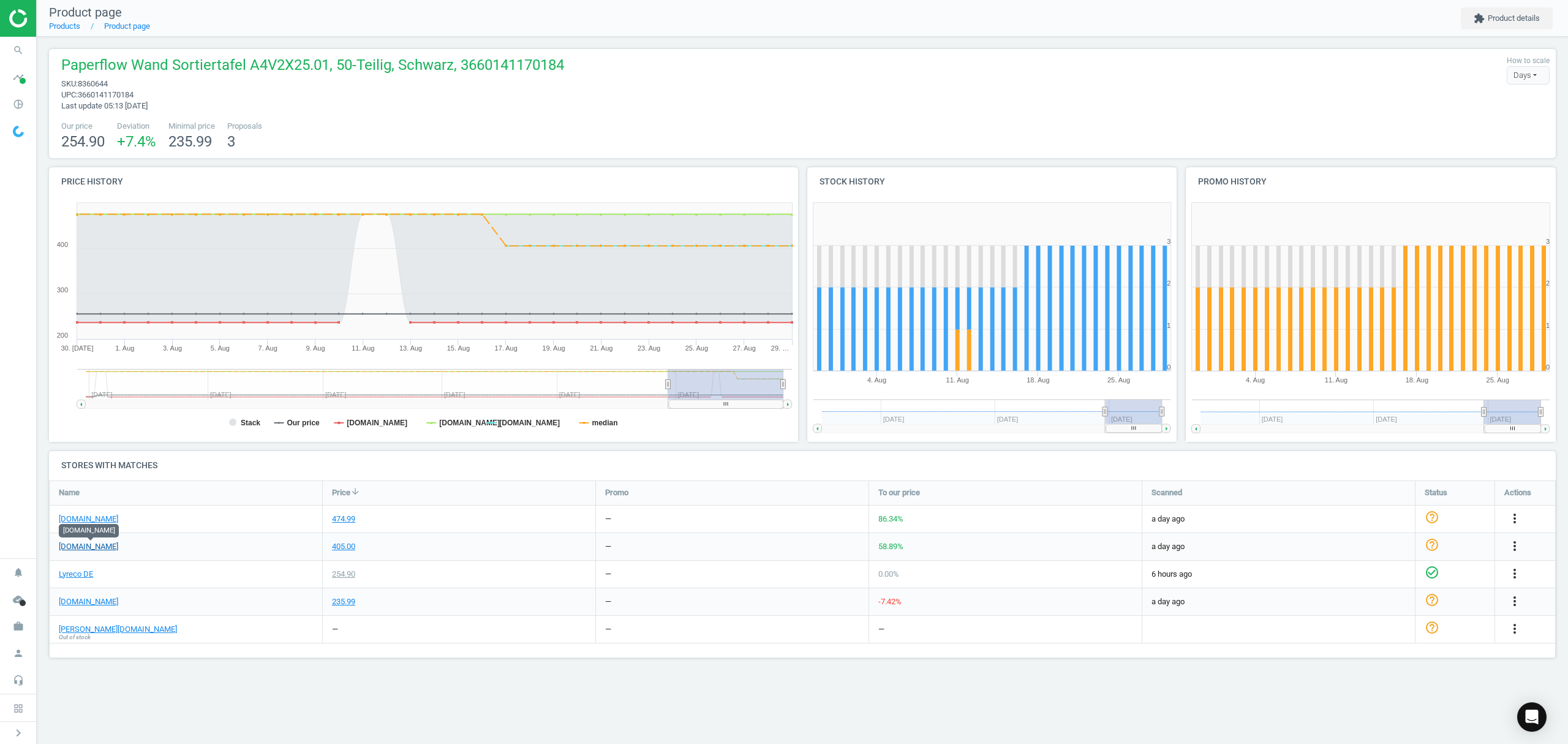
click at [89, 546] on link "[DOMAIN_NAME]" at bounding box center [88, 546] width 59 height 11
click at [65, 26] on link "Products" at bounding box center [65, 26] width 32 height 9
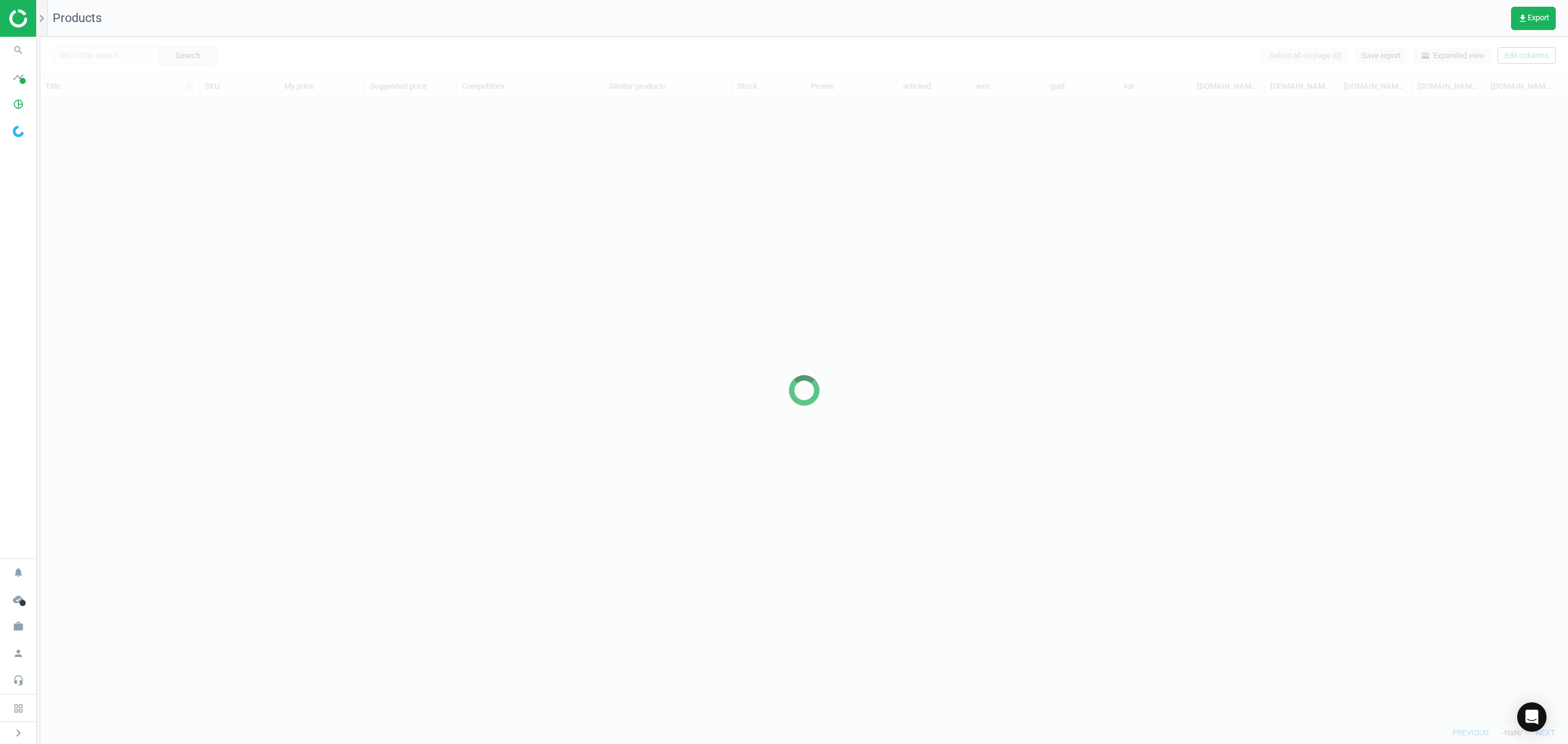
scroll to position [597, 1514]
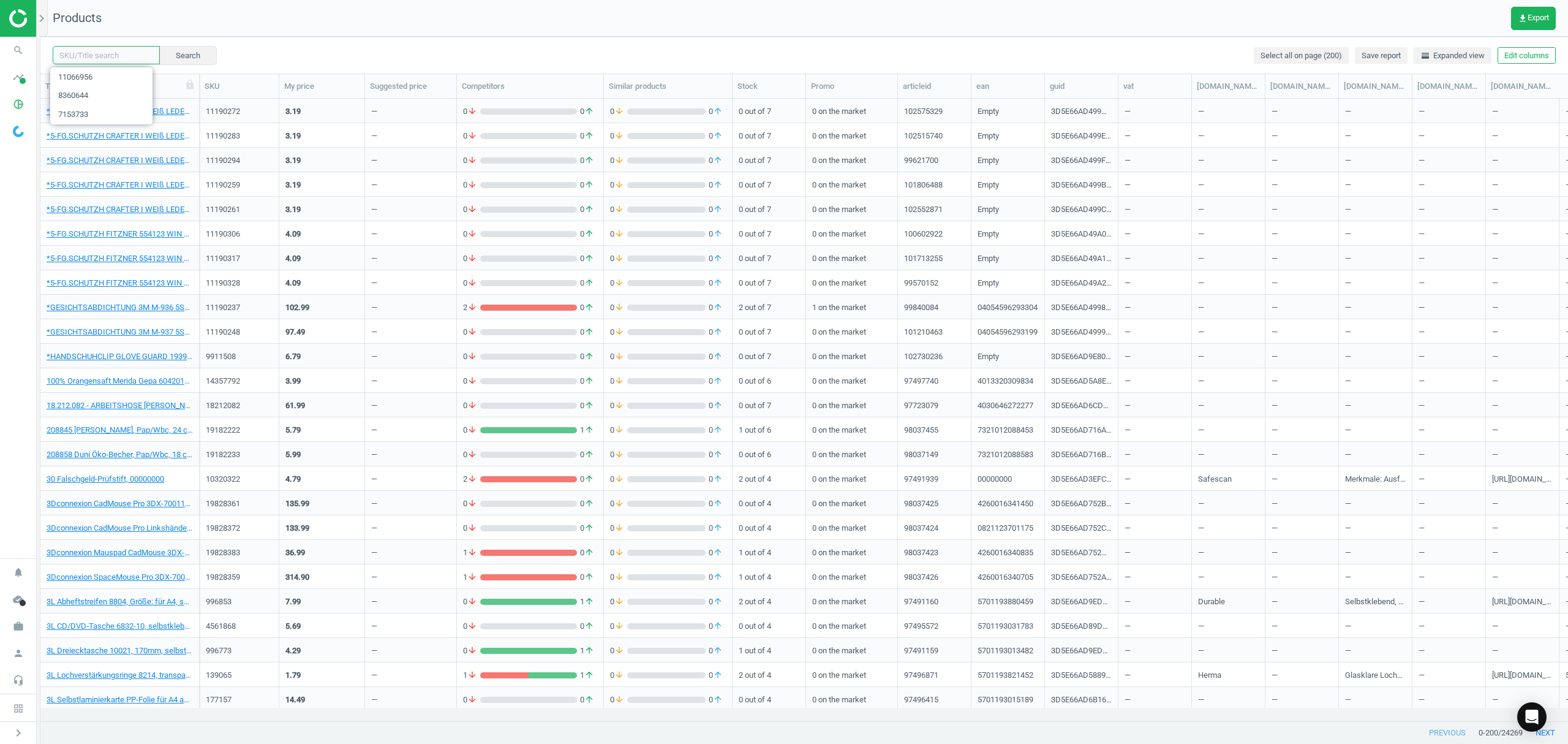
click at [96, 52] on input "text" at bounding box center [107, 55] width 107 height 18
paste input "2520625"
type input "2520625"
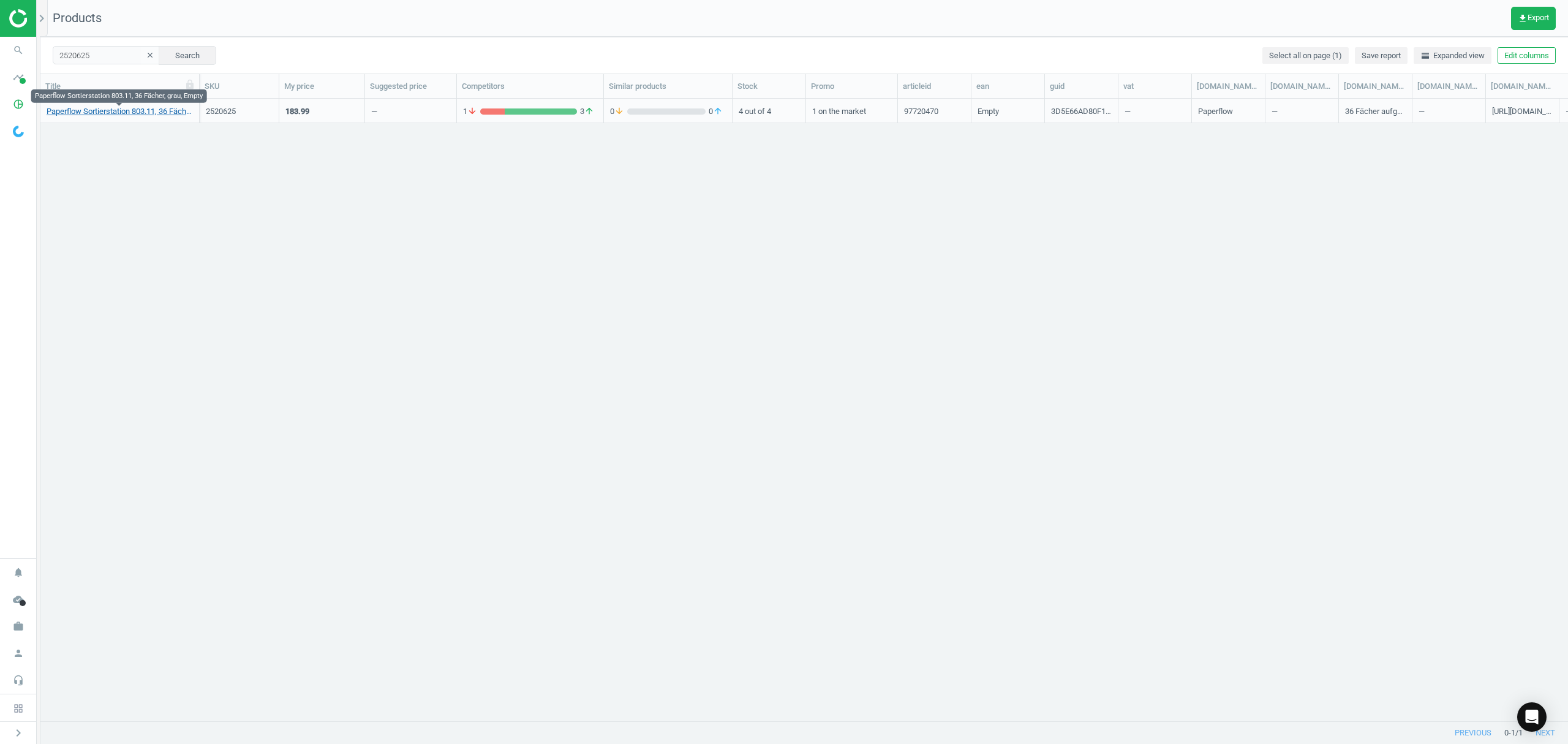
click at [77, 108] on link "Paperflow Sortierstation 803.11, 36 Fächer, grau, Empty" at bounding box center [119, 111] width 146 height 11
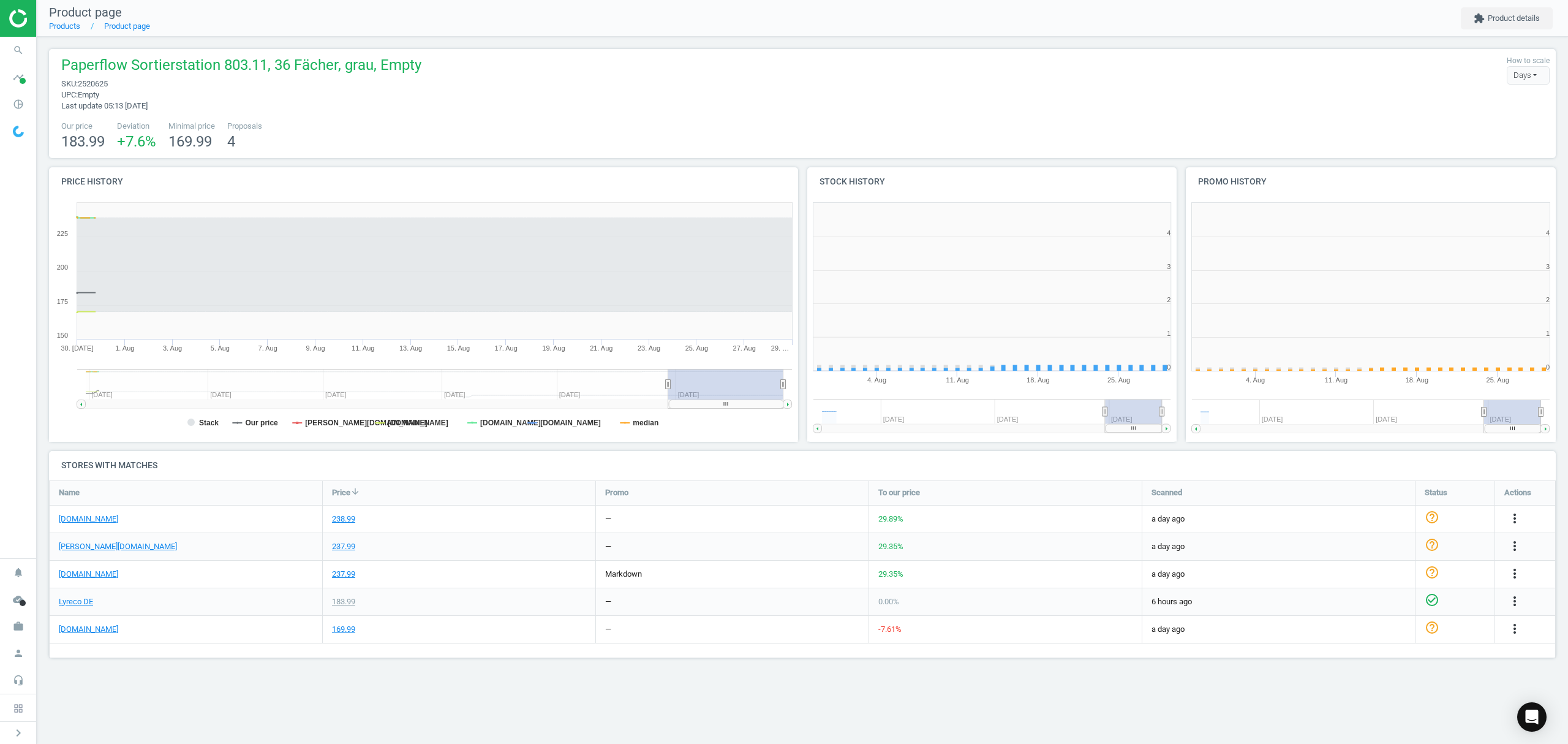
scroll to position [270, 394]
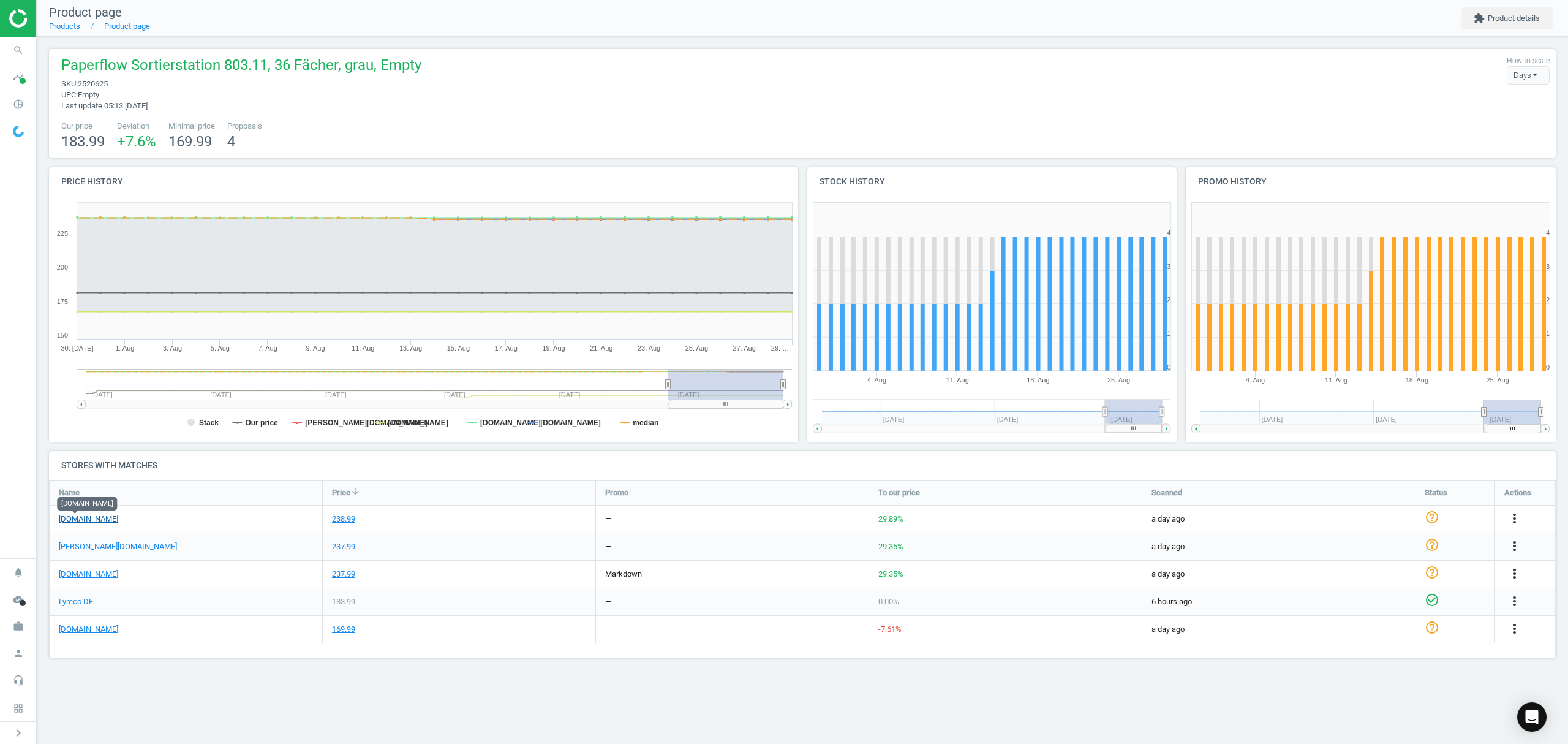
click at [70, 523] on link "[DOMAIN_NAME]" at bounding box center [88, 519] width 59 height 11
click at [62, 25] on link "Products" at bounding box center [65, 26] width 32 height 9
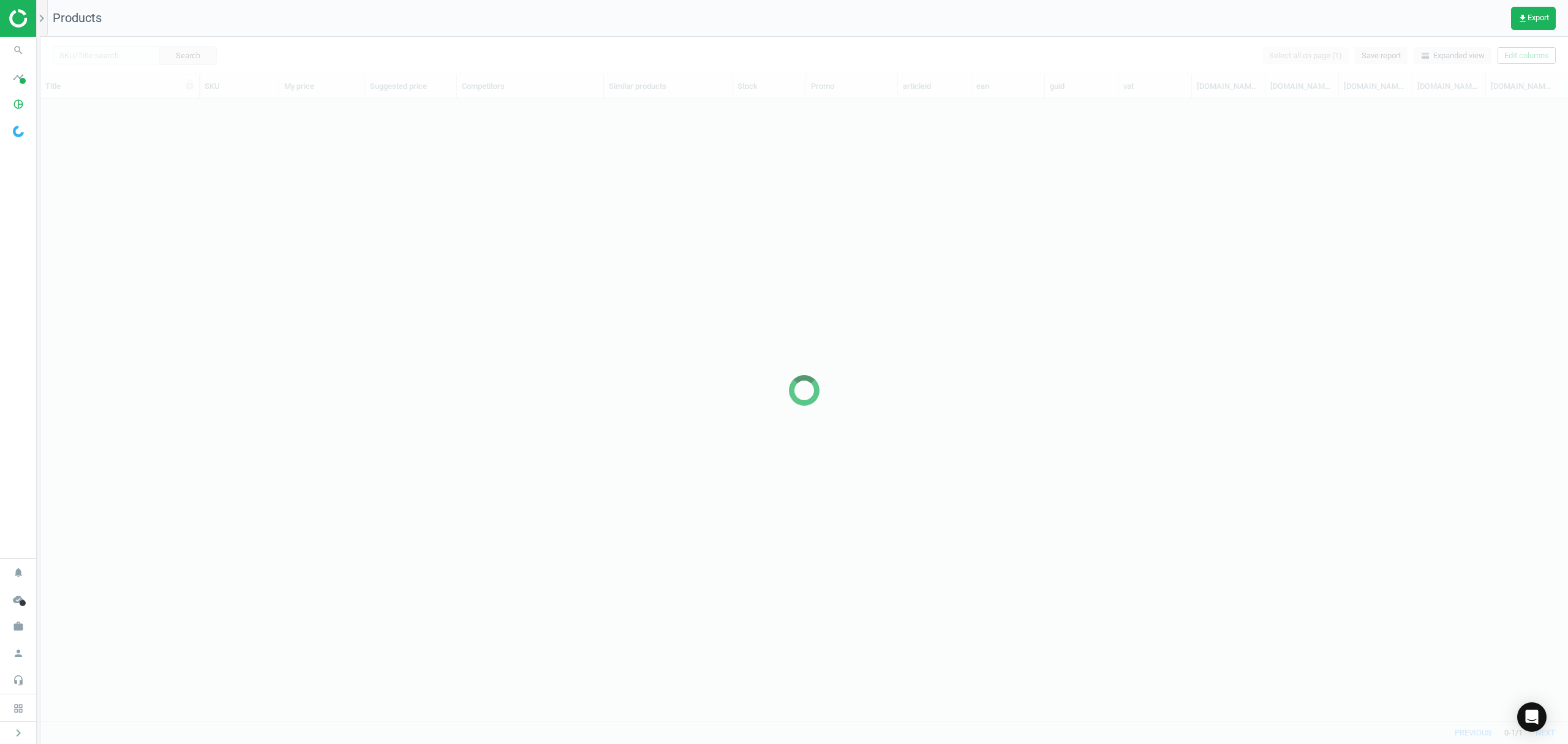
scroll to position [597, 1514]
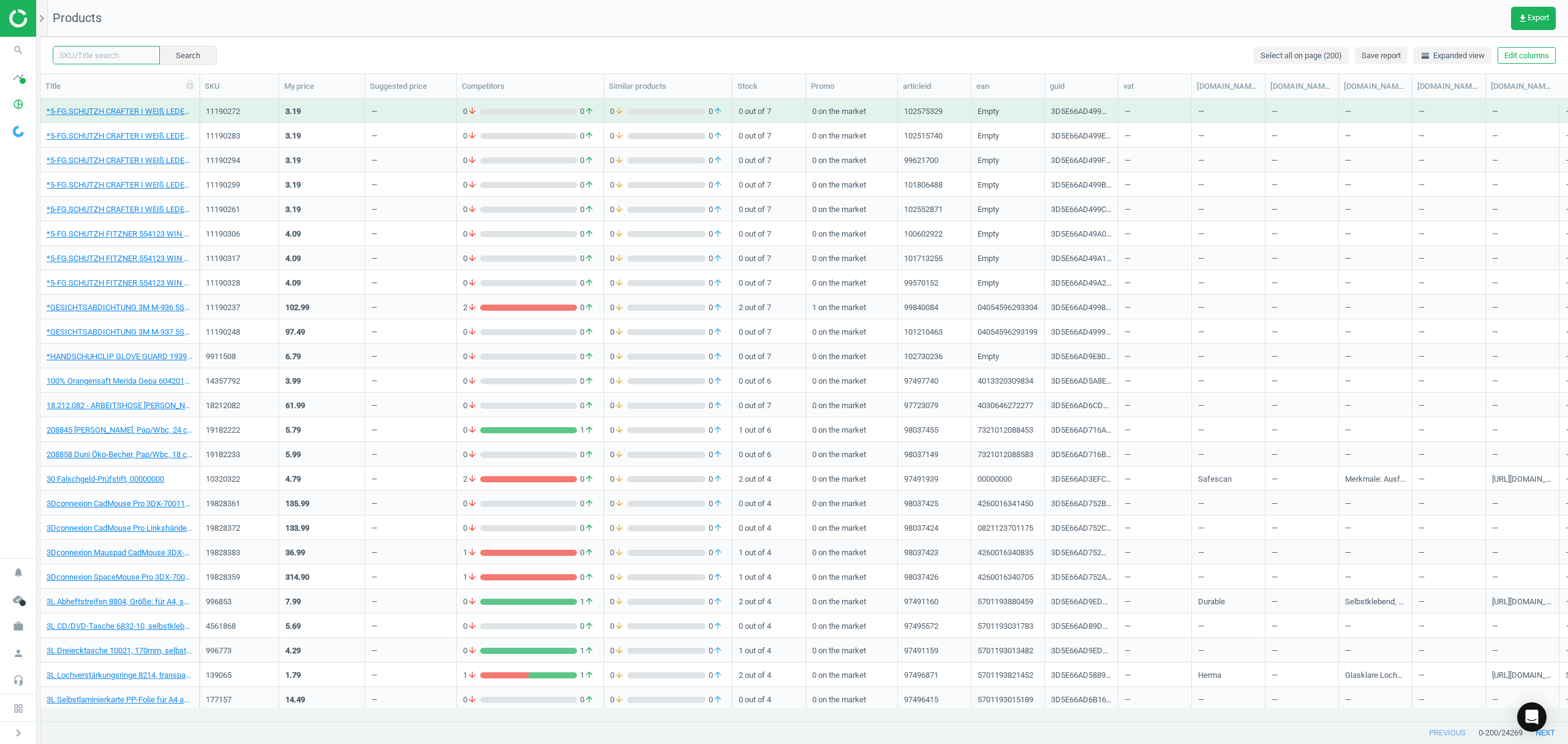
click at [119, 56] on input "text" at bounding box center [107, 55] width 107 height 18
paste input "17225637"
type input "17225637"
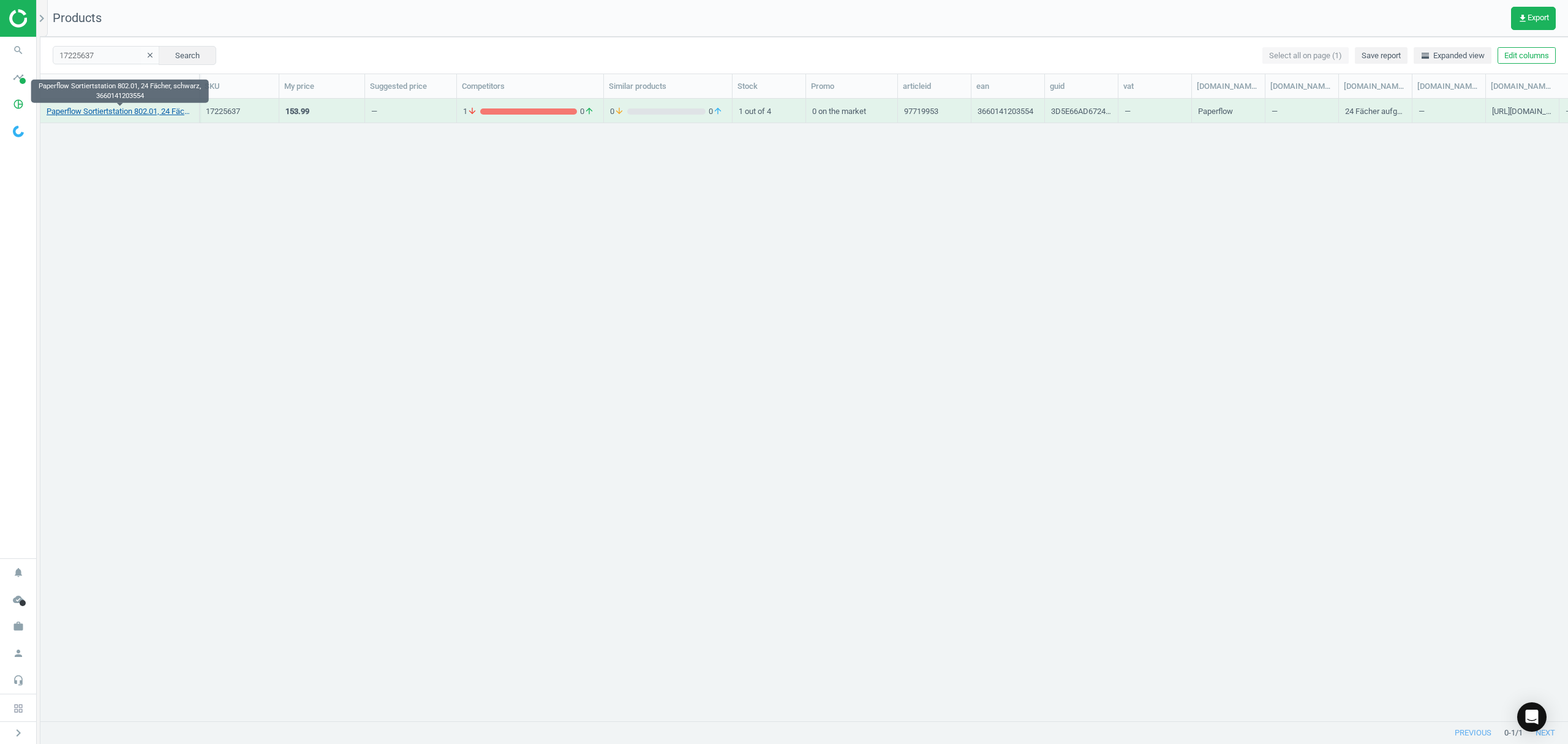
click at [134, 111] on link "Paperflow Sortiertstation 802.01, 24 Fächer, schwarz, 3660141203554" at bounding box center [119, 111] width 146 height 11
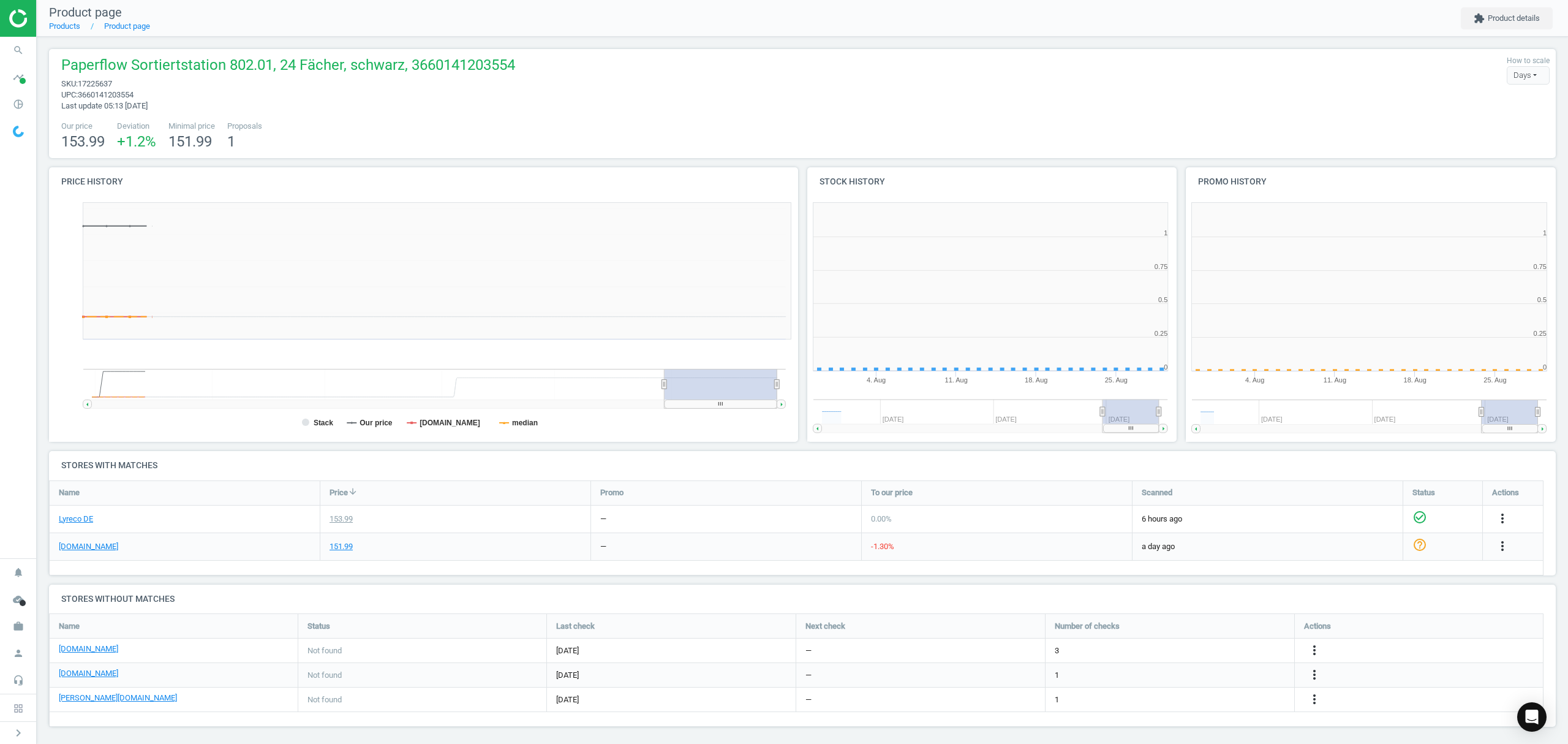
scroll to position [270, 392]
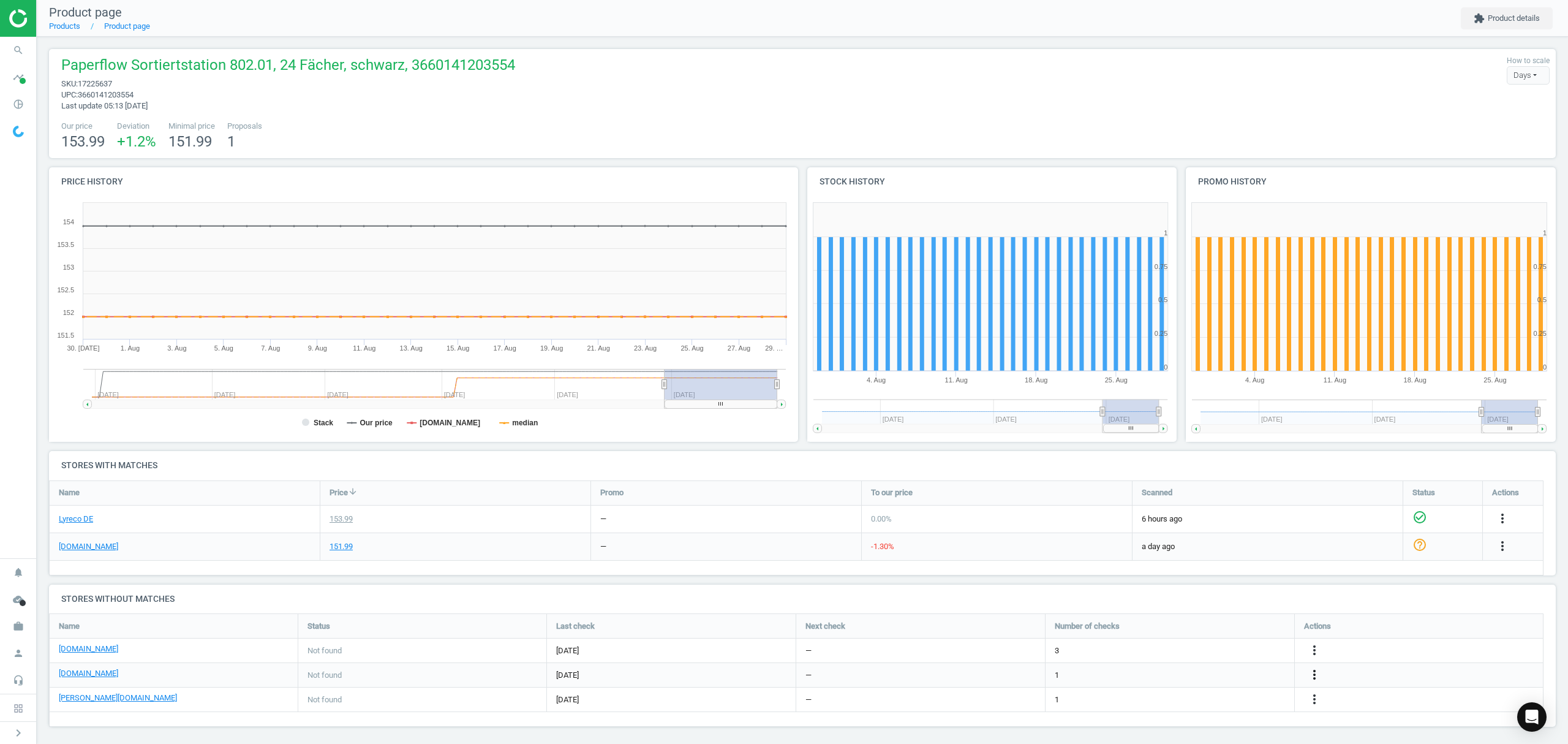
click at [1314, 679] on icon "more_vert" at bounding box center [1314, 674] width 15 height 15
click at [1220, 672] on link "Edit URL/product option" at bounding box center [1219, 675] width 168 height 19
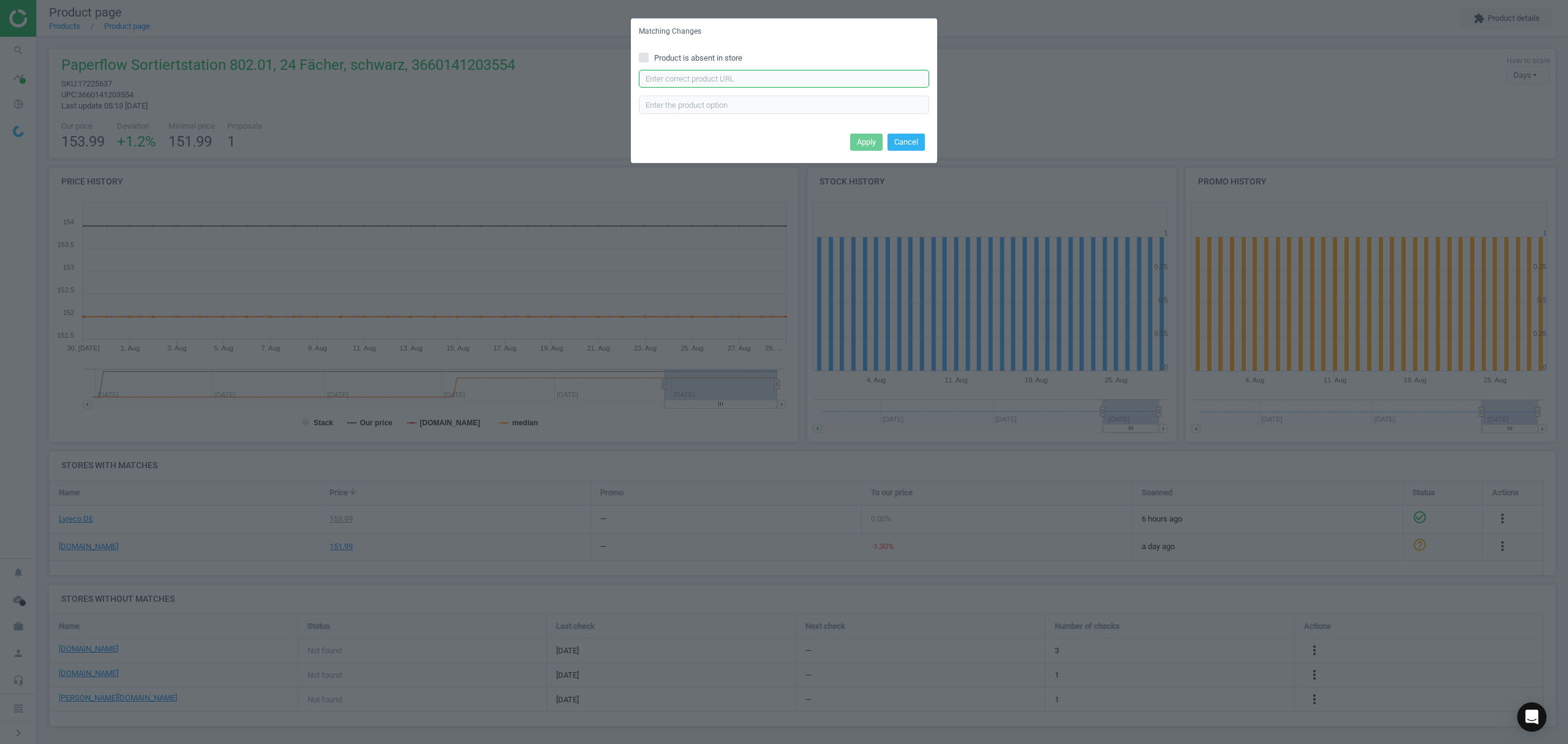
click at [718, 77] on input "text" at bounding box center [783, 78] width 290 height 18
paste input "https://www.office-discount.de/paperflow-sortierstation-484642"
type input "https://www.office-discount.de/paperflow-sortierstation-484642"
click at [858, 138] on button "Apply" at bounding box center [866, 142] width 32 height 17
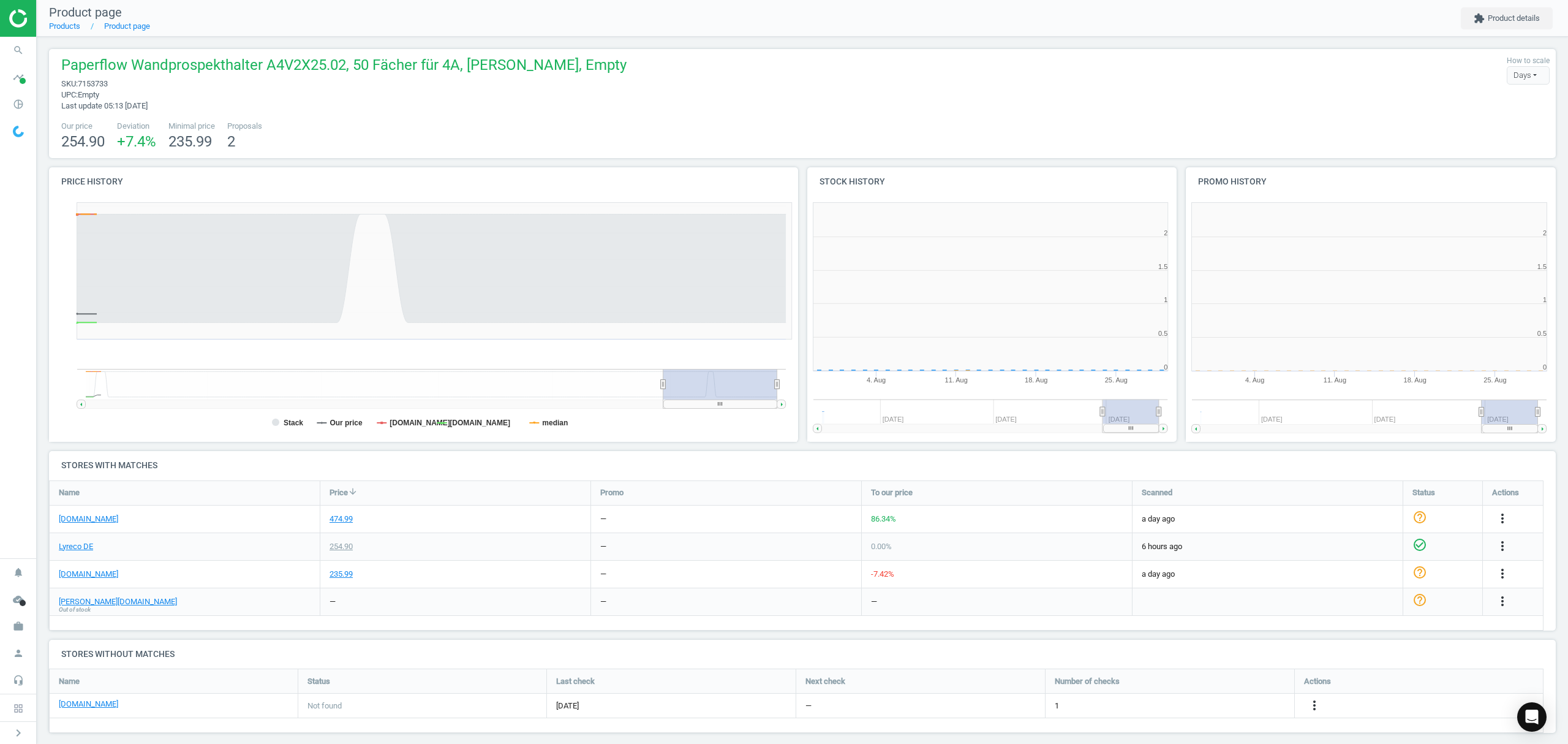
scroll to position [270, 392]
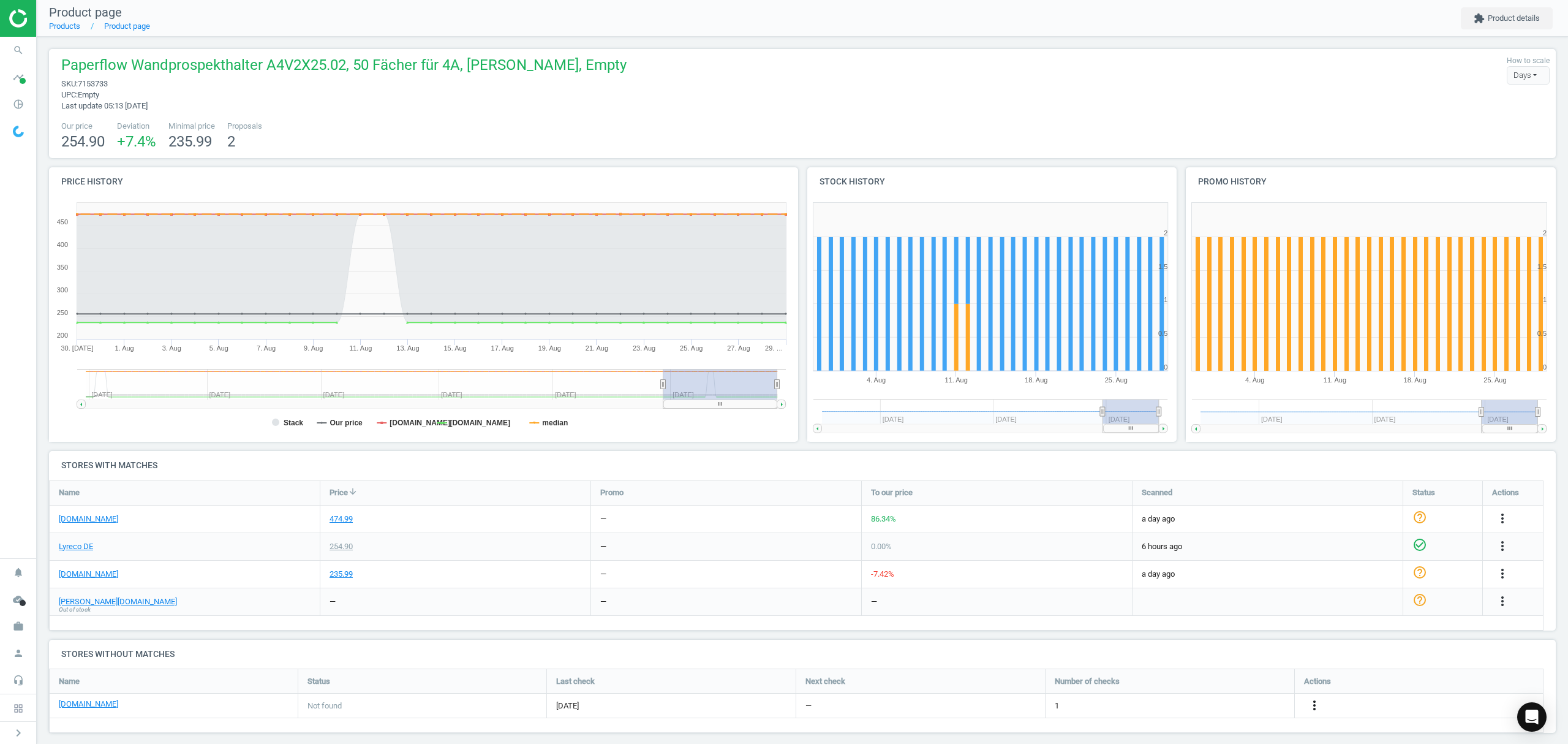
click at [1314, 706] on icon "more_vert" at bounding box center [1314, 705] width 15 height 15
click at [1210, 704] on link "Edit URL/product option" at bounding box center [1219, 706] width 168 height 19
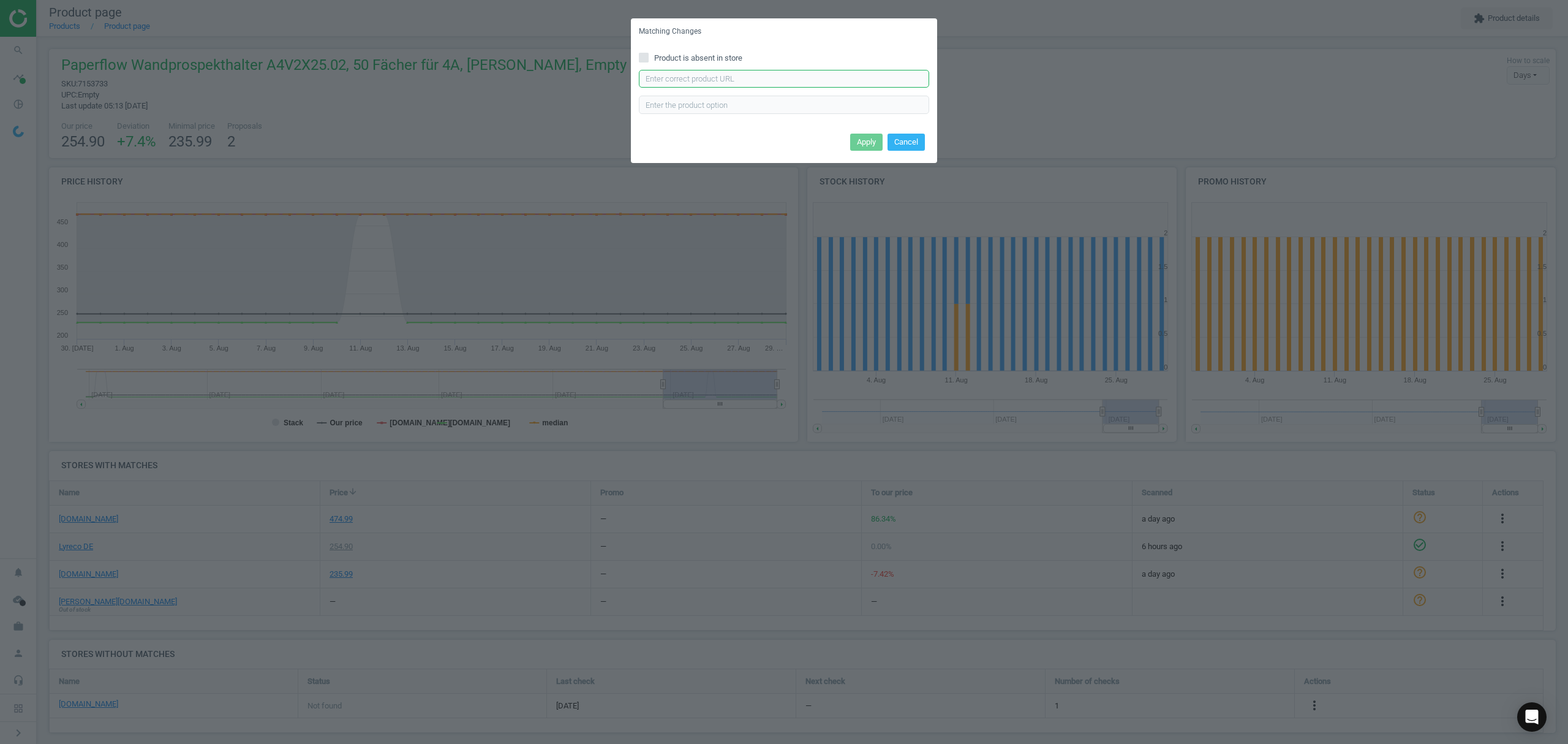
click at [690, 70] on input "text" at bounding box center [783, 78] width 290 height 18
paste input "https://www.office-discount.de/paperflow-sortiertafel-290465"
type input "https://www.office-discount.de/paperflow-sortiertafel-290465"
click at [873, 150] on button "Apply" at bounding box center [866, 142] width 32 height 17
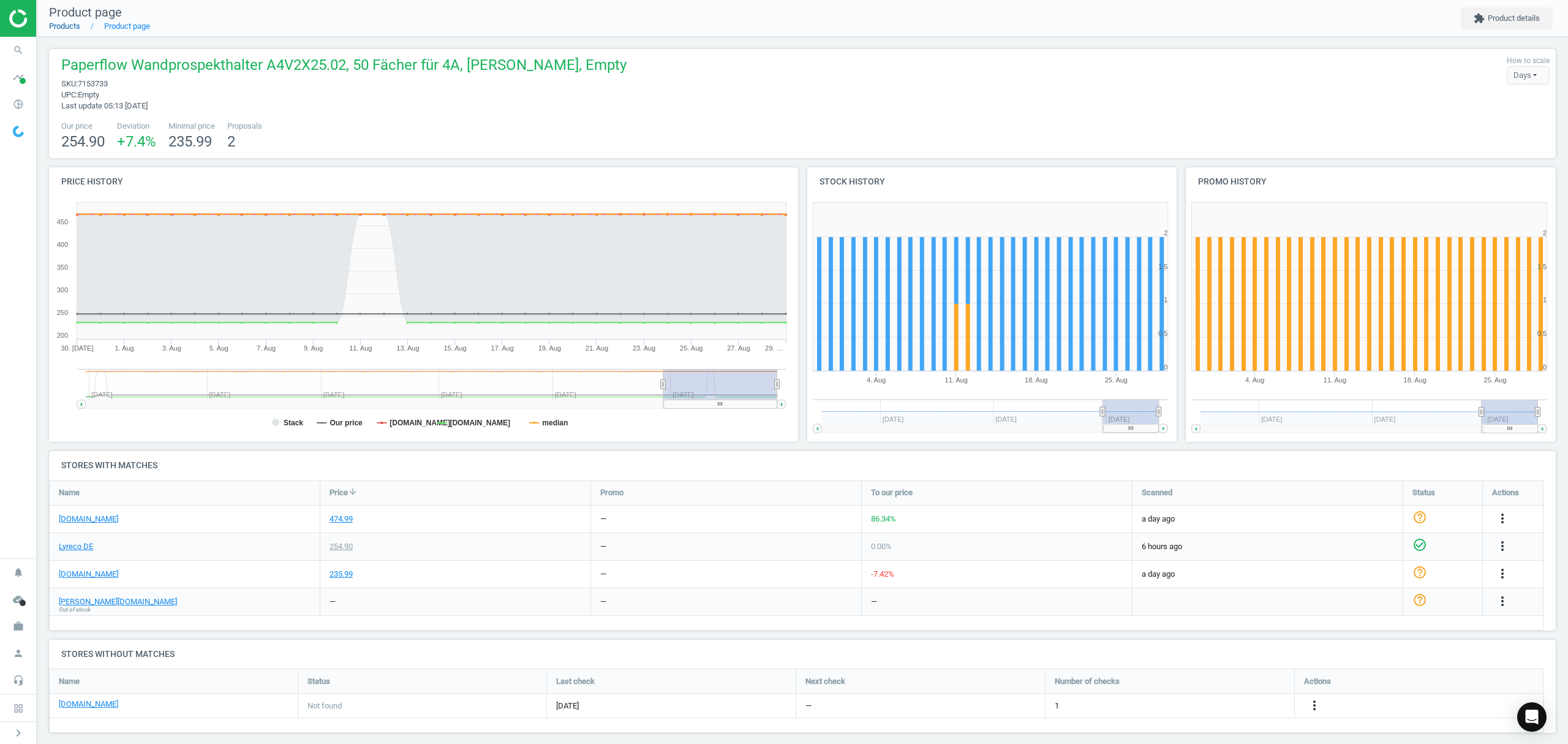
click at [64, 23] on link "Products" at bounding box center [65, 26] width 32 height 9
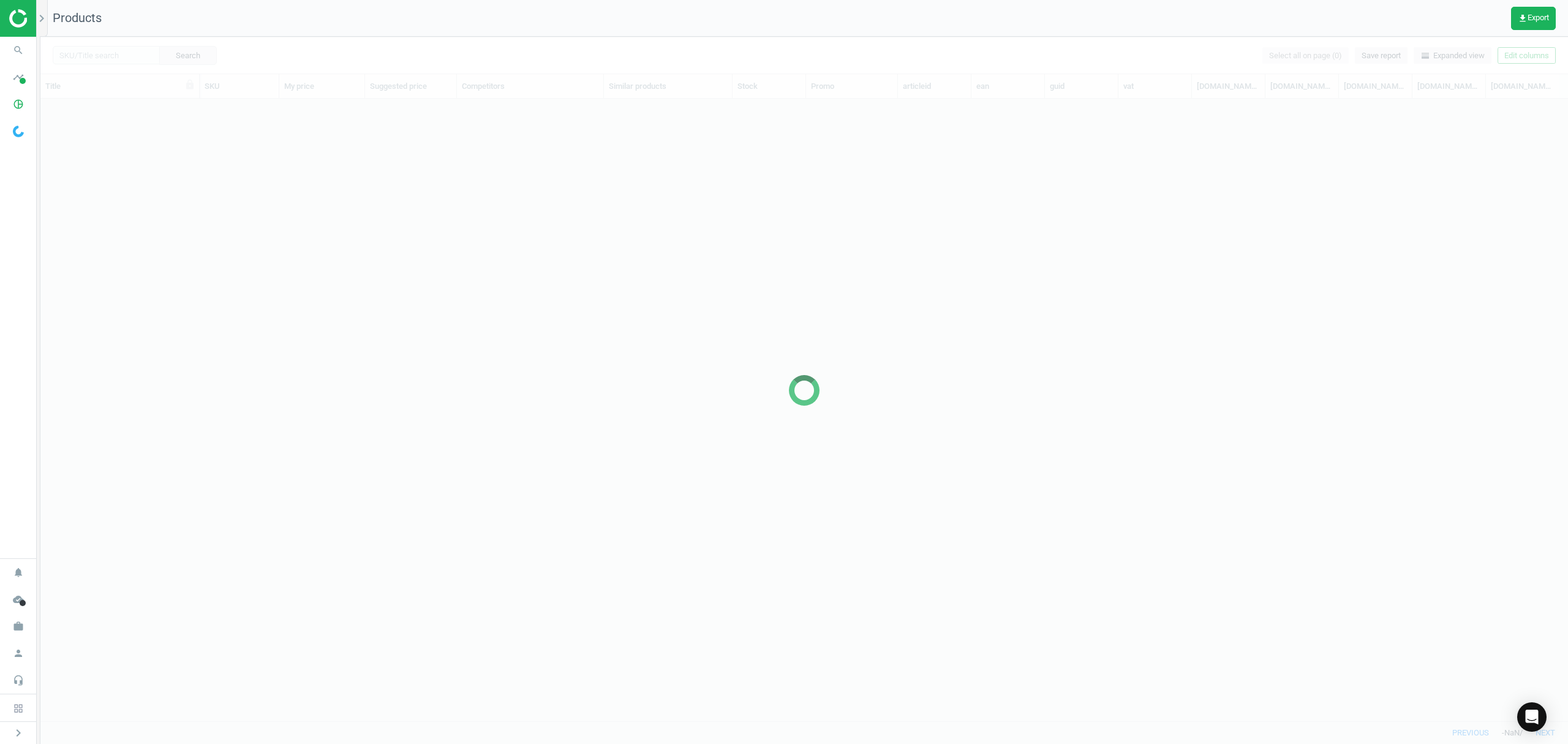
scroll to position [597, 1514]
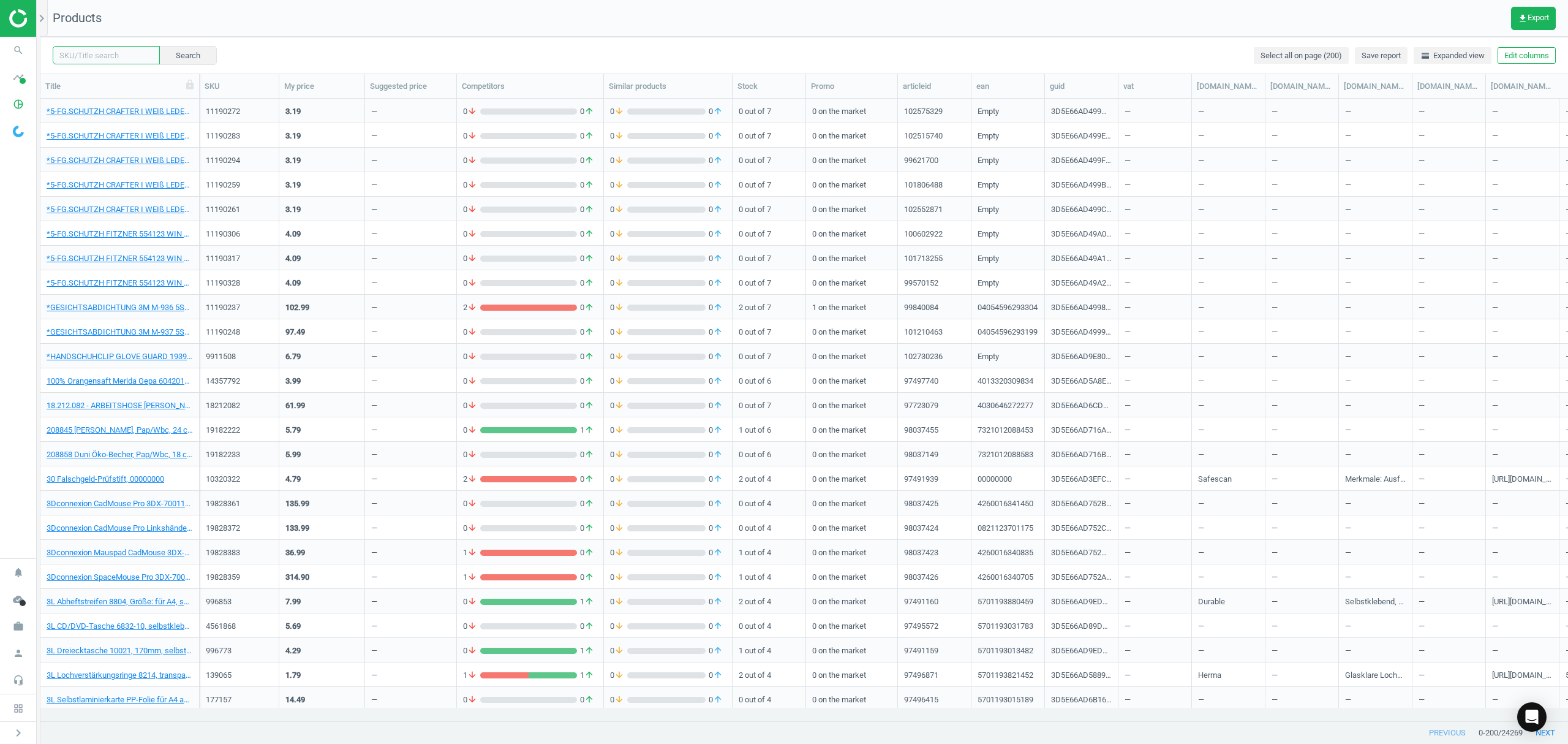
click at [101, 55] on input "text" at bounding box center [107, 55] width 107 height 18
paste input "11066956"
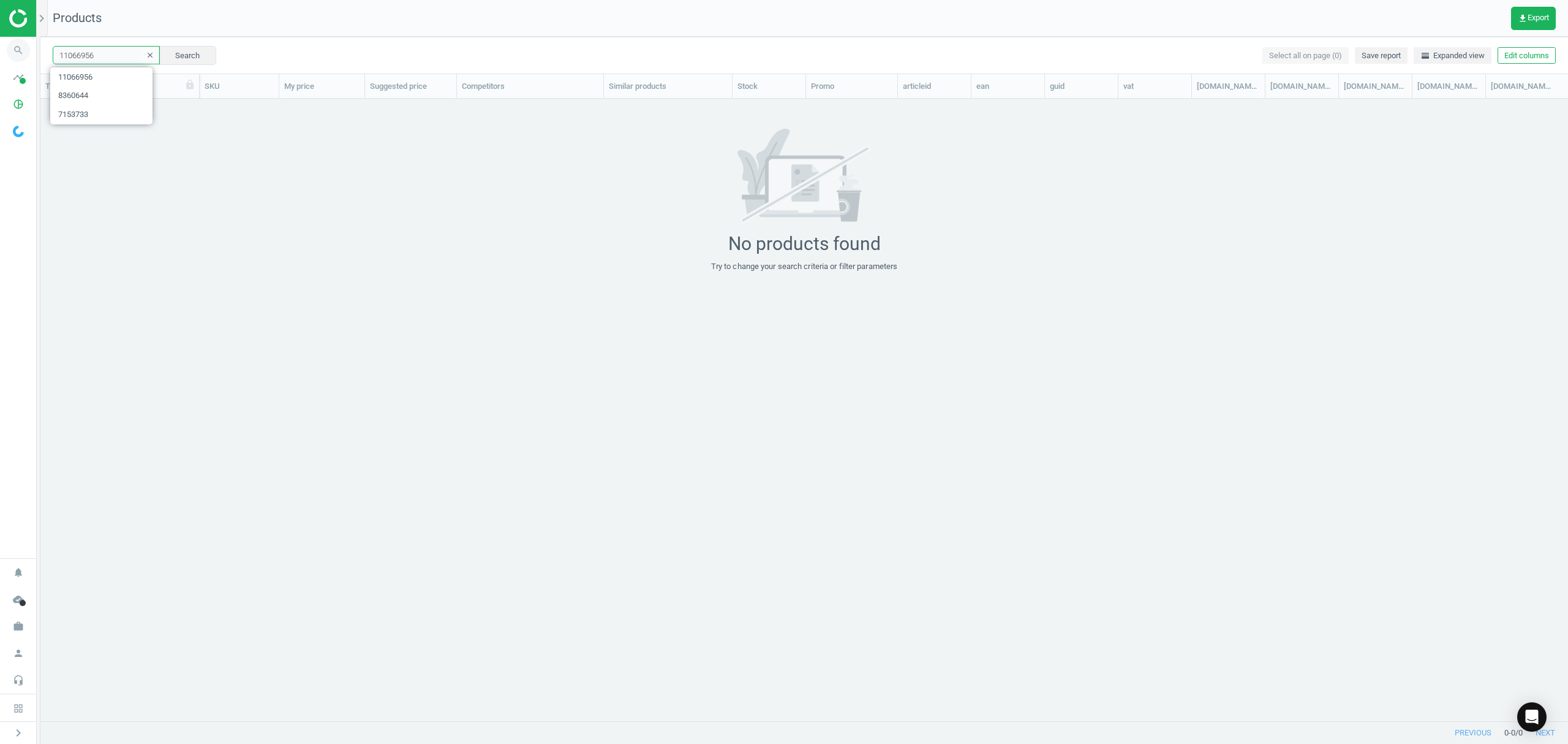
click at [0, 56] on section "search Search timeline Data delivery Overview Matches dashboard Matches Rematch…" at bounding box center [784, 372] width 1568 height 744
paste input "722562"
type input "17225626"
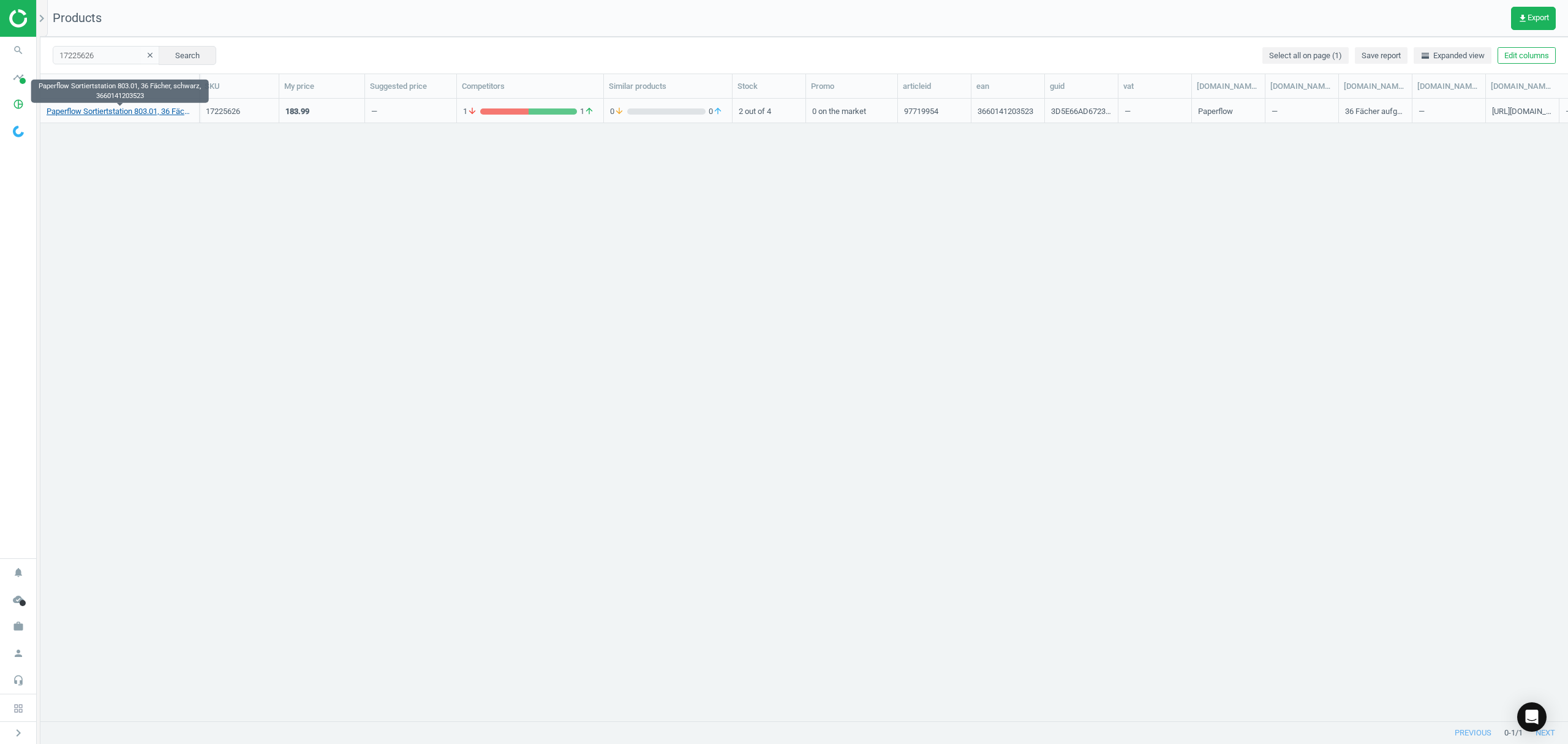
click at [107, 113] on link "Paperflow Sortiertstation 803.01, 36 Fächer, schwarz, 3660141203523" at bounding box center [119, 111] width 146 height 11
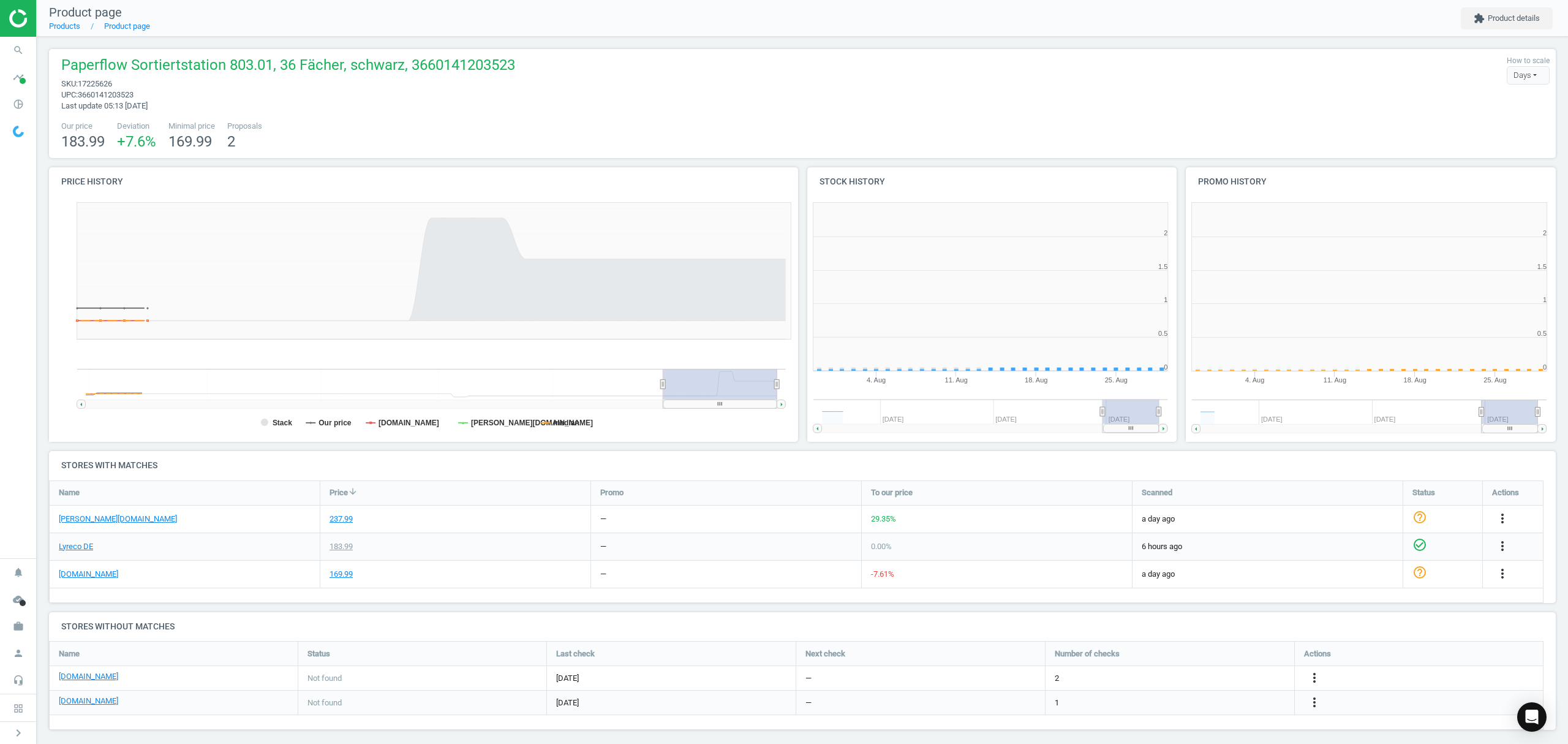
scroll to position [270, 392]
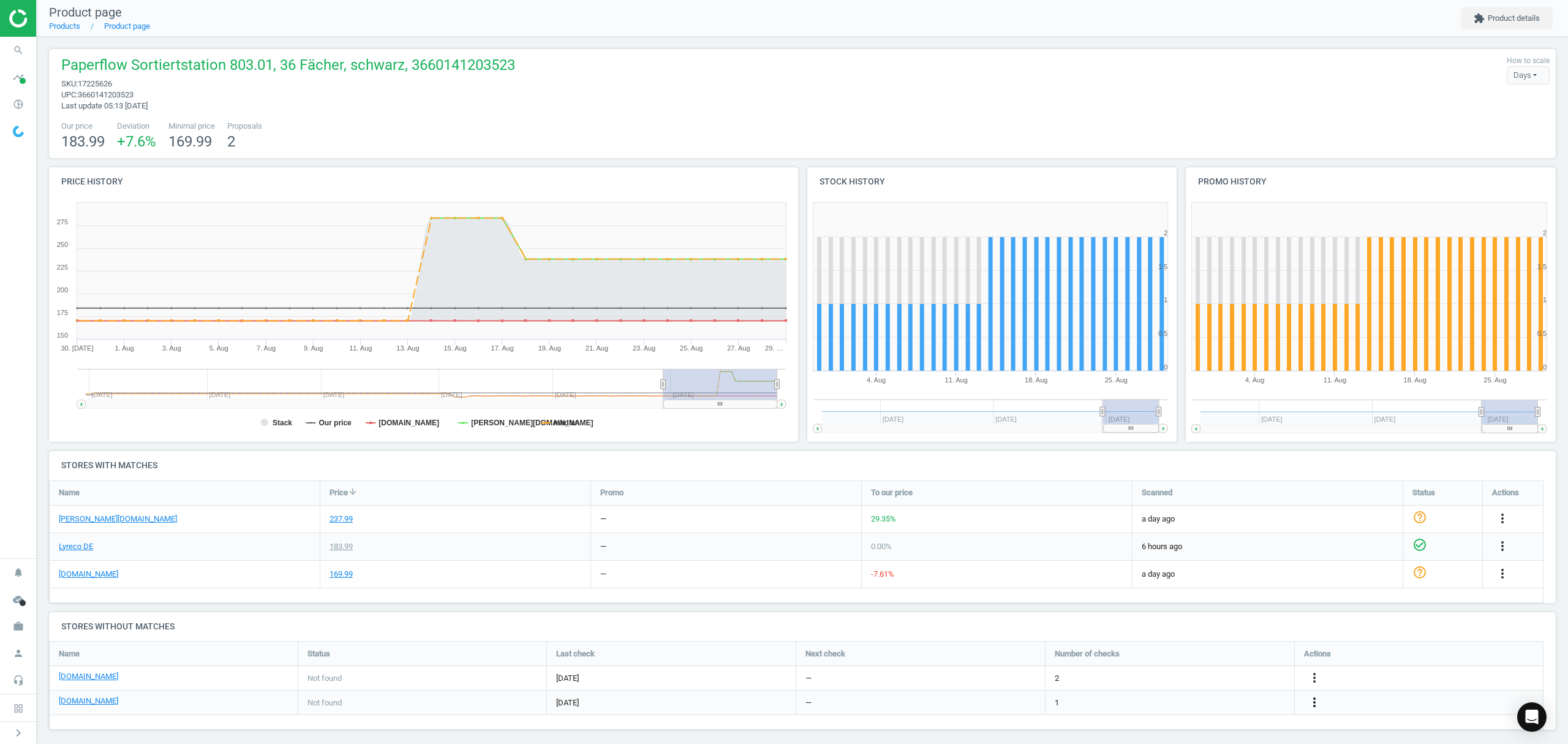
click at [1316, 704] on icon "more_vert" at bounding box center [1314, 702] width 15 height 15
click at [1196, 704] on link "Edit URL/product option" at bounding box center [1219, 703] width 168 height 19
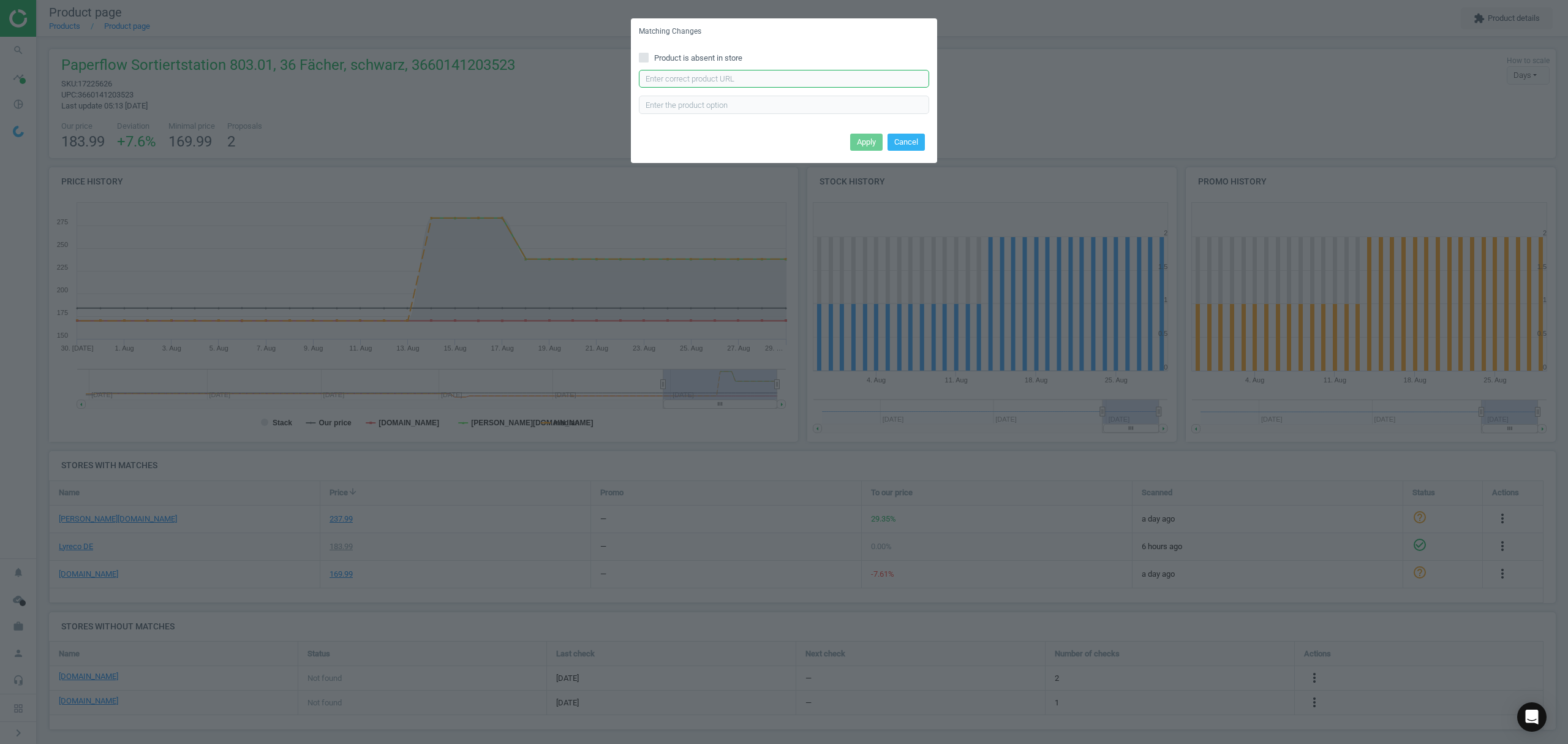
click at [713, 77] on input "text" at bounding box center [783, 78] width 290 height 18
paste input "https://www.office-discount.de/paperflow-sortierstation-484667"
type input "https://www.office-discount.de/paperflow-sortierstation-484667"
click at [863, 141] on button "Apply" at bounding box center [866, 142] width 32 height 17
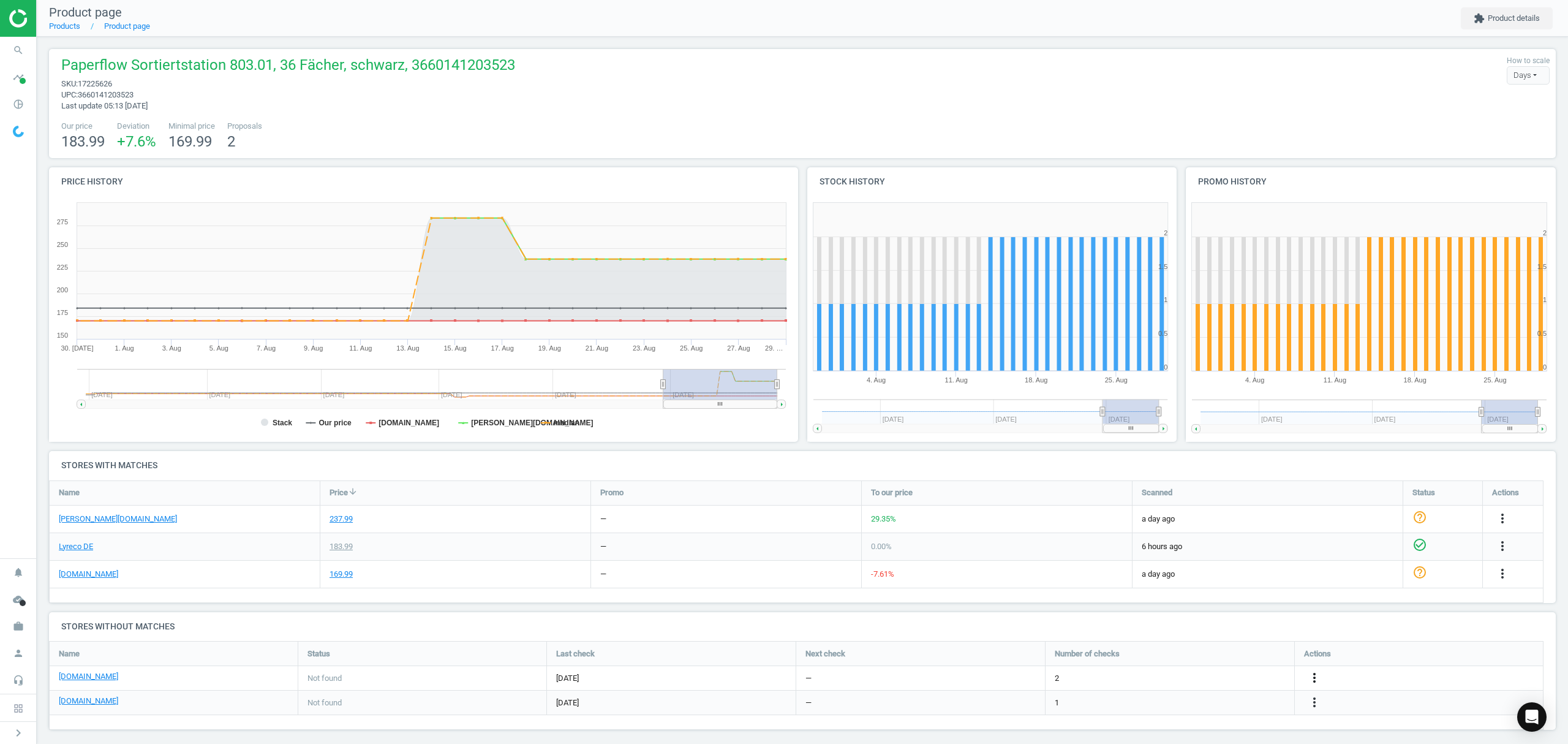
click at [1314, 677] on icon "more_vert" at bounding box center [1314, 678] width 15 height 15
click at [1212, 679] on link "Edit URL/product option" at bounding box center [1219, 678] width 168 height 19
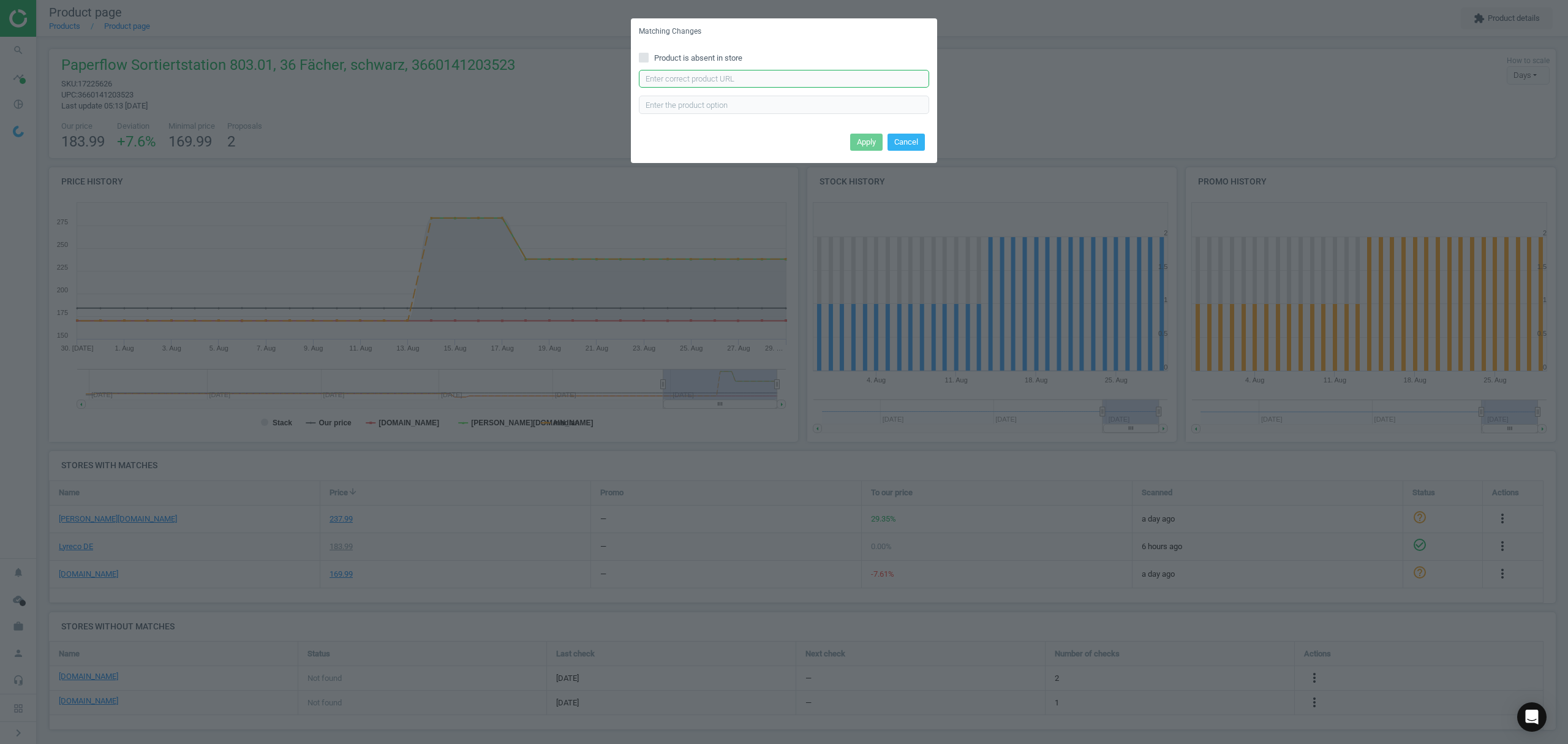
click at [764, 81] on input "text" at bounding box center [783, 78] width 290 height 18
paste input "https://www.viking.de/de/paperflow-sortiersystem-din-a4-ps-polystyrol-grau-674-…"
type input "https://www.viking.de/de/paperflow-sortiersystem-din-a4-ps-polystyrol-grau-674-…"
click at [876, 143] on button "Apply" at bounding box center [866, 142] width 32 height 17
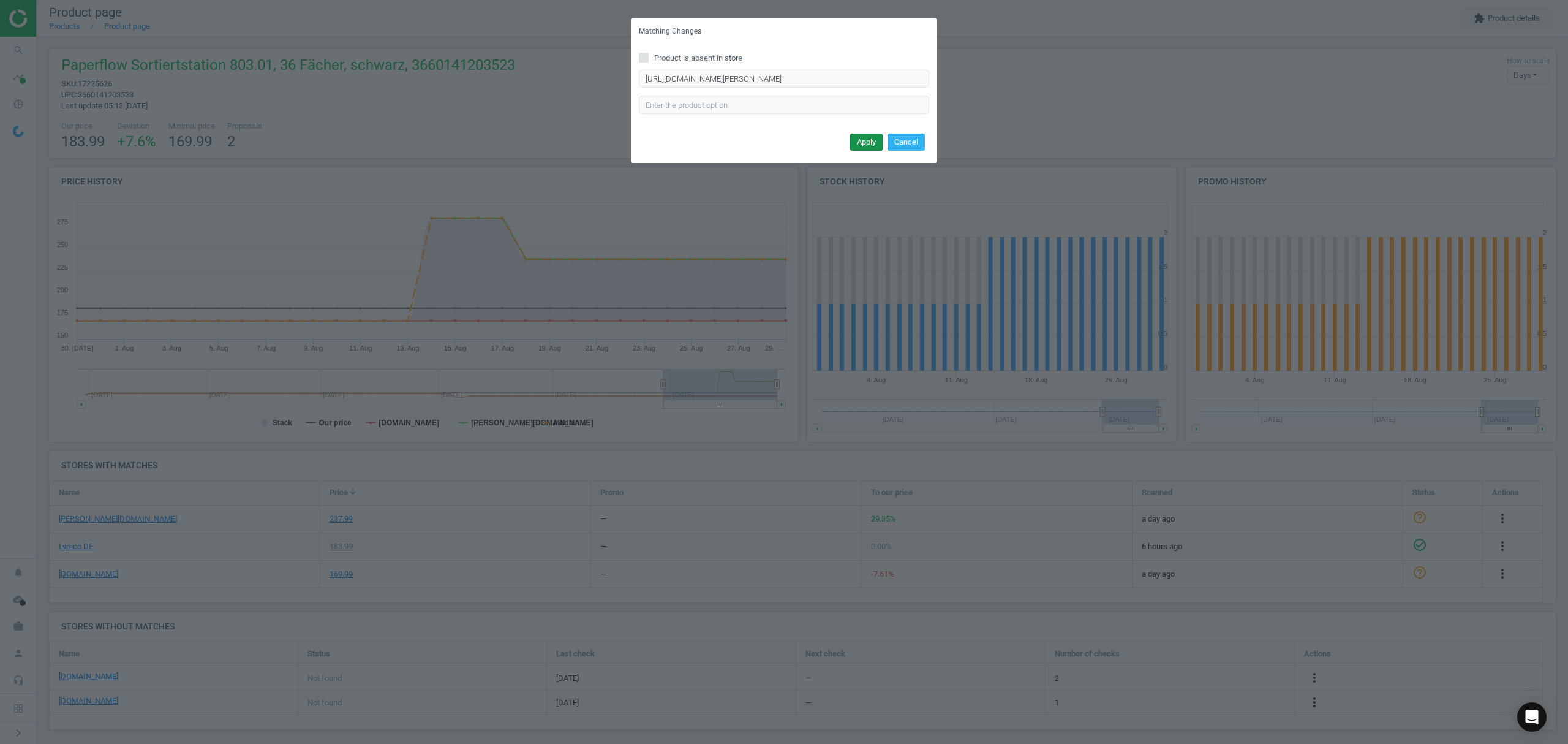
scroll to position [0, 0]
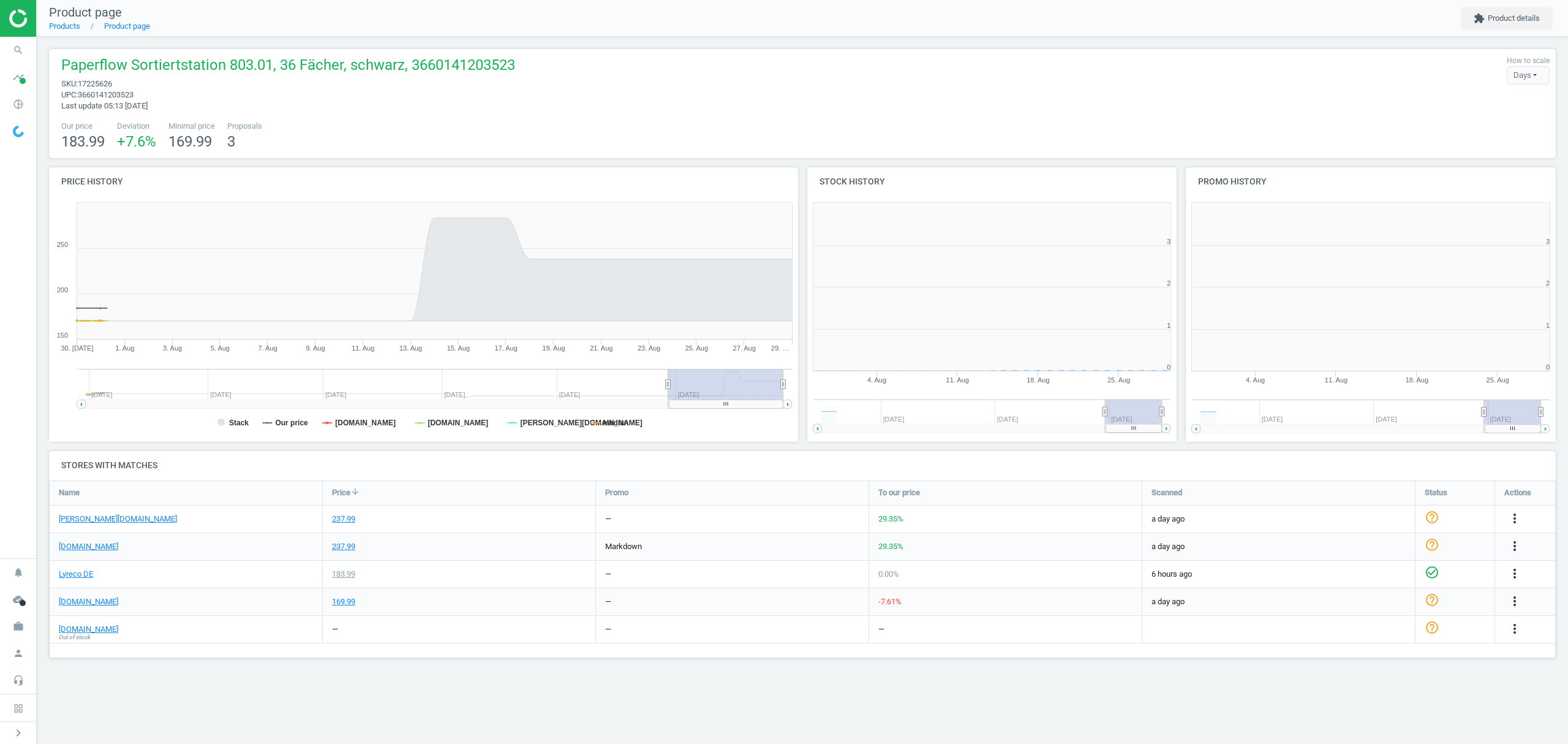
scroll to position [270, 394]
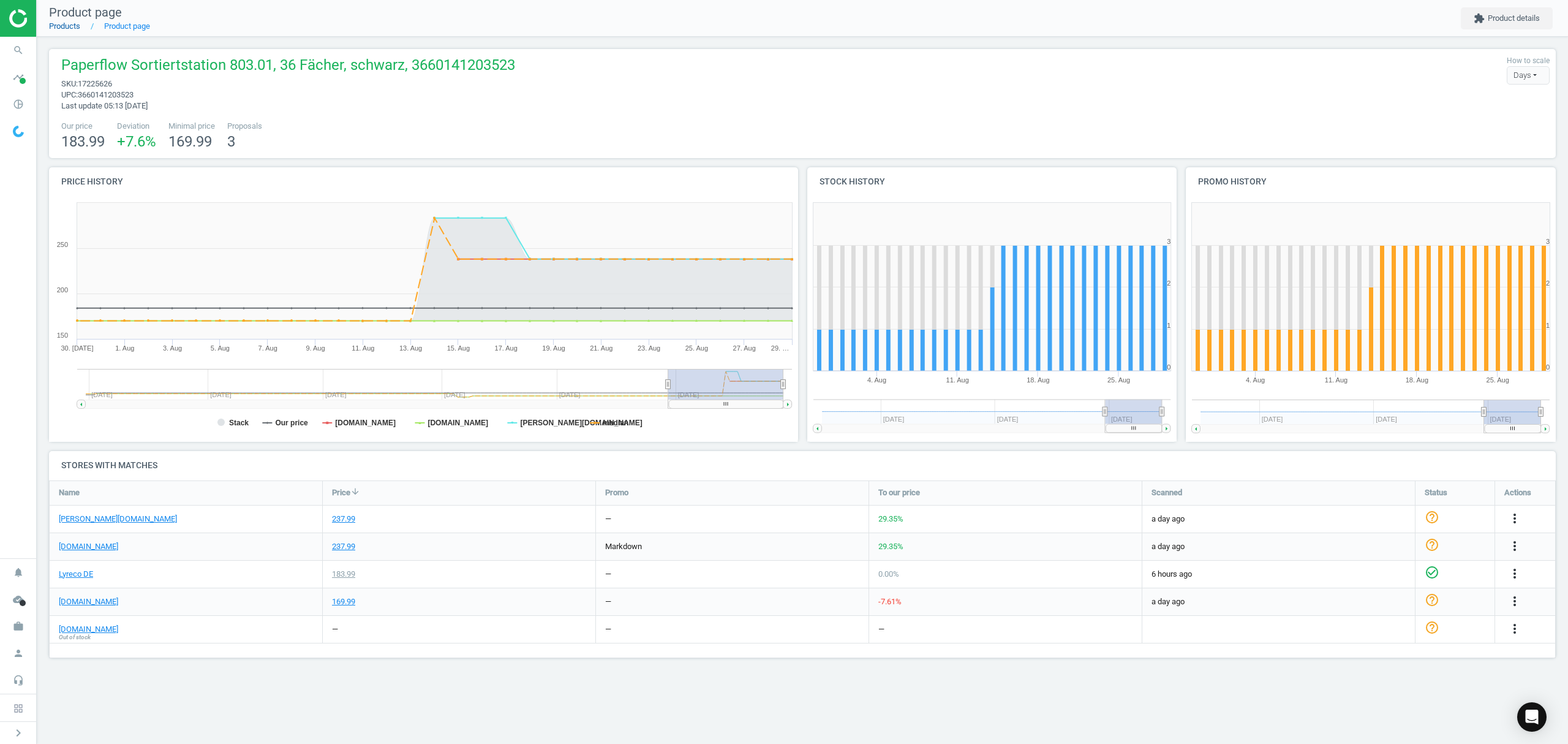
click at [70, 25] on link "Products" at bounding box center [65, 26] width 32 height 9
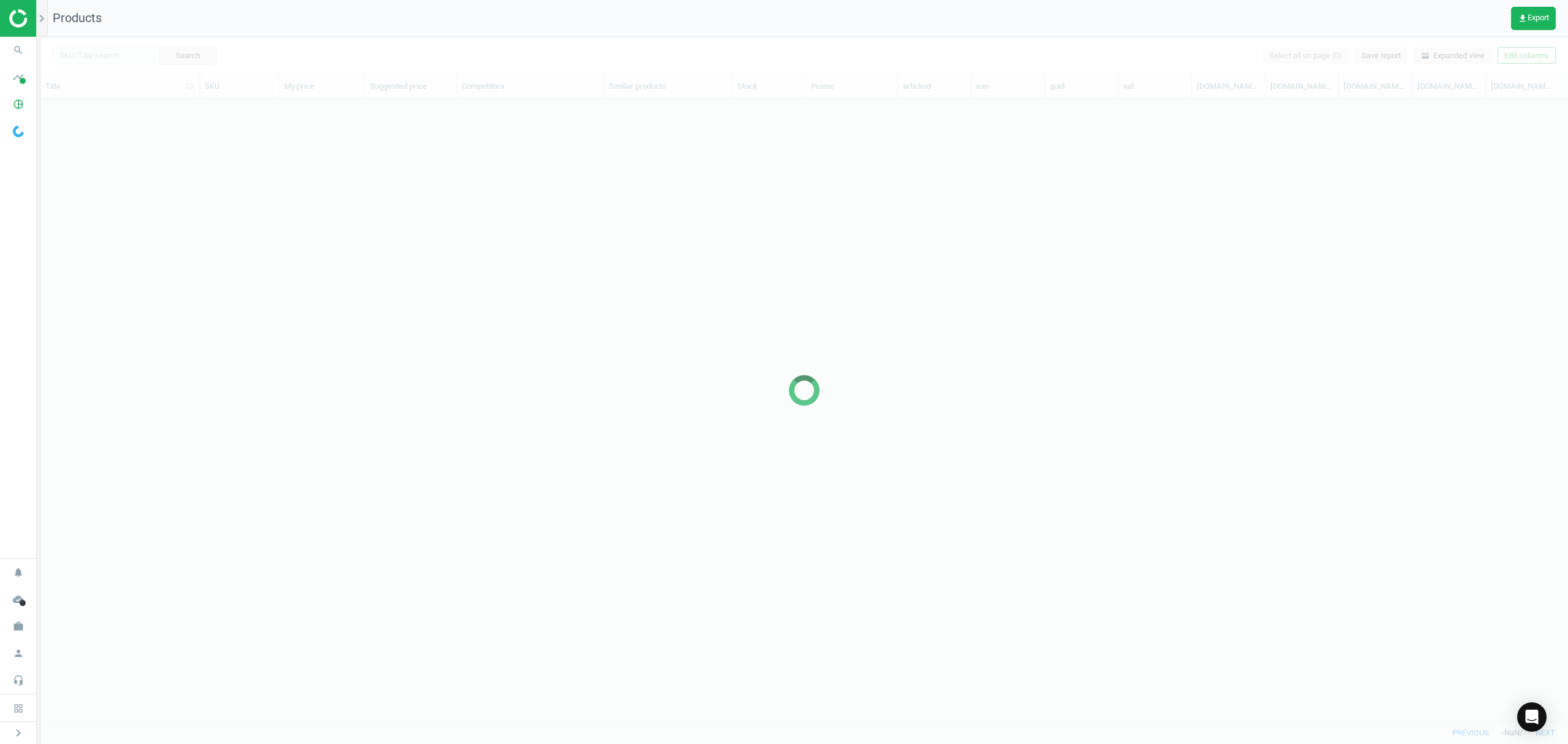
scroll to position [597, 1514]
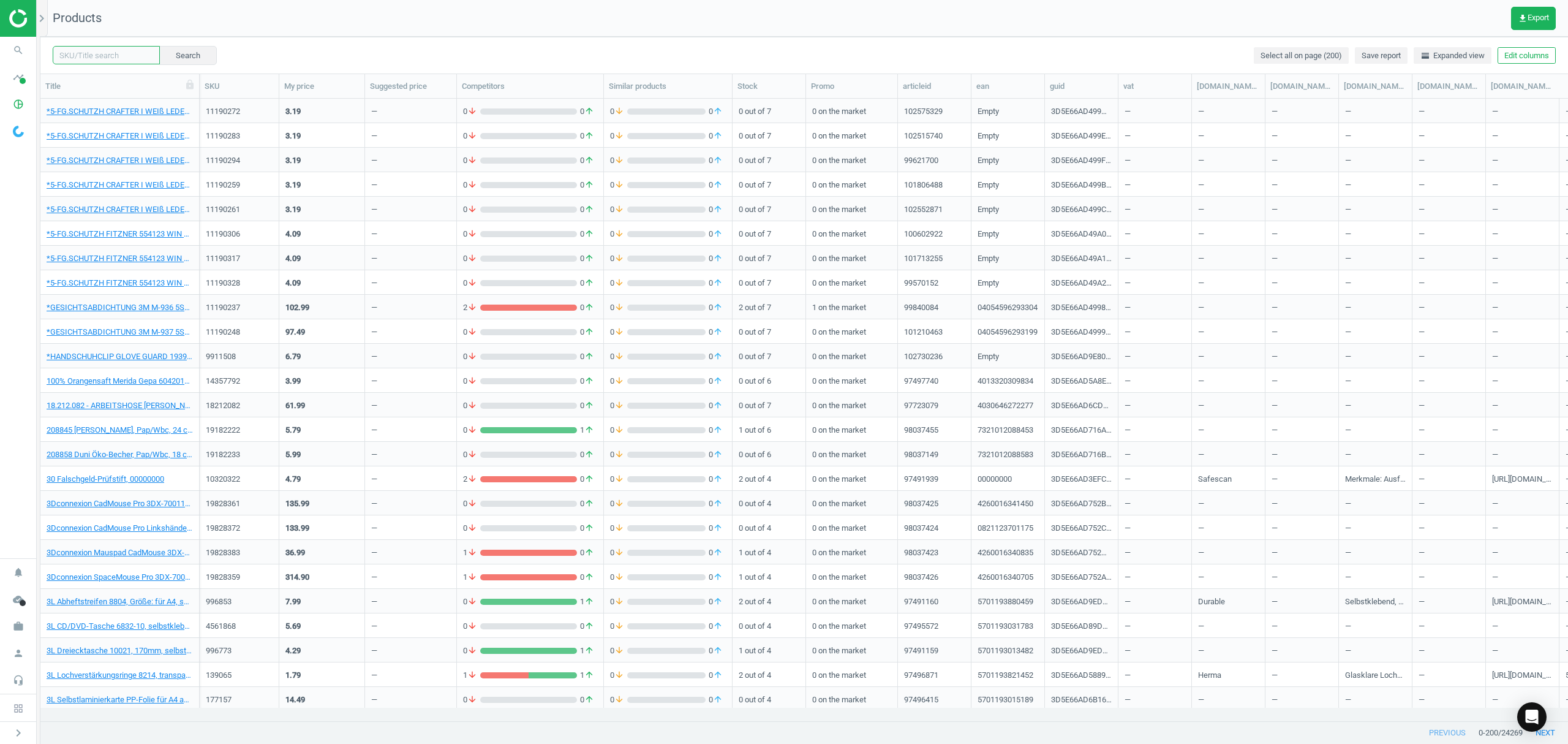
click at [110, 51] on input "text" at bounding box center [107, 55] width 107 height 18
paste input "2520614"
type input "2520614"
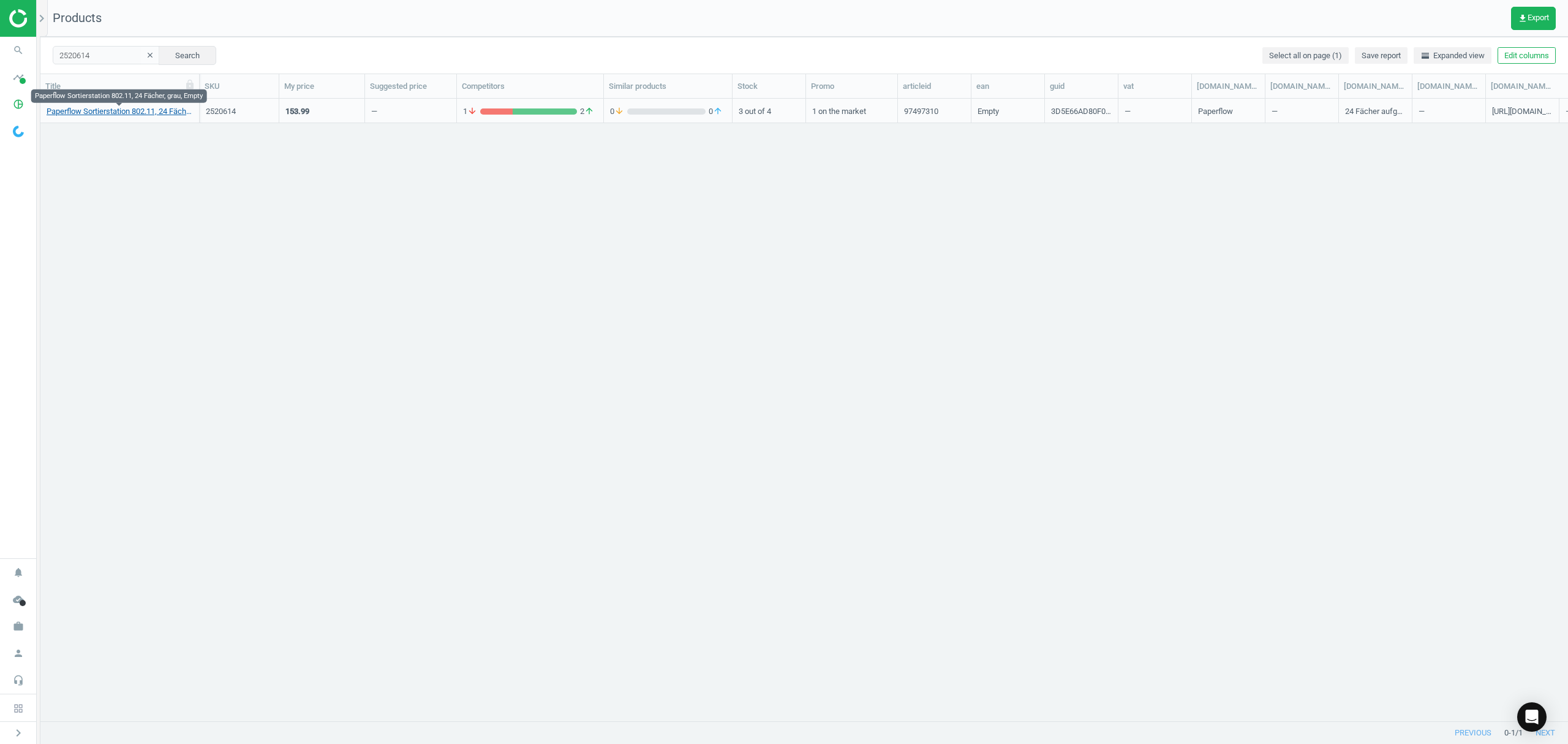
click at [107, 108] on link "Paperflow Sortierstation 802.11, 24 Fächer, grau, Empty" at bounding box center [119, 111] width 146 height 11
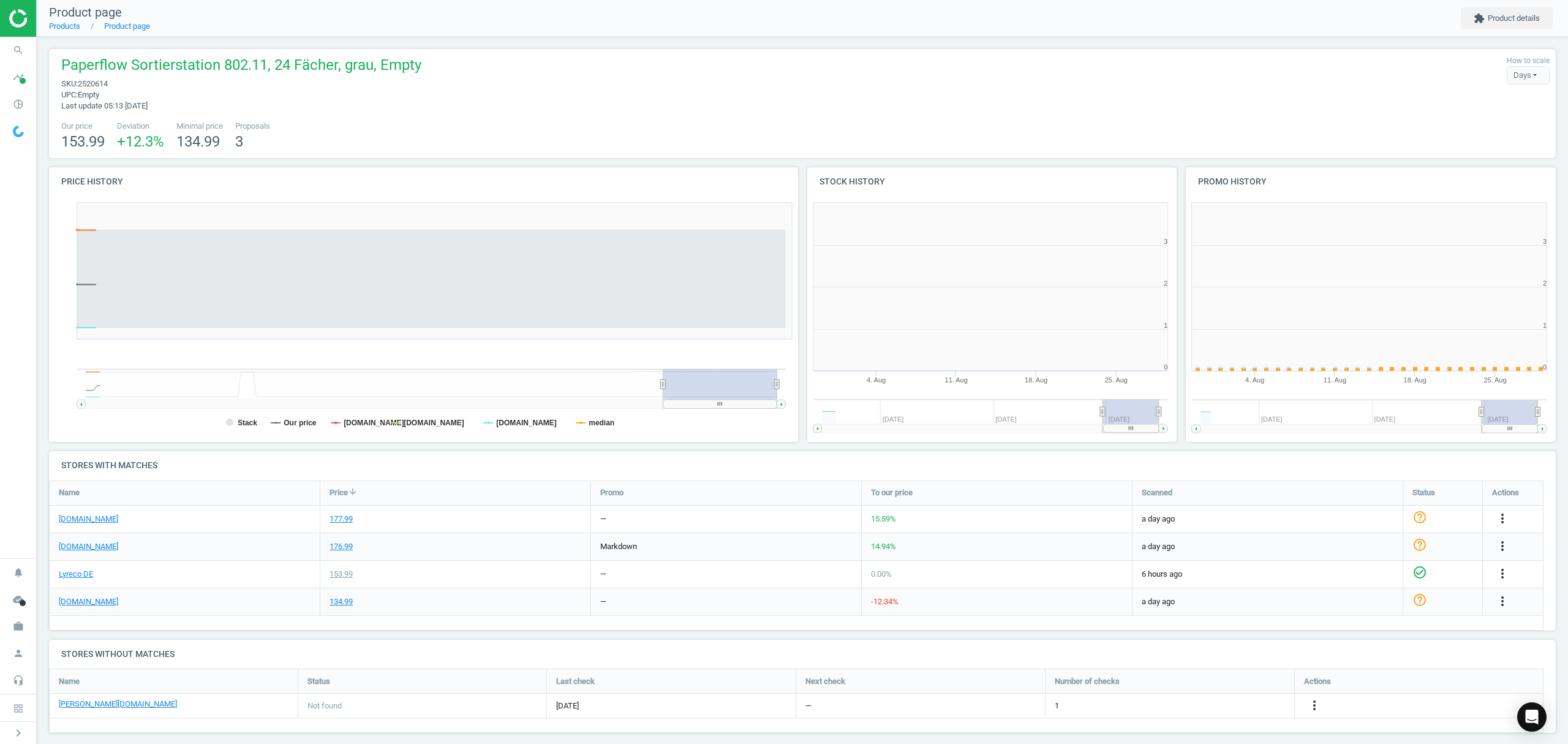
scroll to position [270, 392]
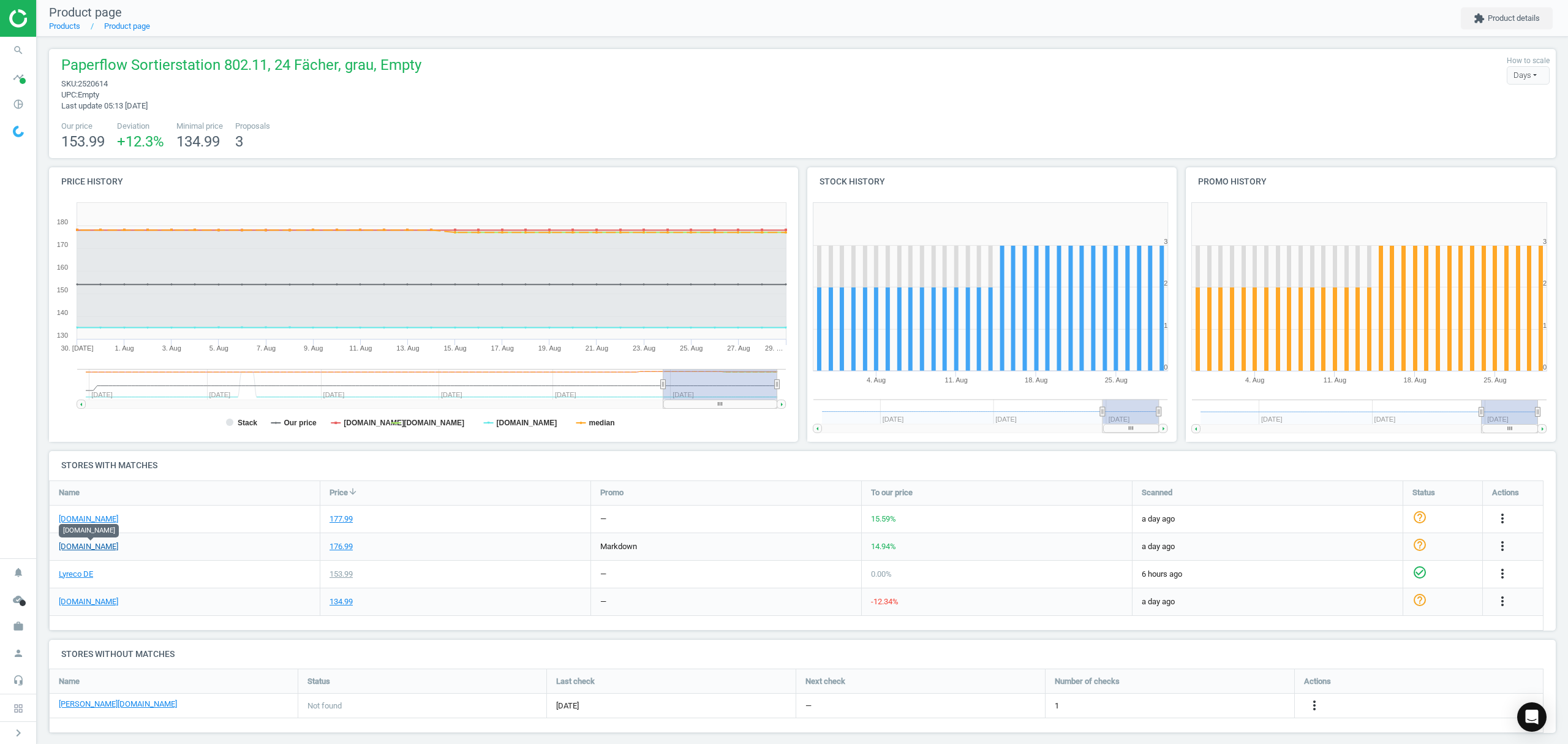
click at [91, 548] on link "[DOMAIN_NAME]" at bounding box center [88, 546] width 59 height 11
click at [1314, 704] on icon "more_vert" at bounding box center [1314, 705] width 15 height 15
click at [1212, 707] on link "Edit URL/product option" at bounding box center [1219, 706] width 168 height 19
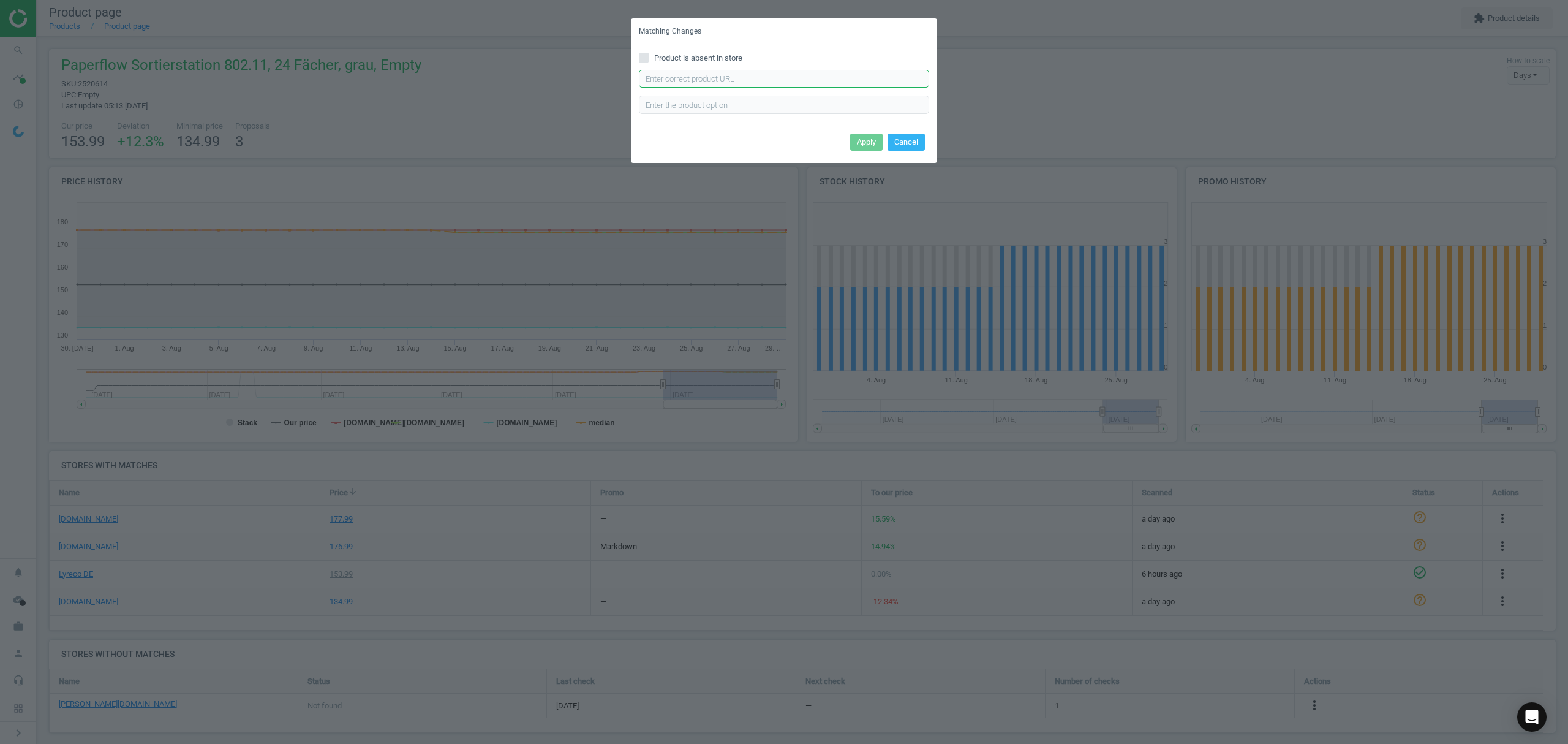
click at [733, 83] on input "text" at bounding box center [783, 78] width 290 height 18
paste input "https://www.otto-office.com/de/Paperflow-Sortierstation-Evolution-24-Faecher/12…"
type input "https://www.otto-office.com/de/Paperflow-Sortierstation-Evolution-24-Faecher/12…"
click at [863, 145] on button "Apply" at bounding box center [866, 142] width 32 height 17
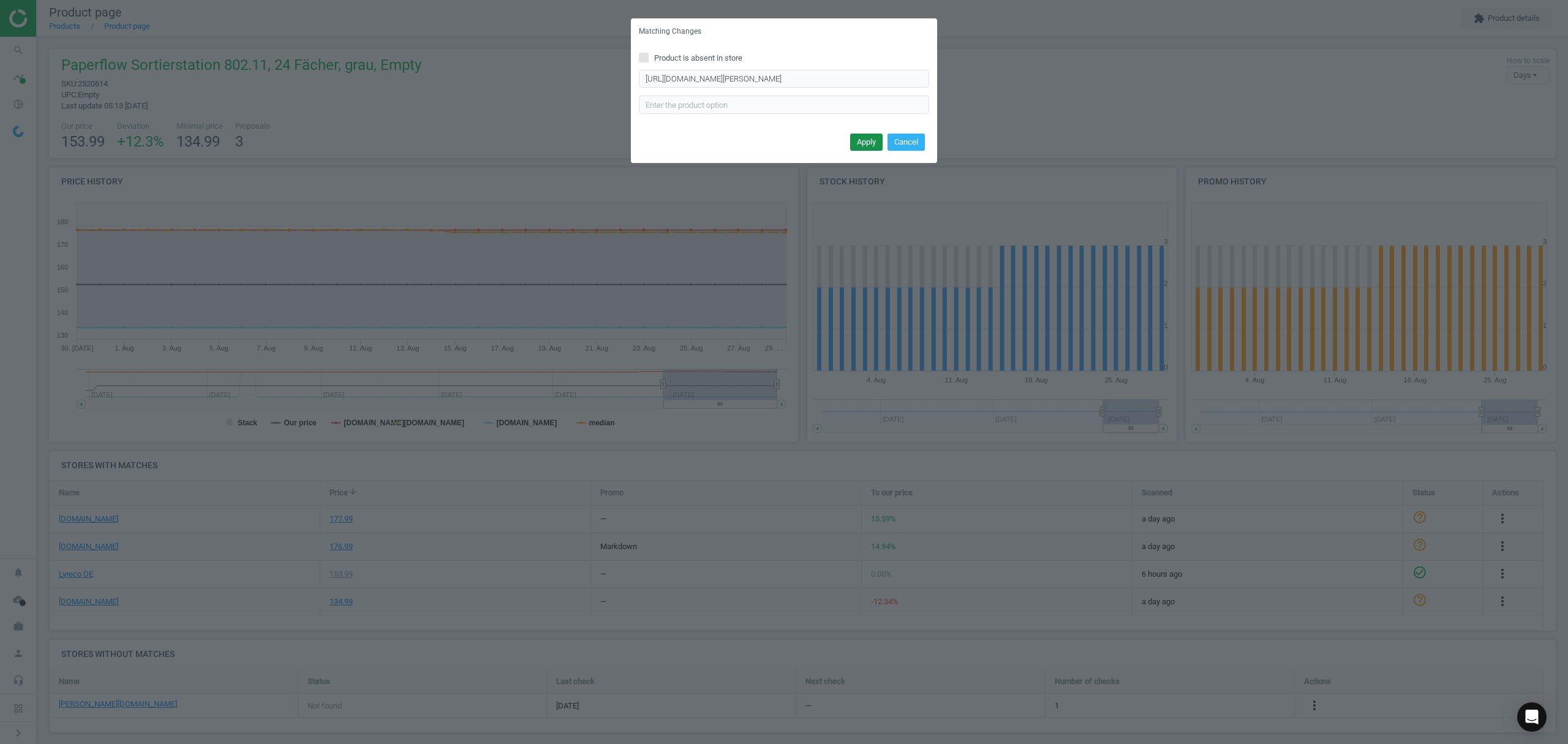
scroll to position [0, 0]
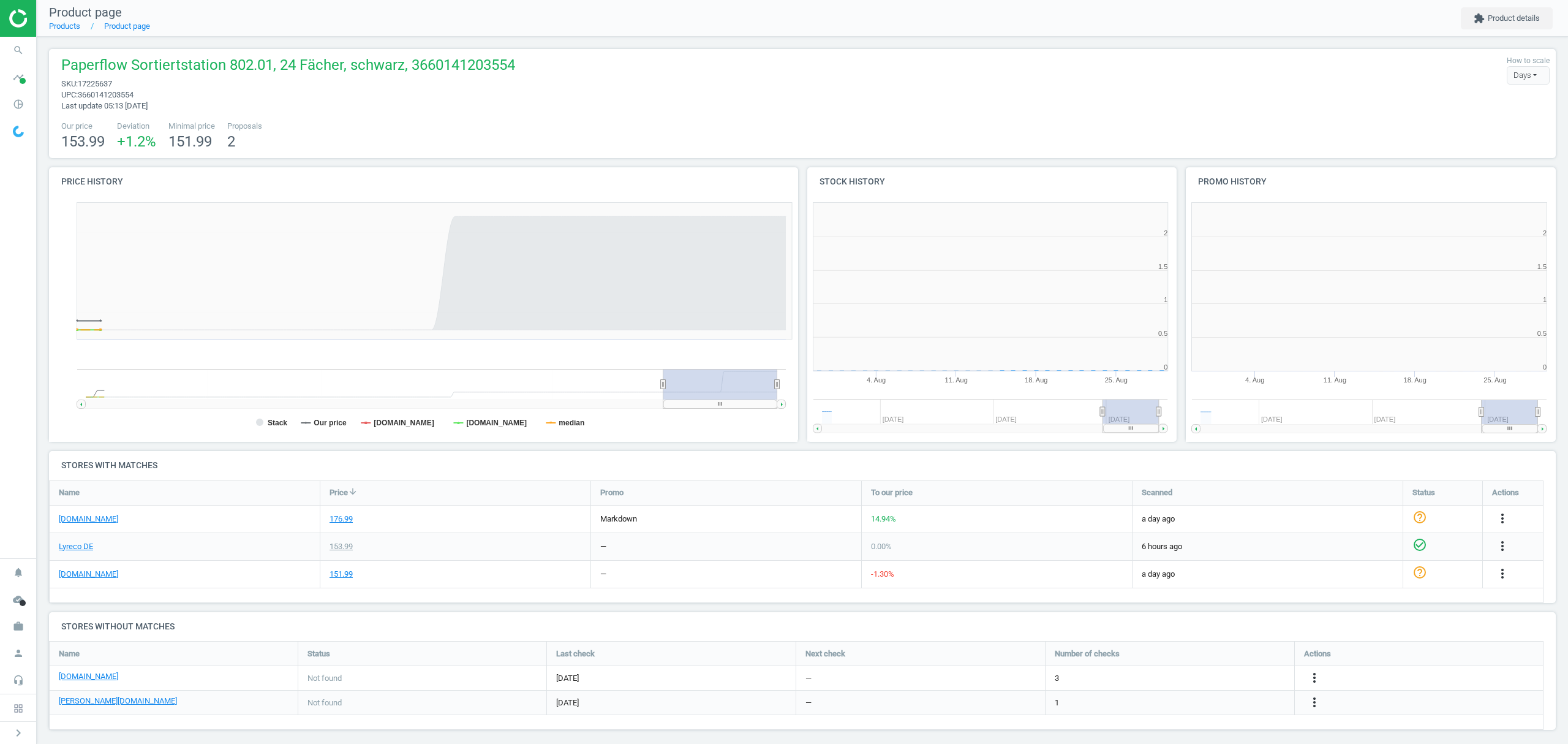
scroll to position [270, 392]
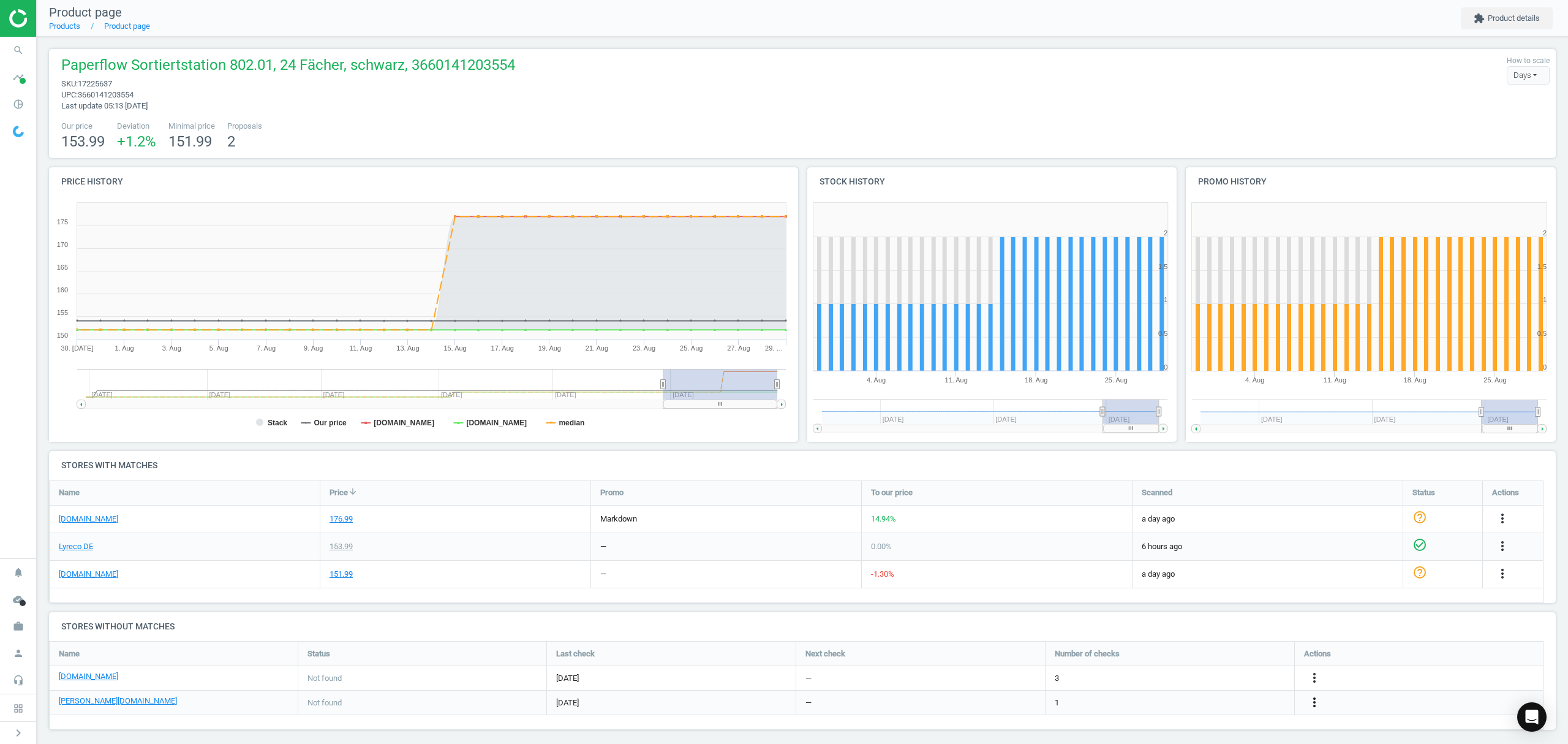
click at [1314, 701] on icon "more_vert" at bounding box center [1314, 702] width 15 height 15
click at [1226, 698] on link "Edit URL/product option" at bounding box center [1219, 703] width 168 height 19
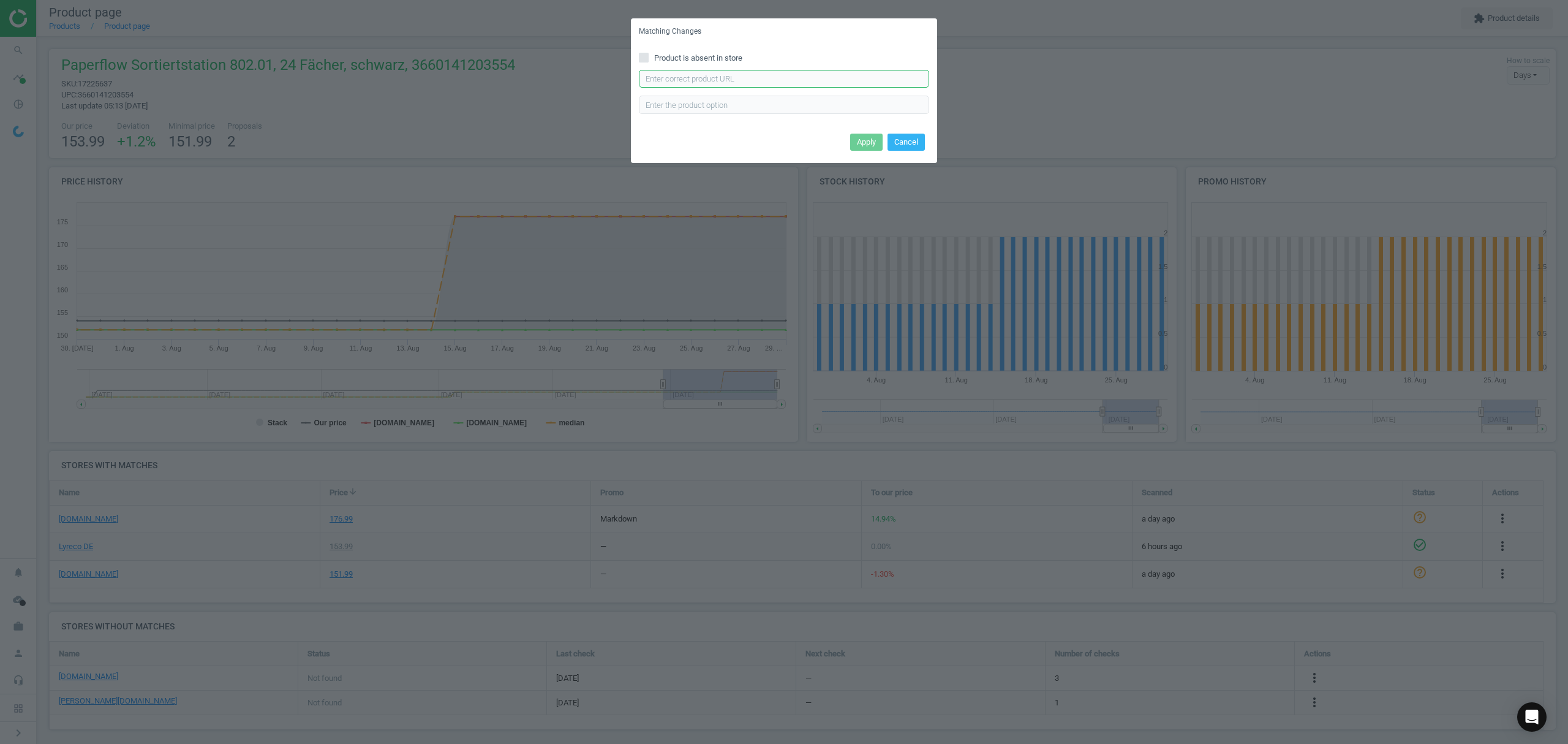
click at [713, 74] on input "text" at bounding box center [783, 78] width 290 height 18
paste input "https://www.otto-office.com/de/Paperflow-Sortierstation-Evolution-24-Faecher/12…"
type input "https://www.otto-office.com/de/Paperflow-Sortierstation-Evolution-24-Faecher/12…"
click at [856, 134] on button "Apply" at bounding box center [866, 142] width 32 height 17
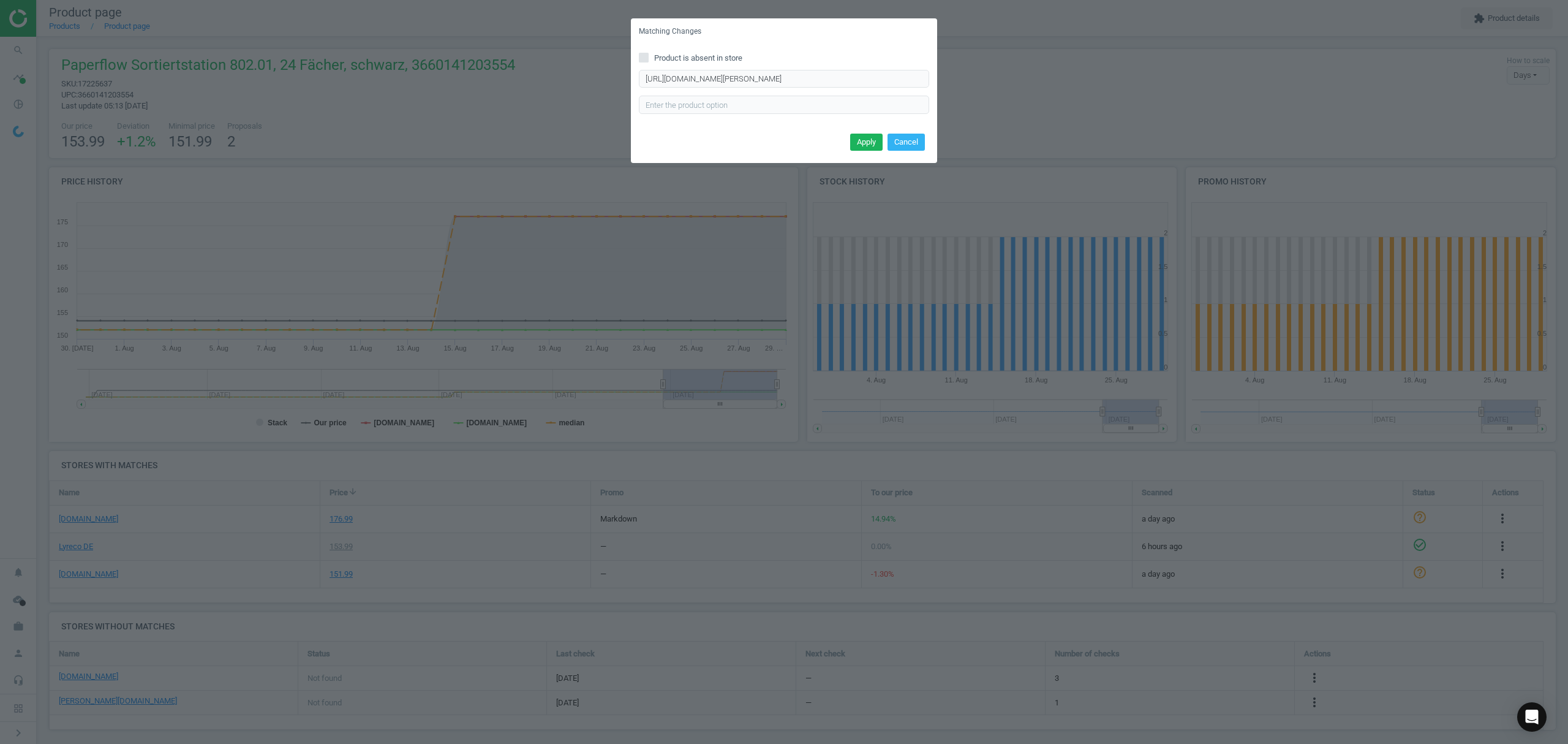
scroll to position [0, 0]
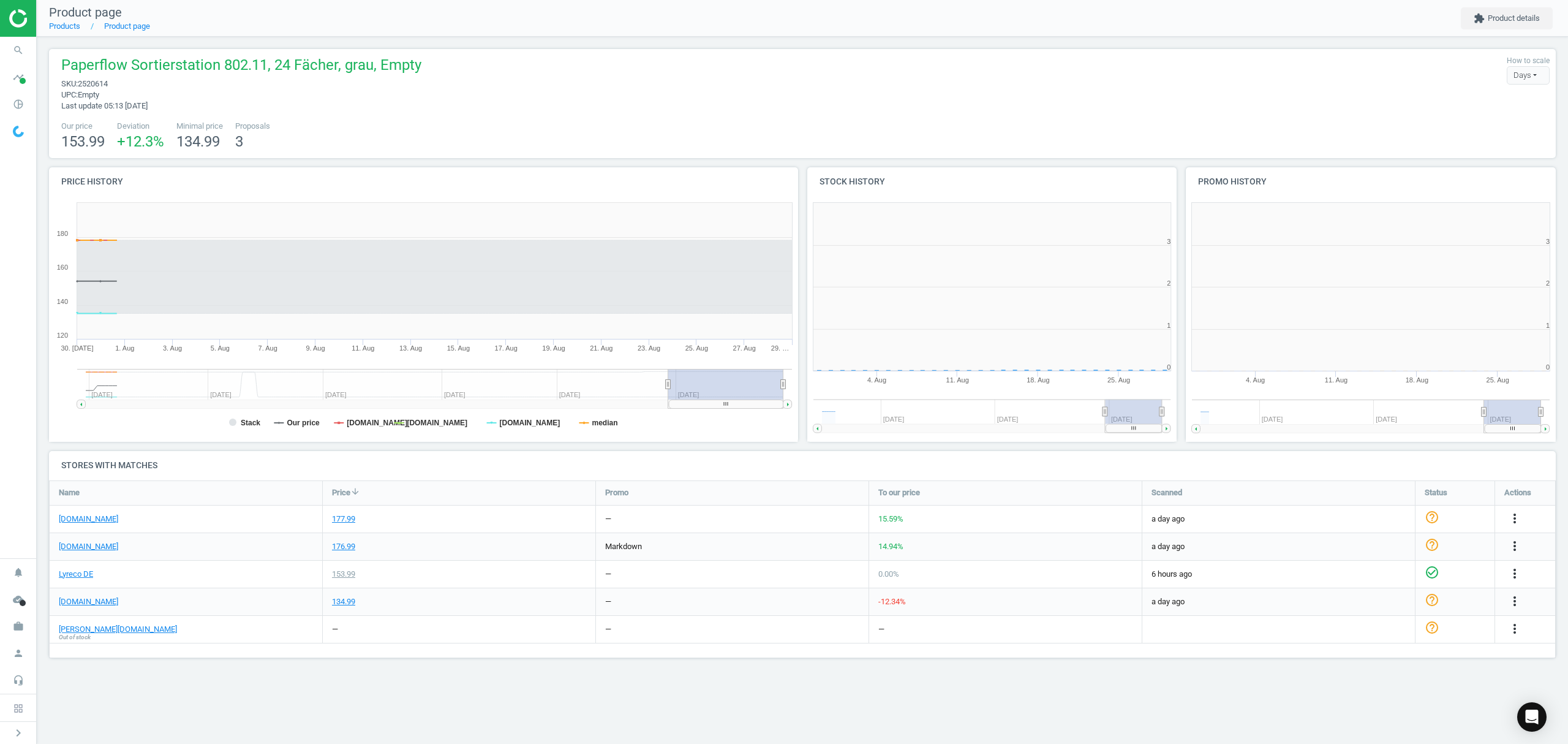
scroll to position [270, 394]
